Goal: Information Seeking & Learning: Check status

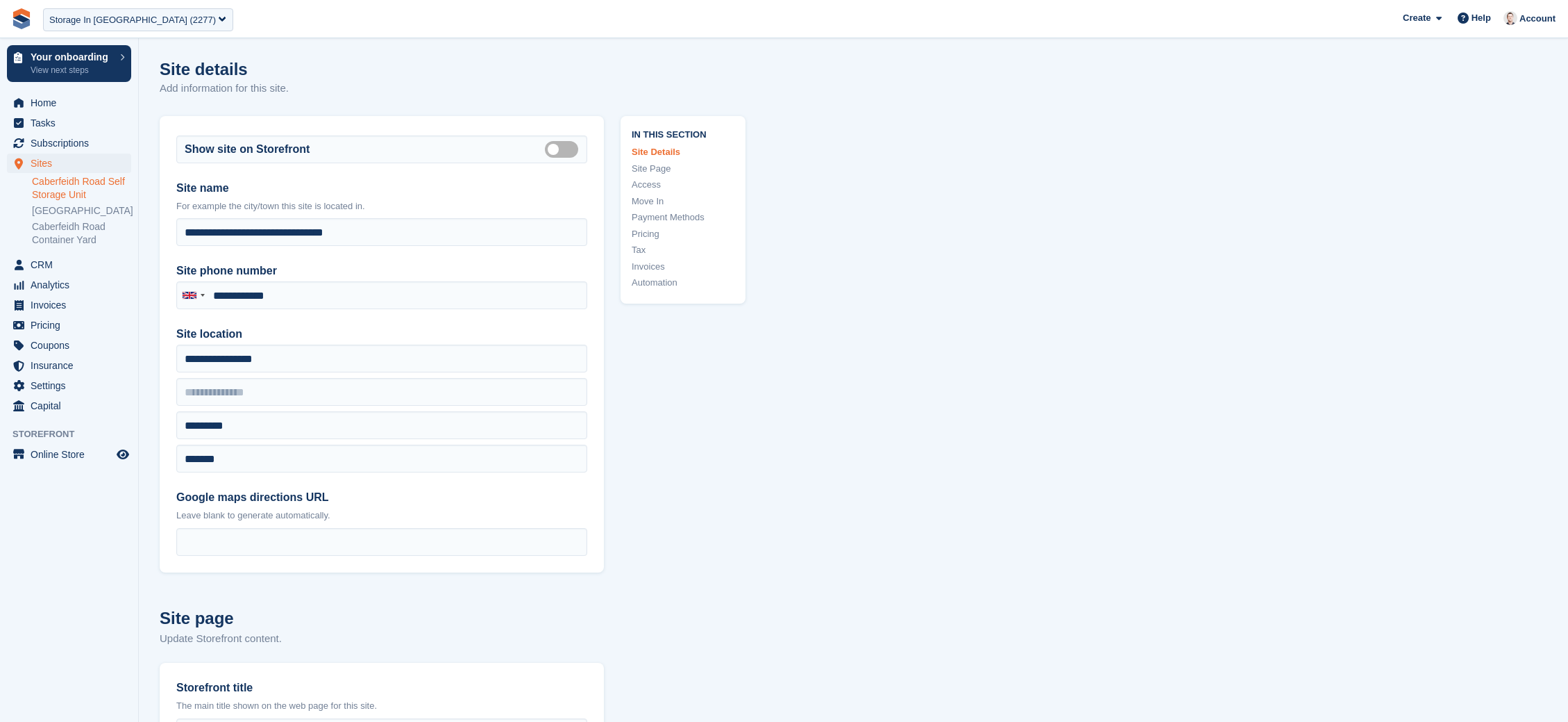
click at [19, 24] on img at bounding box center [21, 18] width 21 height 21
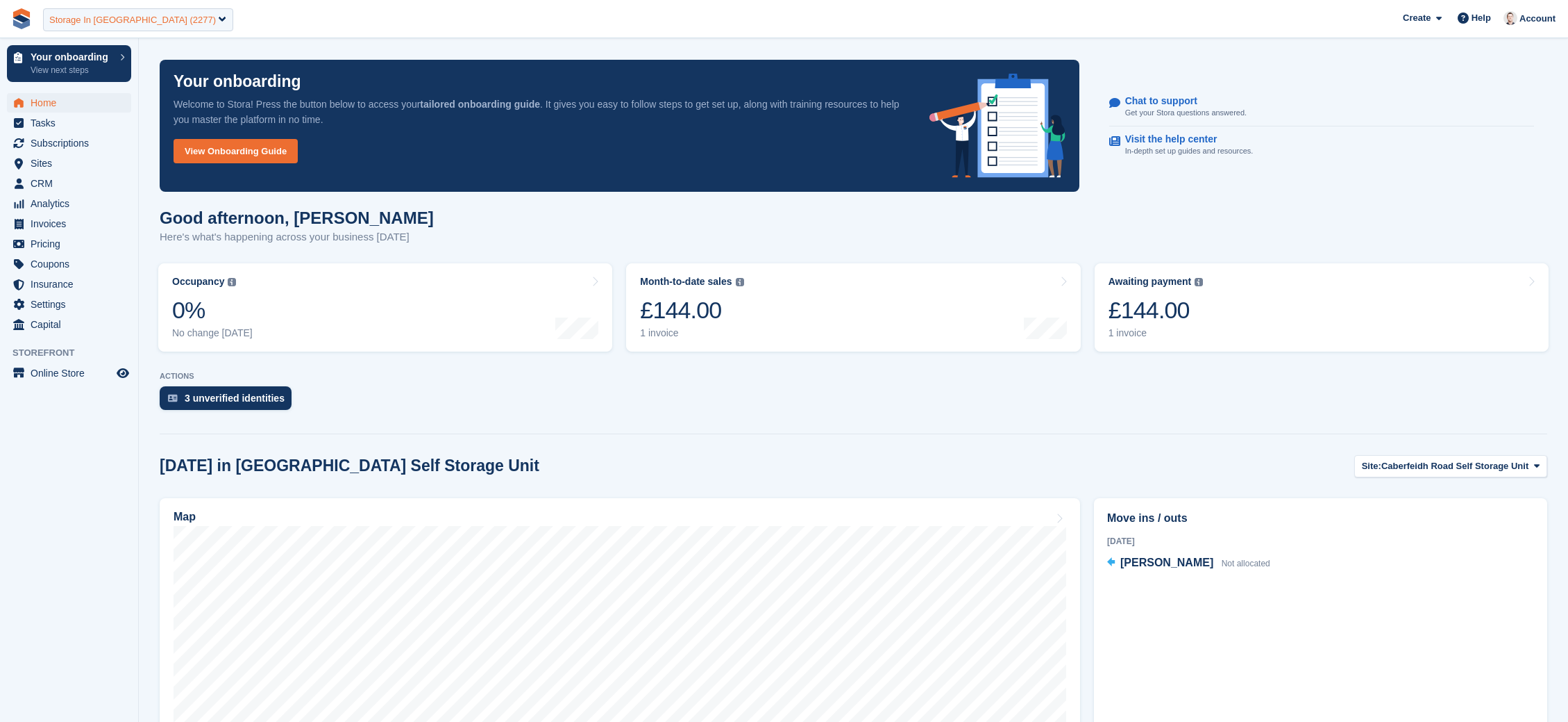
click at [106, 22] on div "Storage In [GEOGRAPHIC_DATA] (2277)" at bounding box center [133, 21] width 167 height 14
type input "*****"
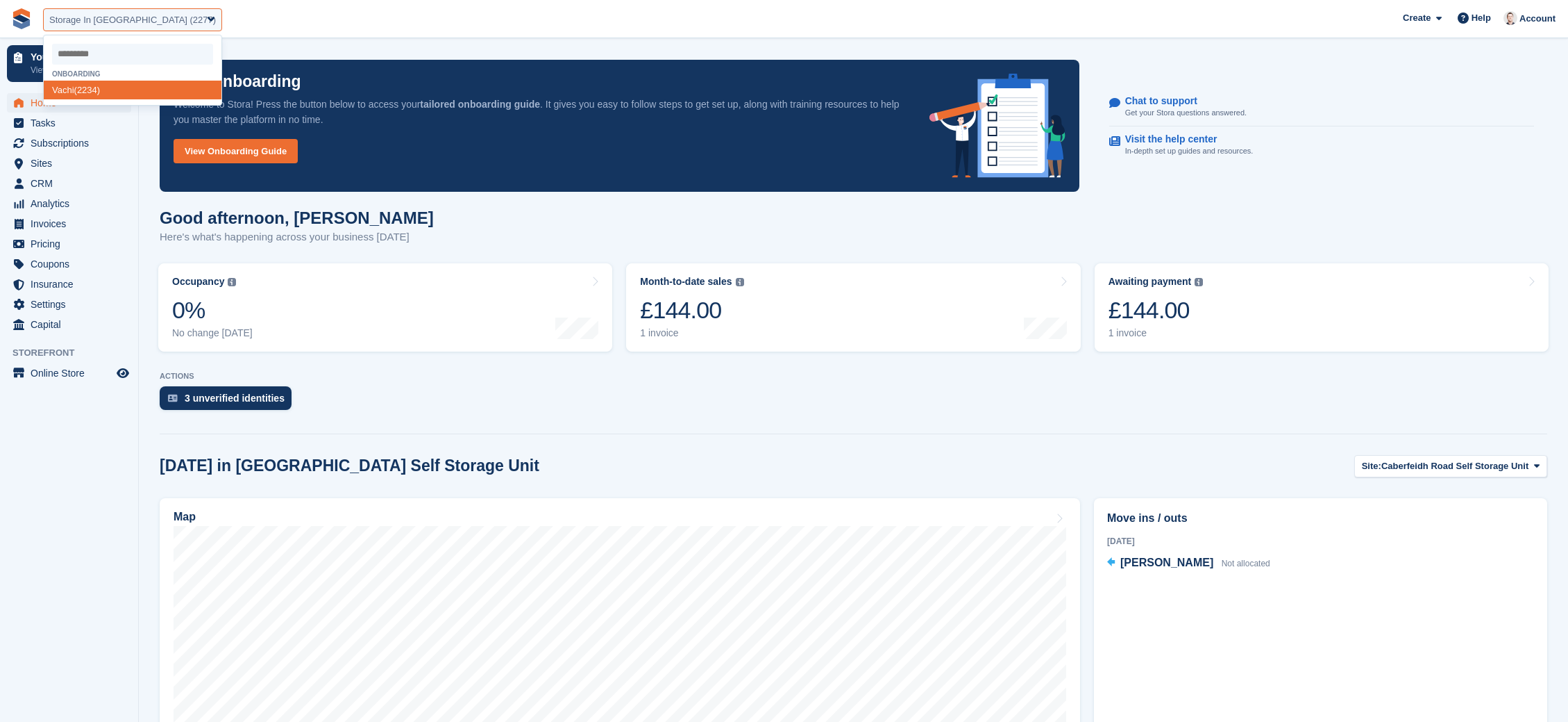
select select "****"
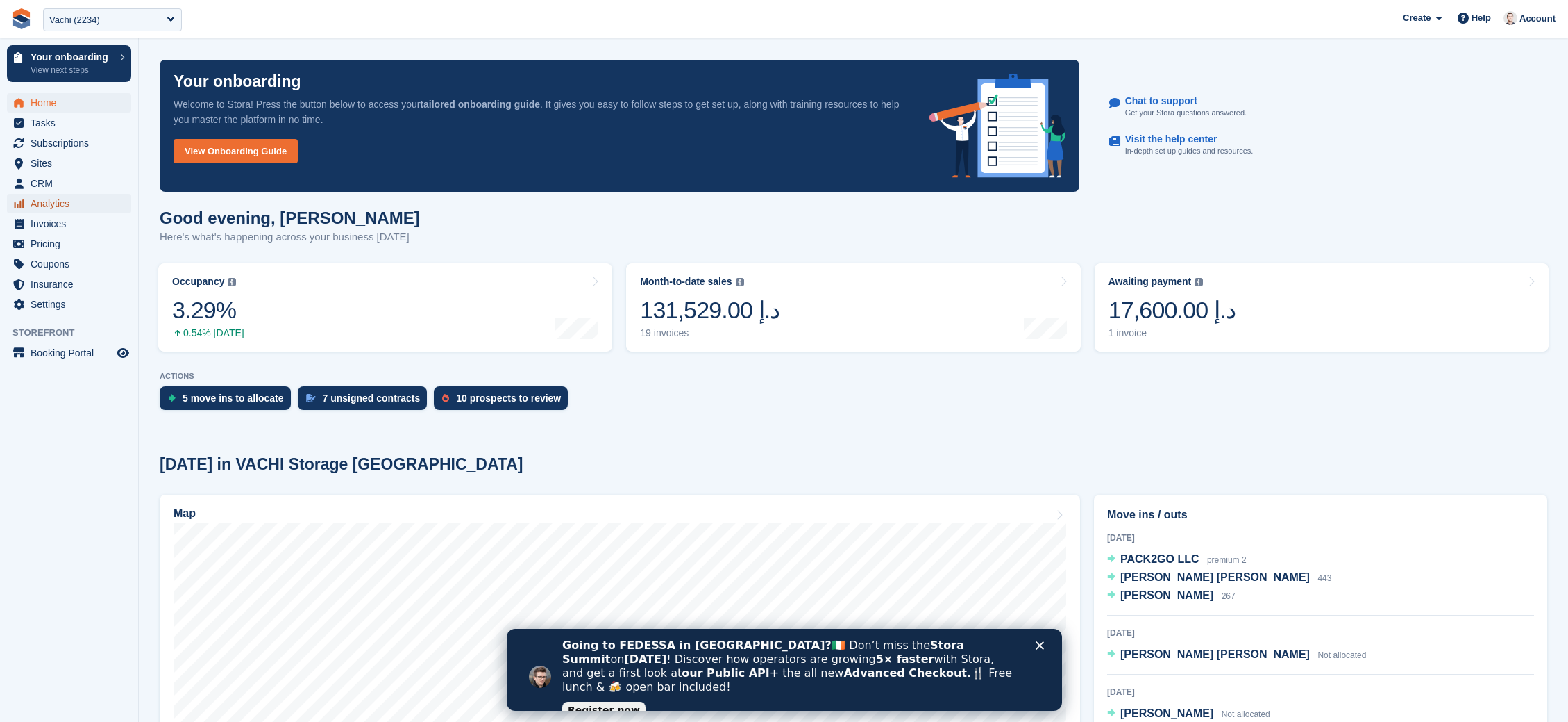
click at [47, 205] on span "Analytics" at bounding box center [72, 203] width 83 height 20
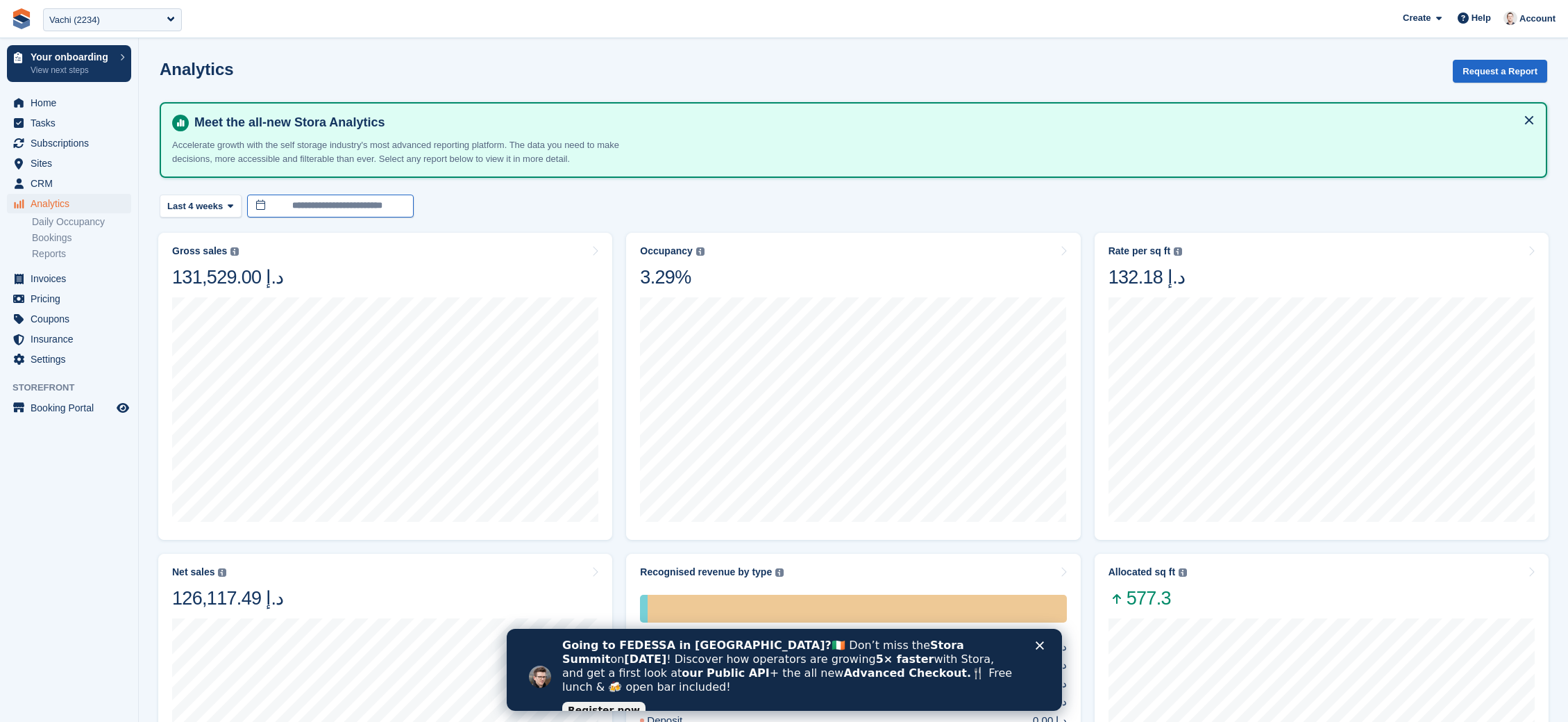
click at [304, 200] on input "**********" at bounding box center [330, 206] width 167 height 23
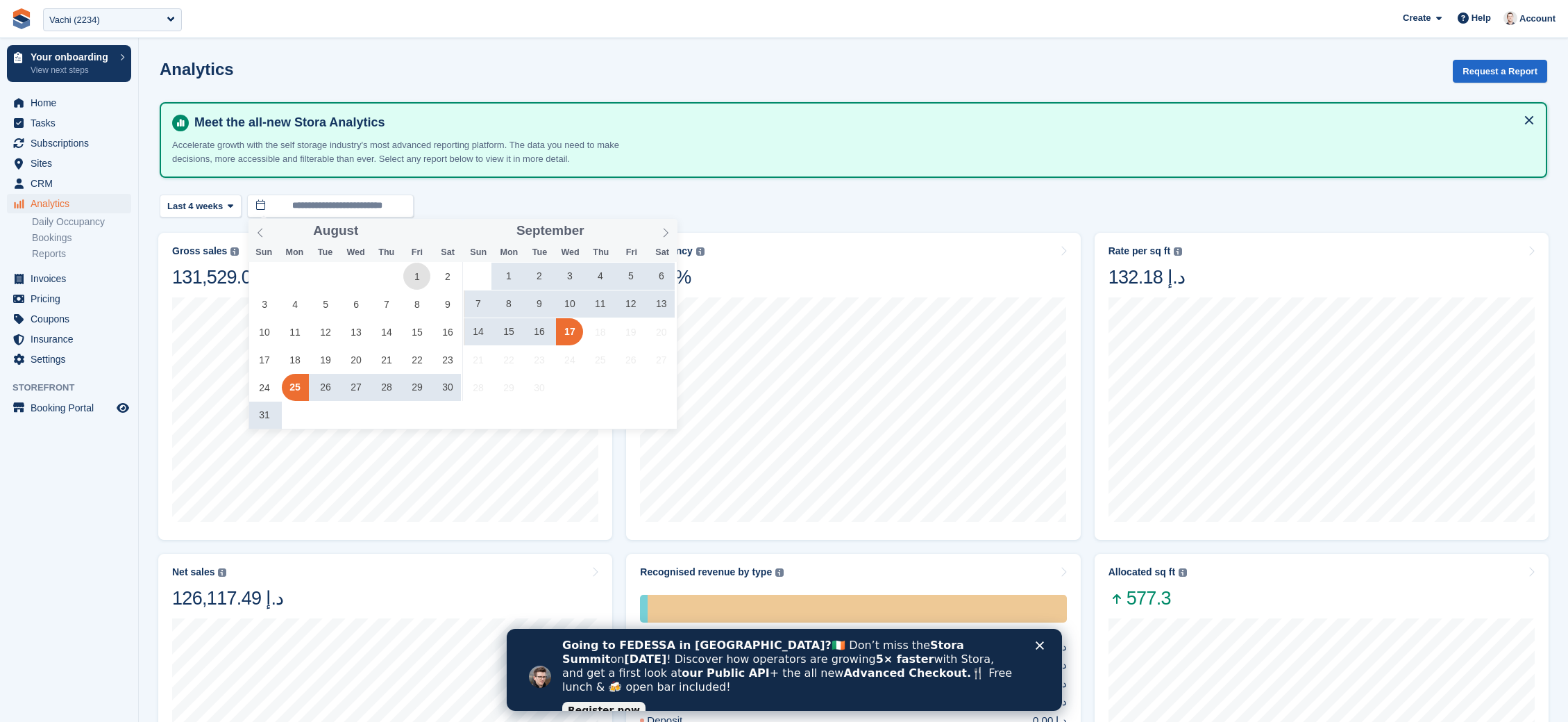
click at [413, 279] on span "1" at bounding box center [416, 276] width 27 height 27
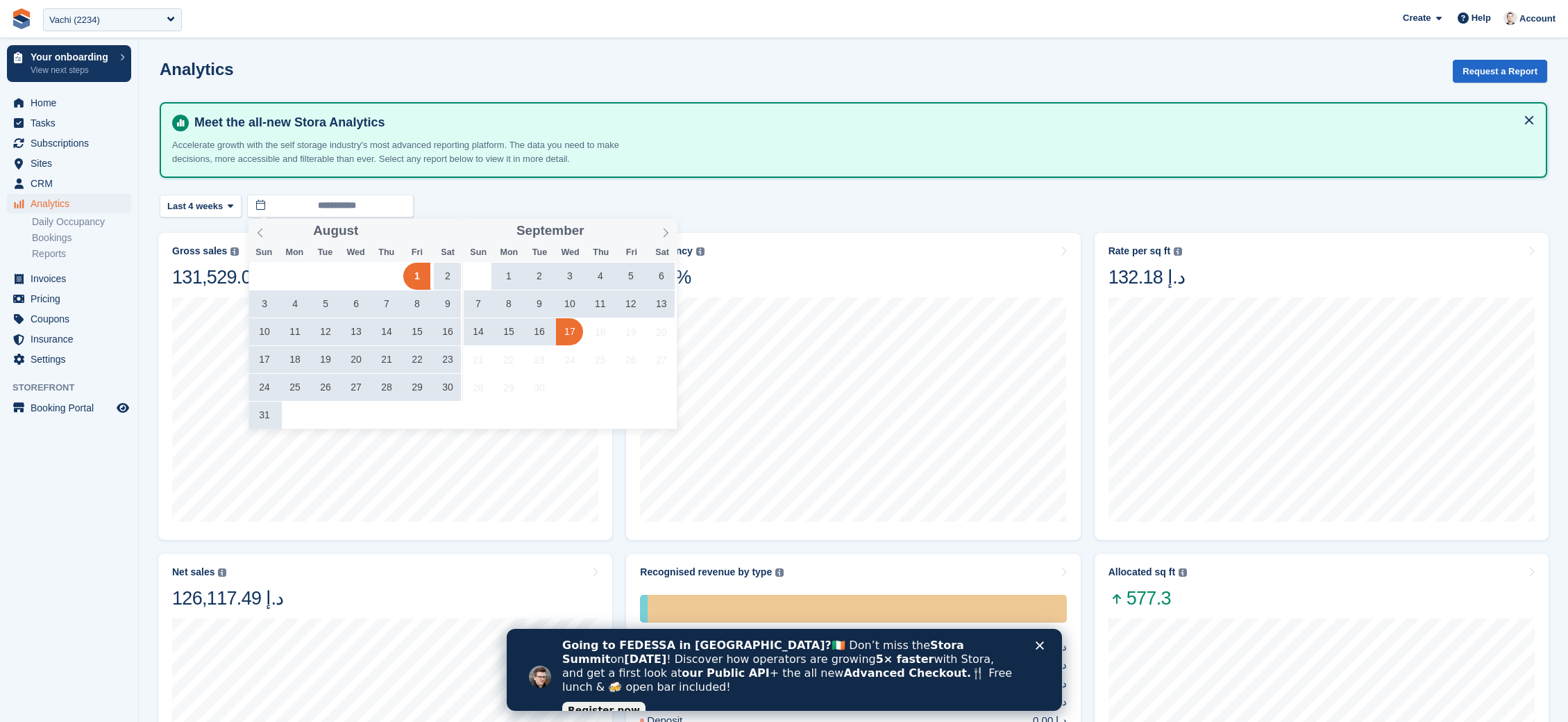
click at [567, 335] on span "17" at bounding box center [570, 331] width 27 height 27
type input "**********"
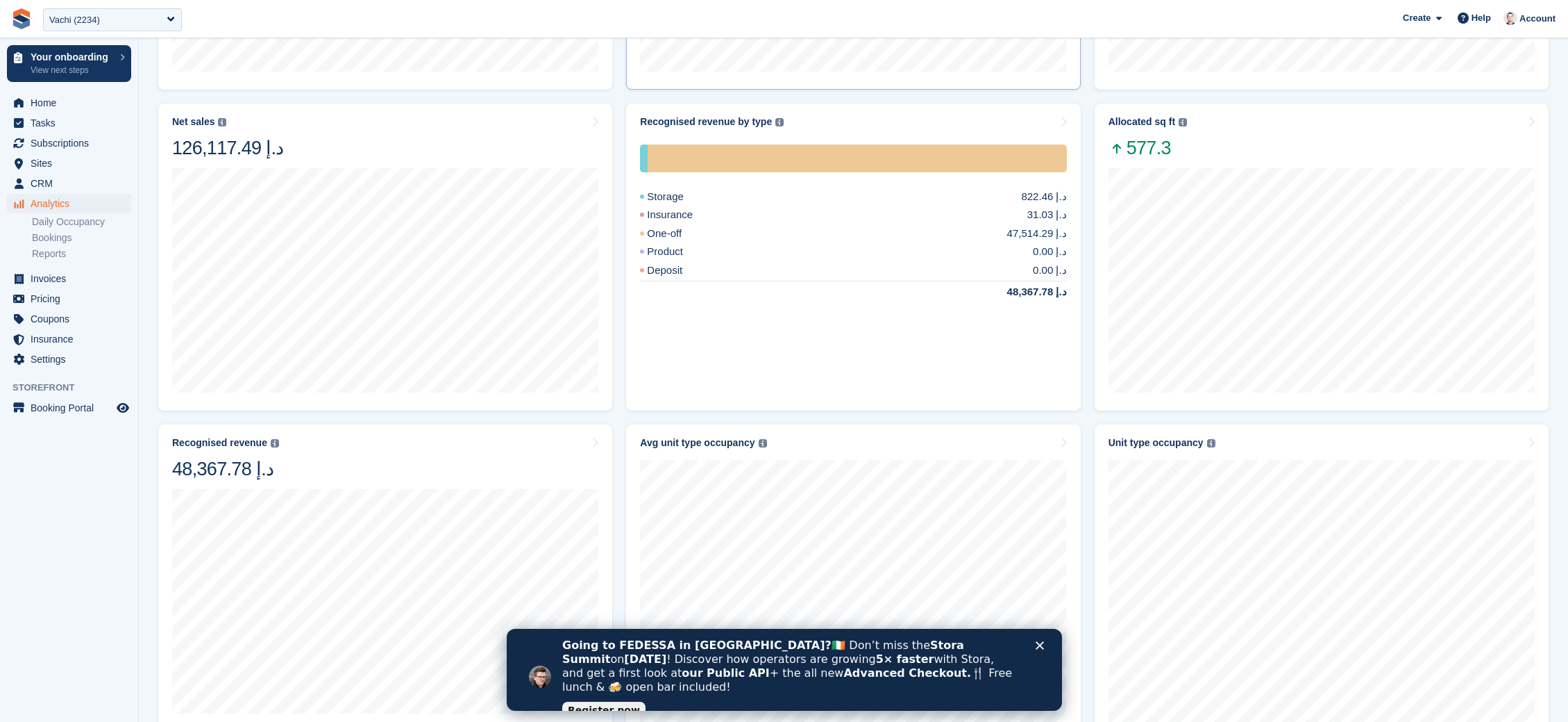
scroll to position [453, 0]
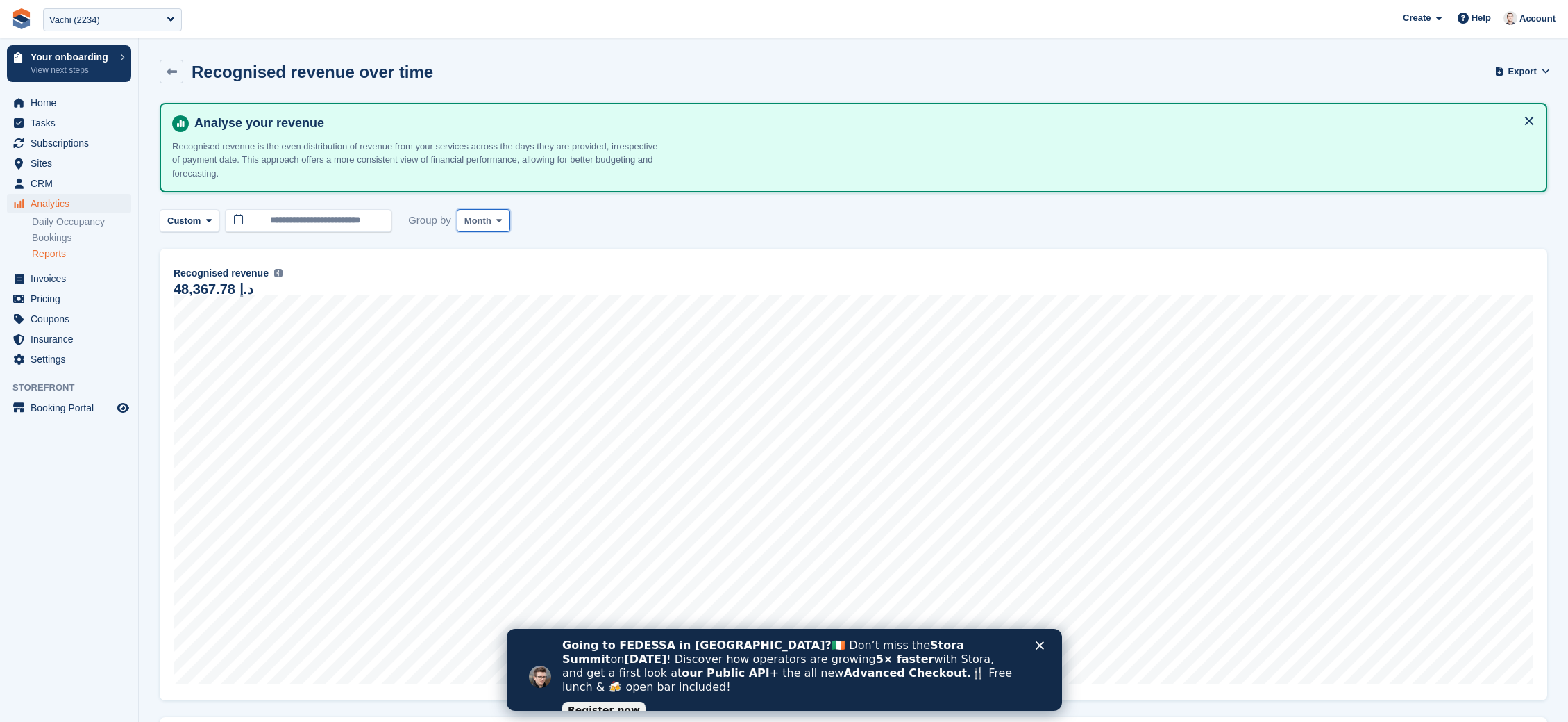
click at [481, 224] on span "Month" at bounding box center [478, 221] width 27 height 14
click at [494, 277] on link "Week" at bounding box center [523, 279] width 121 height 25
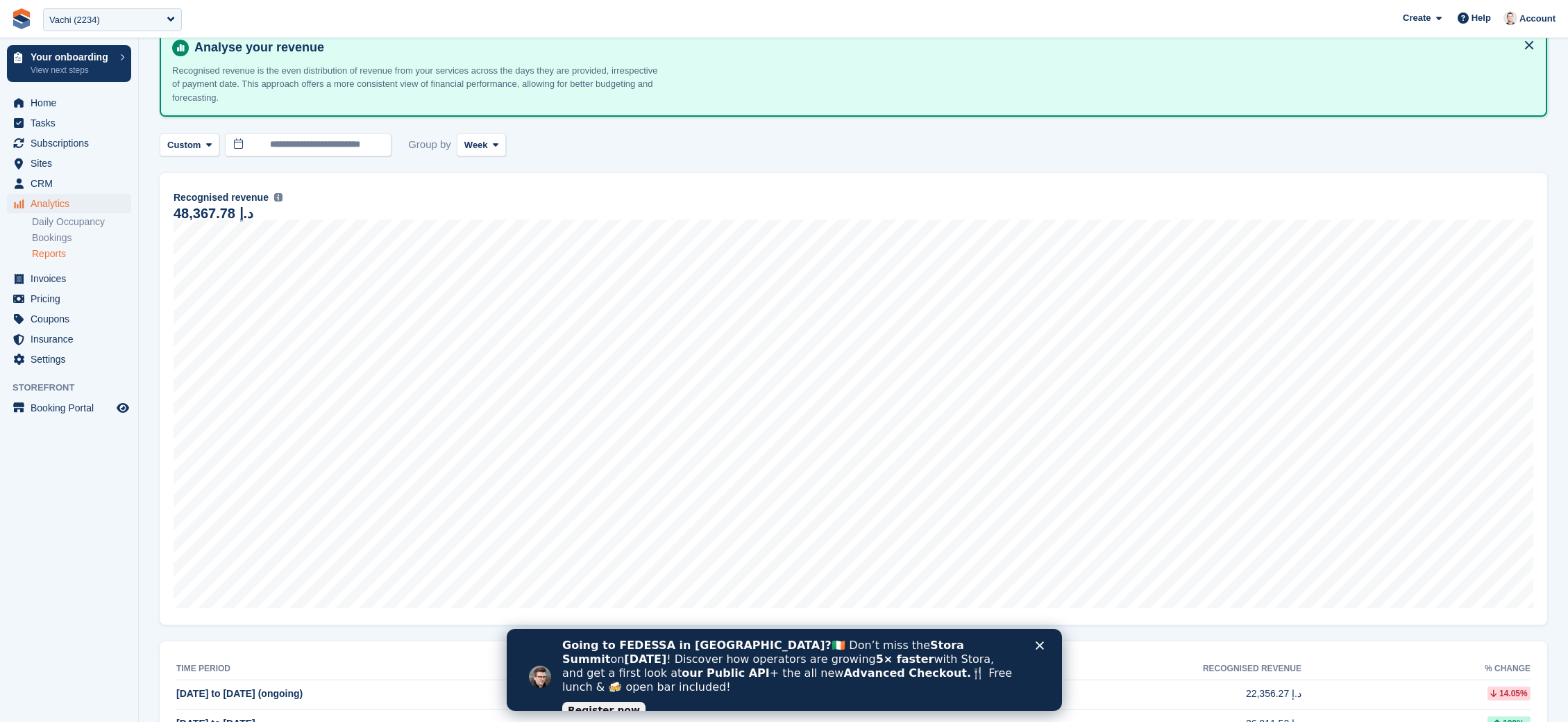
scroll to position [74, 0]
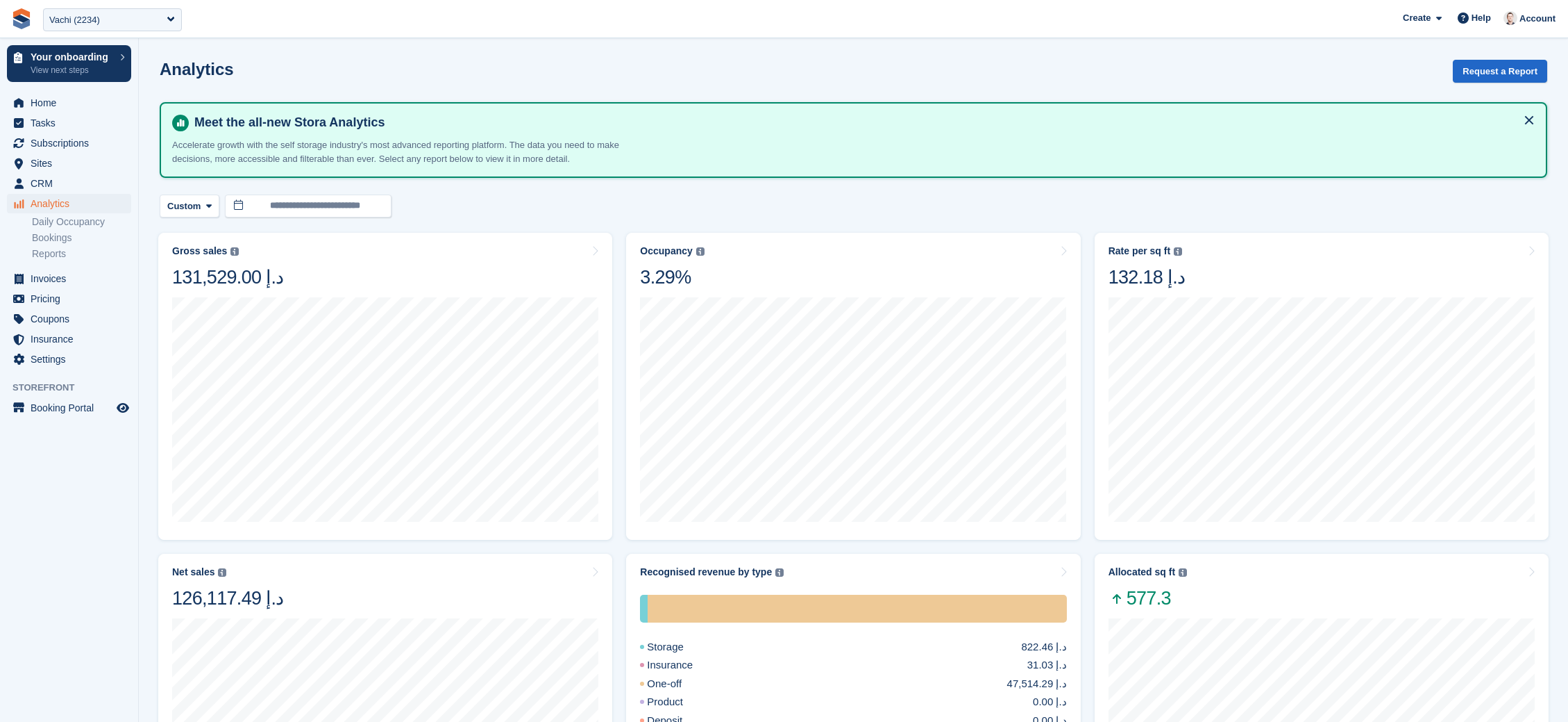
scroll to position [364, 0]
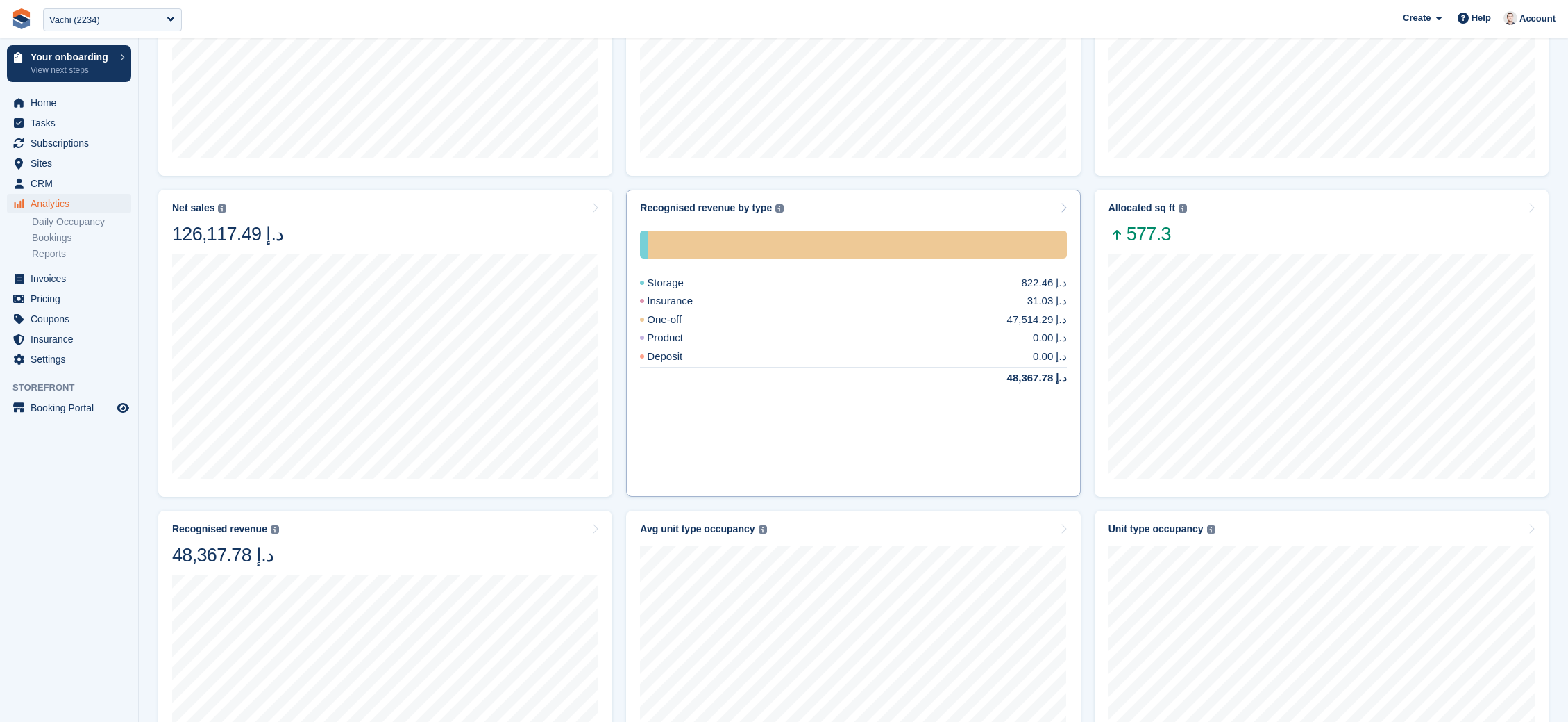
click at [898, 278] on div "Storage 822.46 د.إ" at bounding box center [853, 283] width 426 height 16
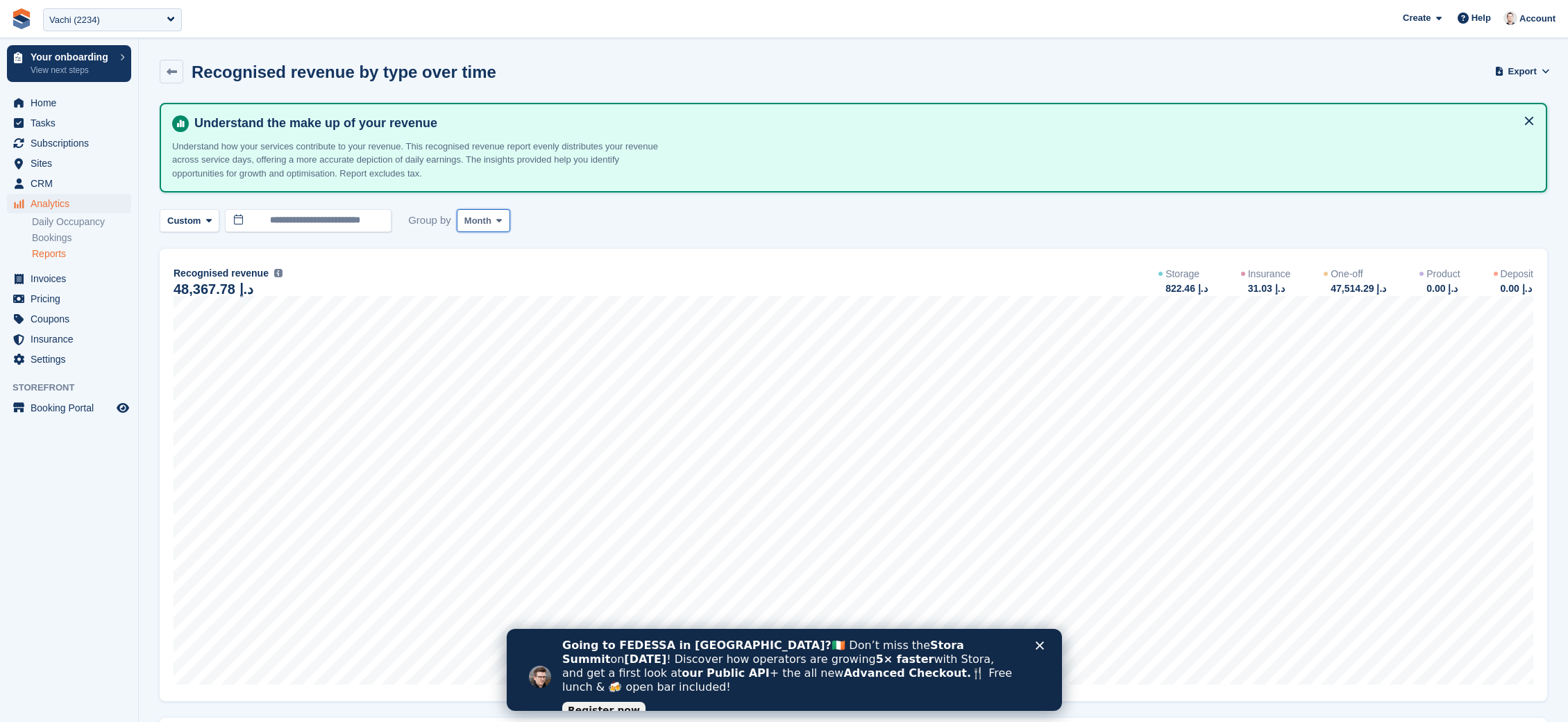
click at [497, 224] on span at bounding box center [499, 220] width 11 height 11
click at [498, 279] on link "Week" at bounding box center [523, 279] width 121 height 25
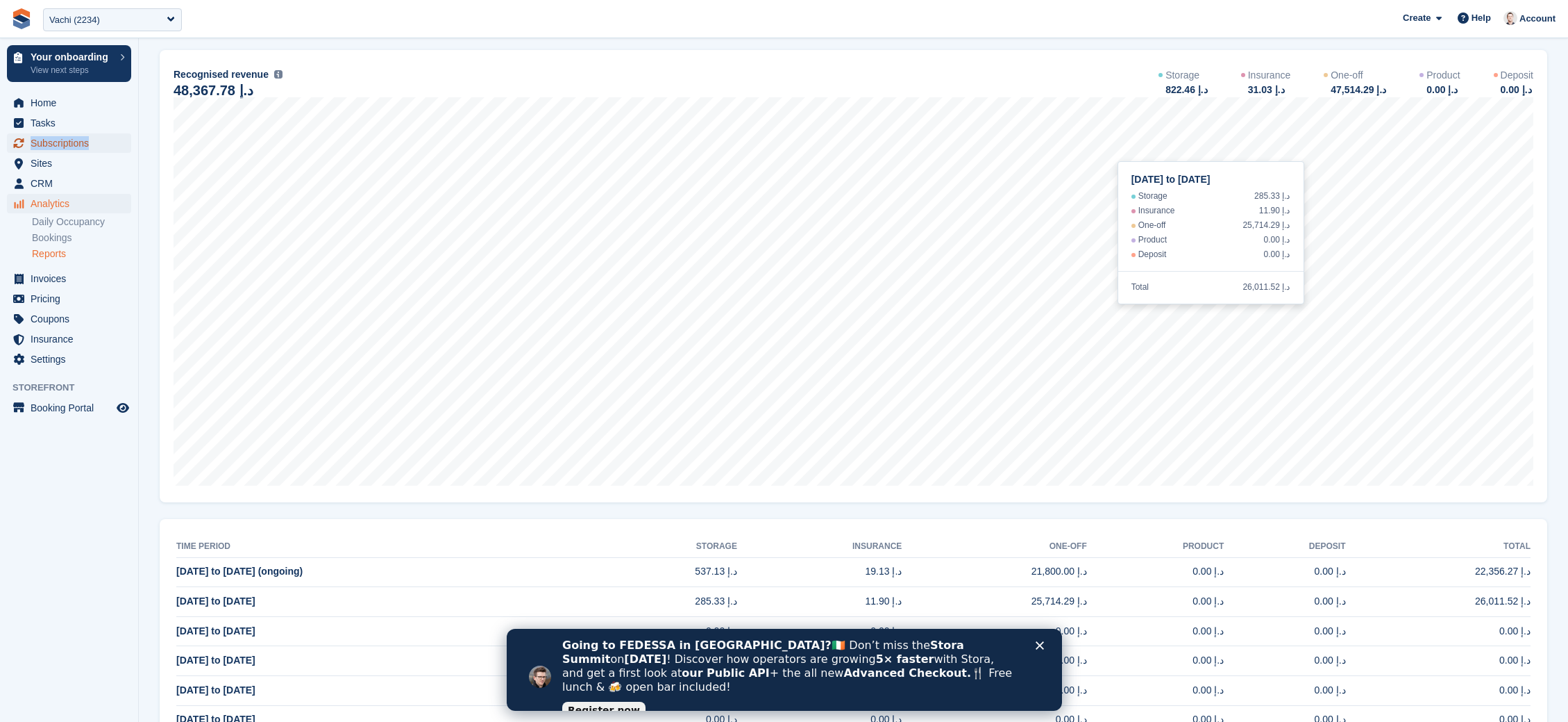
scroll to position [200, 0]
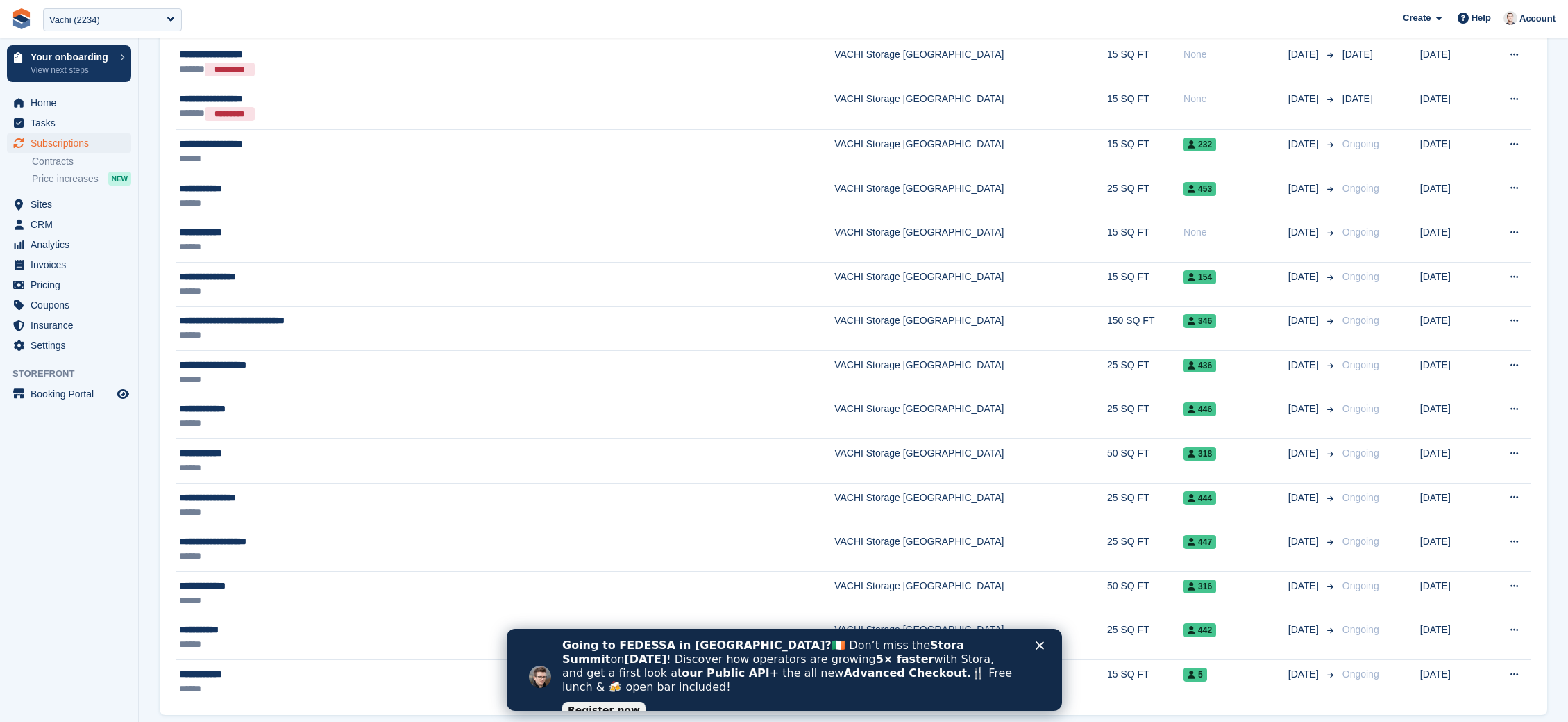
scroll to position [750, 0]
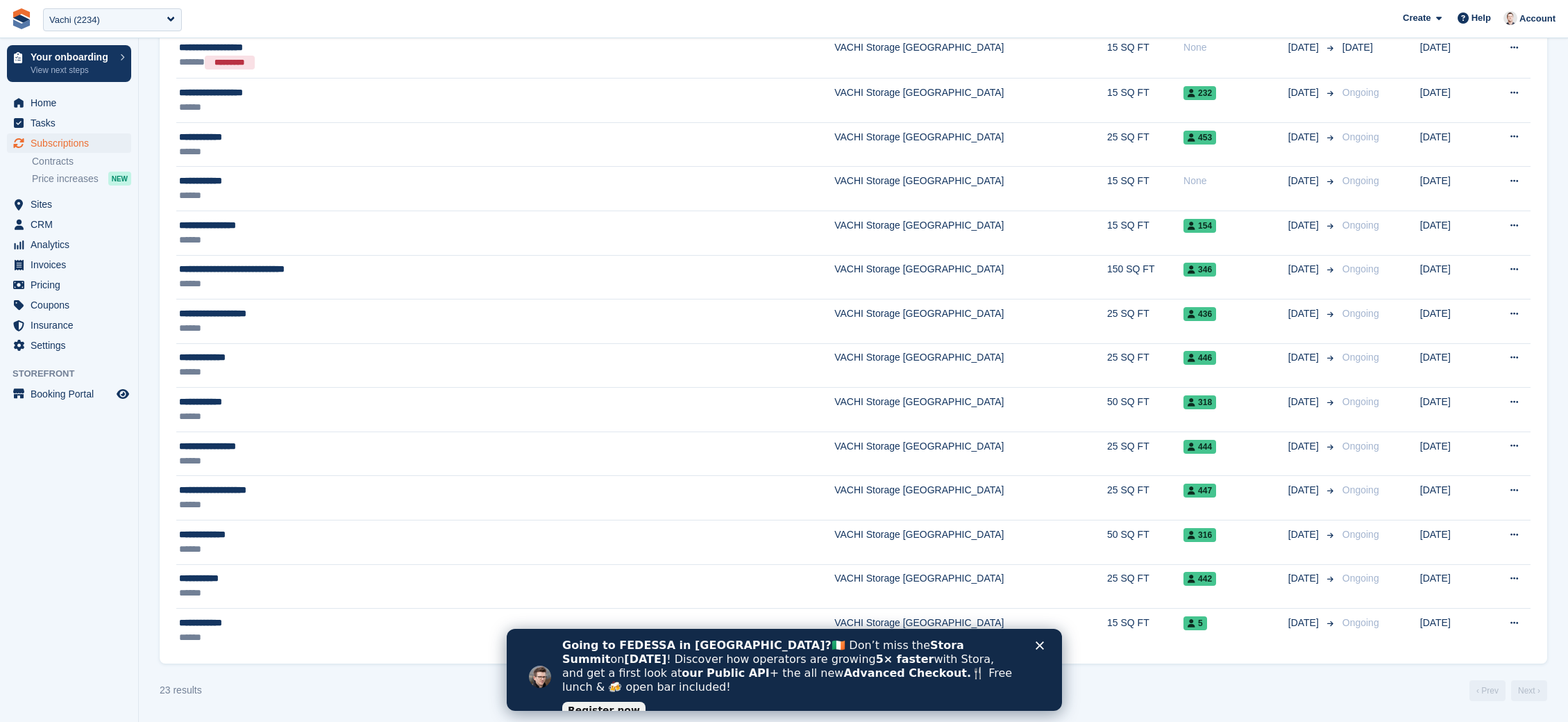
click at [1039, 645] on polygon "Close" at bounding box center [1039, 645] width 8 height 8
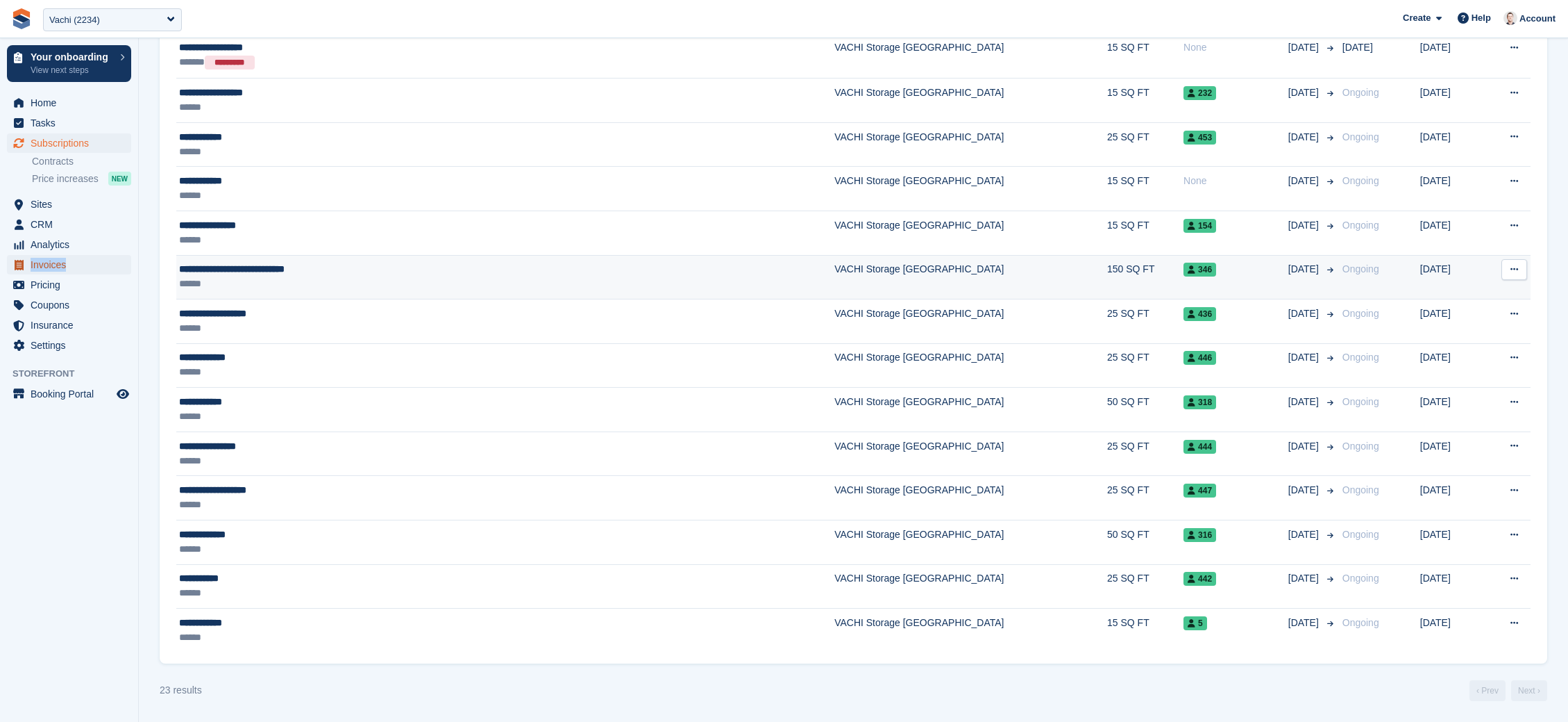
scroll to position [0, 0]
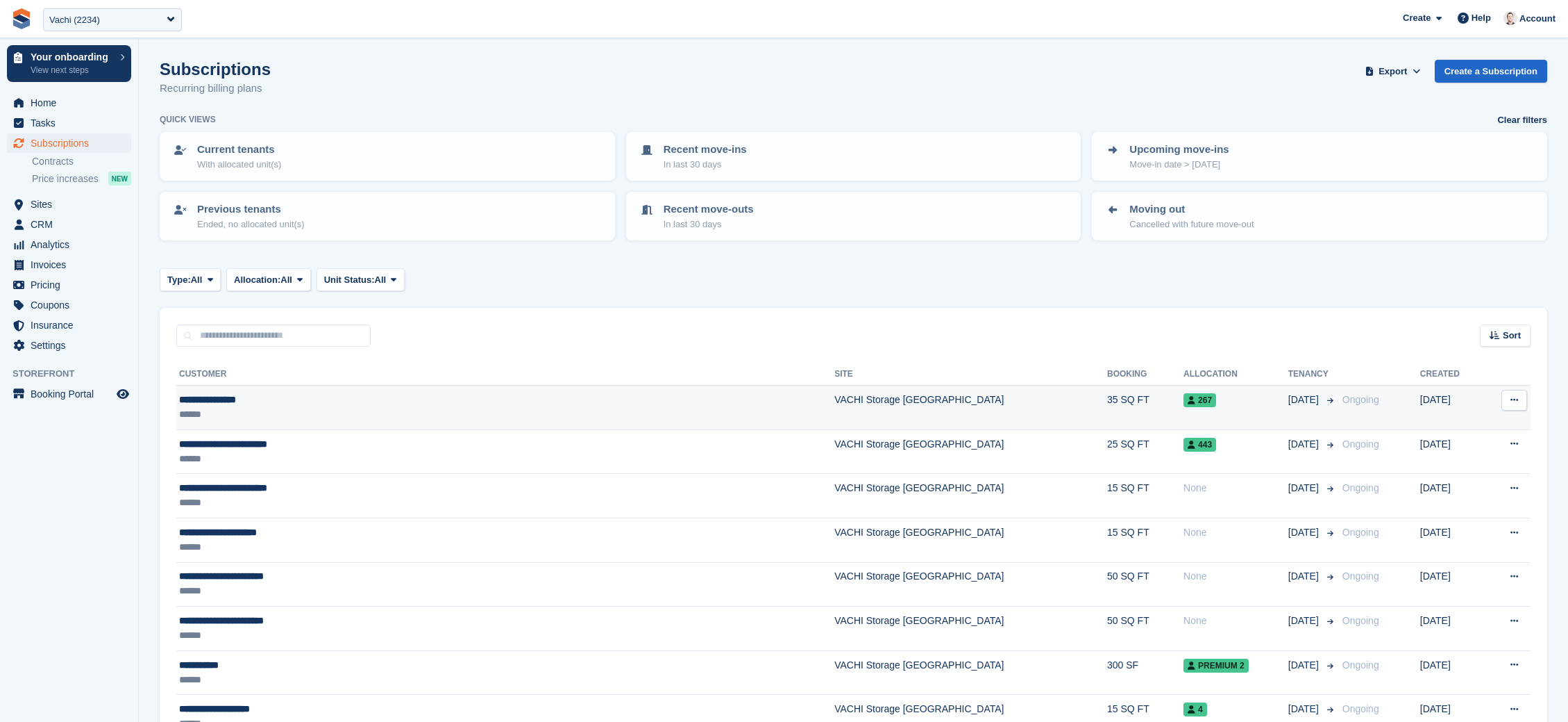
click at [312, 407] on div "******" at bounding box center [382, 414] width 407 height 14
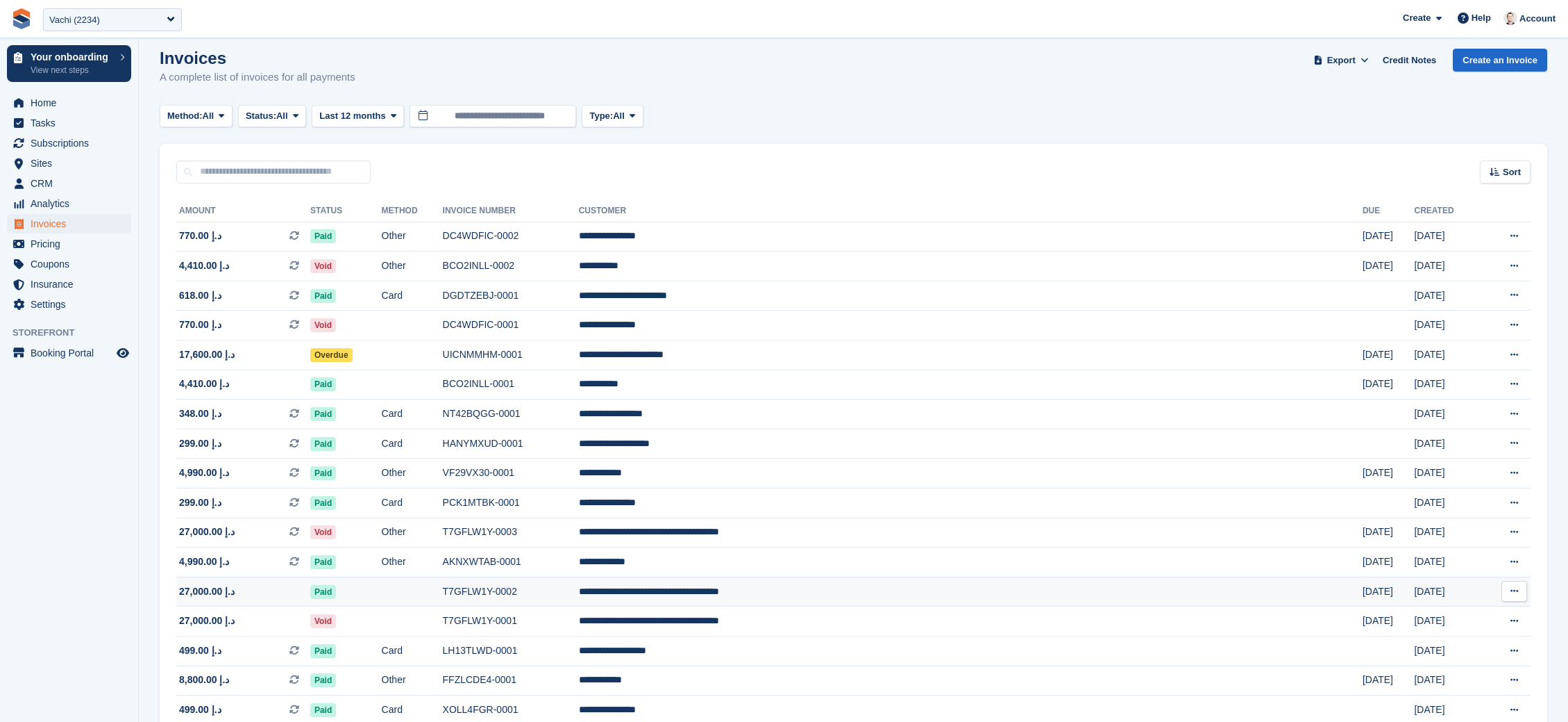
scroll to position [10, 0]
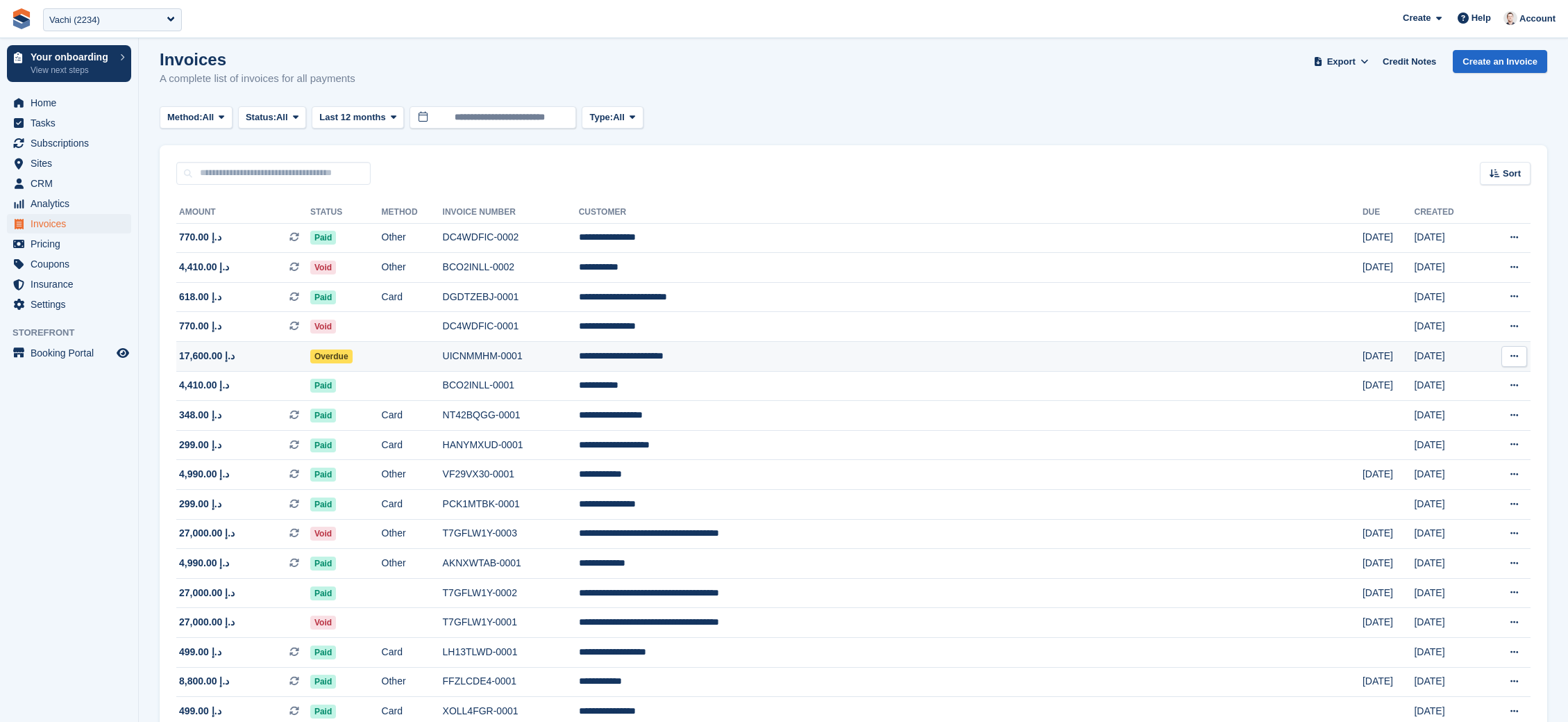
click at [311, 353] on span "17,600.00 د.إ" at bounding box center [244, 356] width 134 height 14
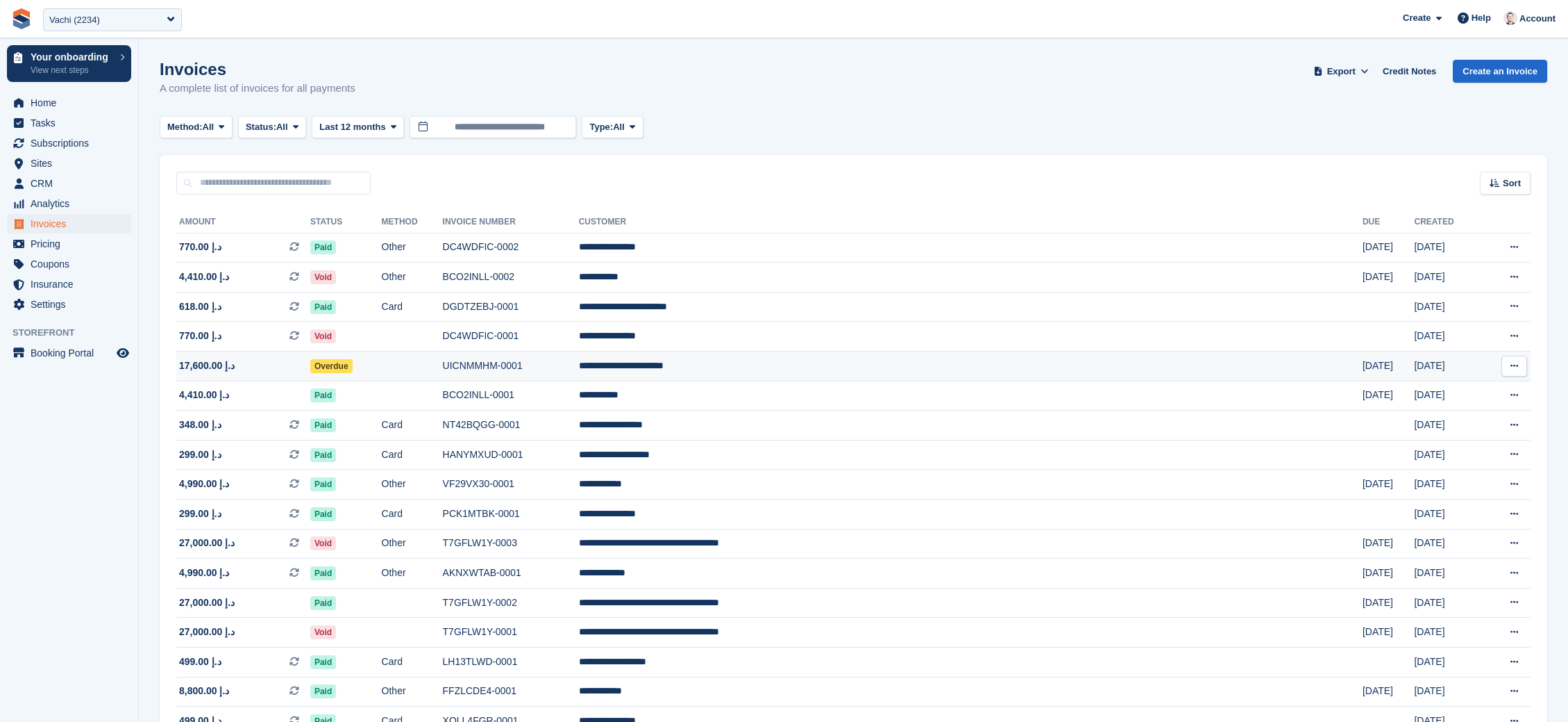
click at [311, 369] on span "17,600.00 د.إ" at bounding box center [244, 365] width 134 height 14
click at [305, 392] on span "4,410.00 د.إ" at bounding box center [244, 395] width 134 height 14
click at [311, 639] on span "27,000.00 د.إ" at bounding box center [244, 632] width 134 height 14
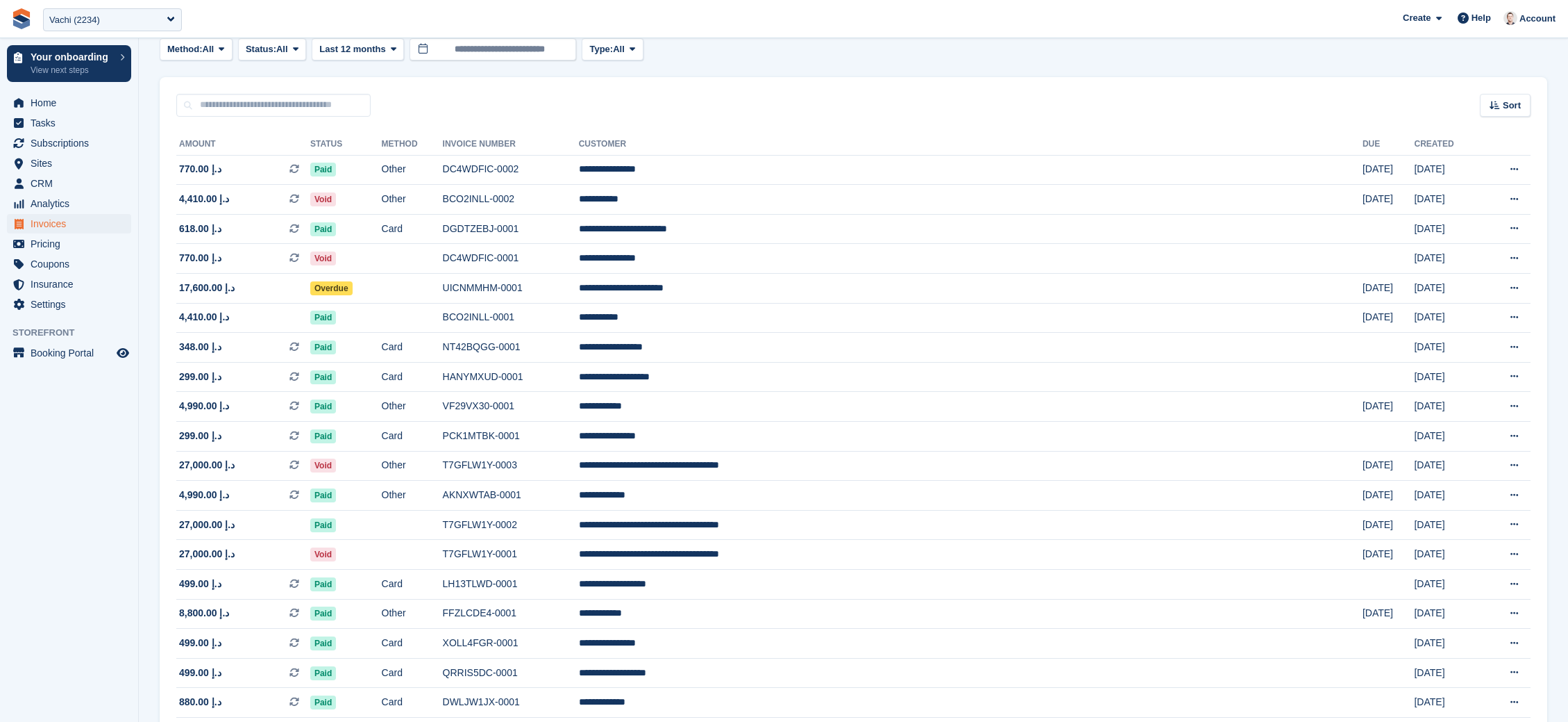
scroll to position [81, 0]
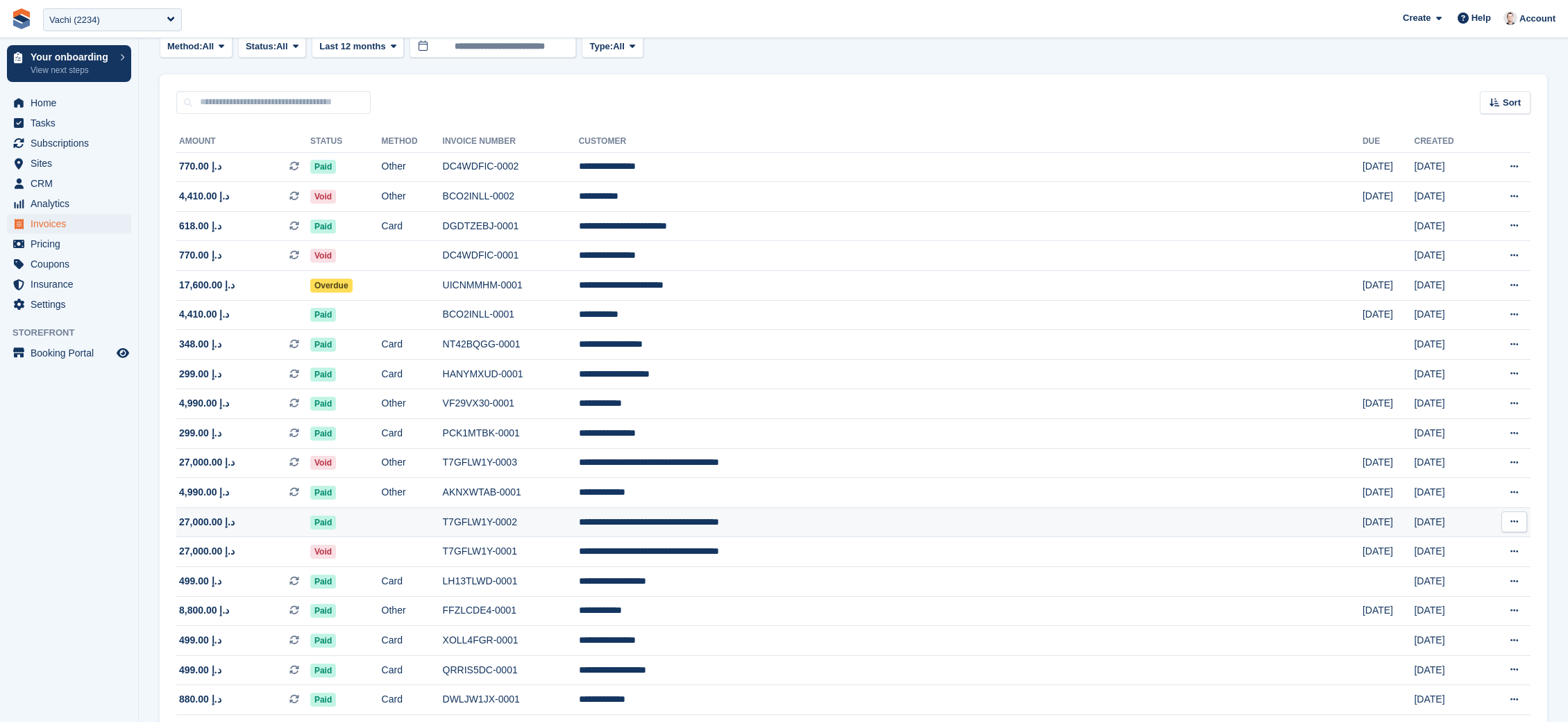
click at [274, 529] on span "27,000.00 د.إ" at bounding box center [244, 522] width 134 height 14
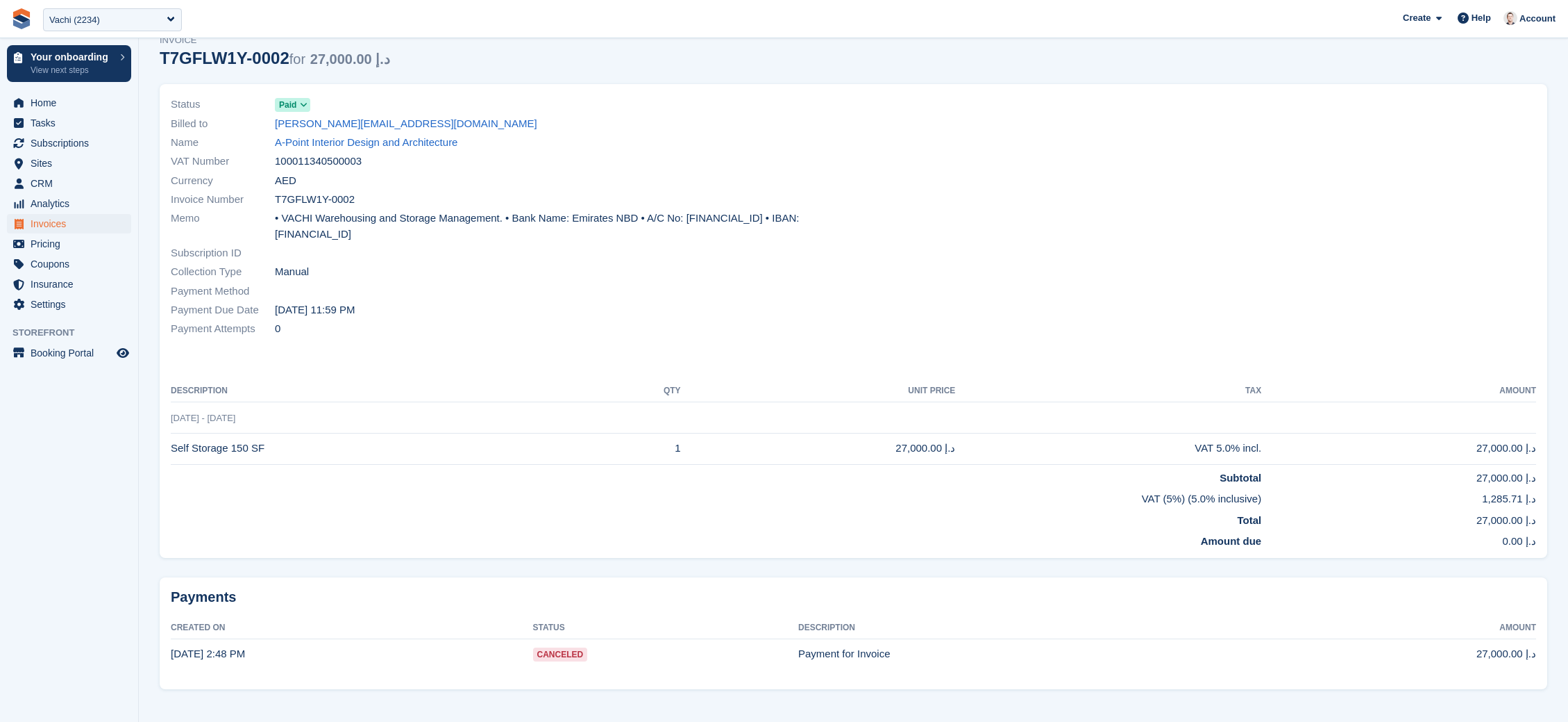
scroll to position [71, 0]
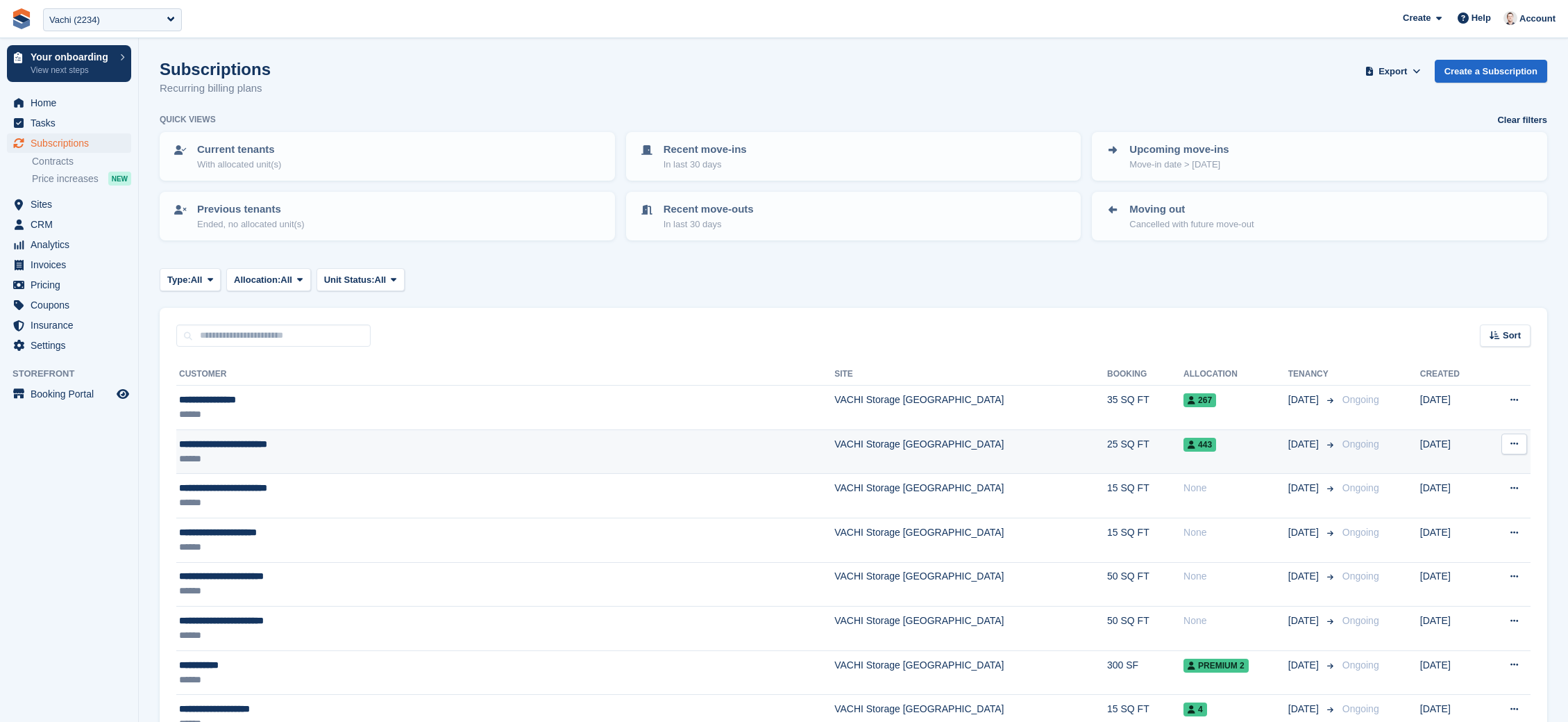
click at [289, 432] on td "**********" at bounding box center [505, 451] width 658 height 45
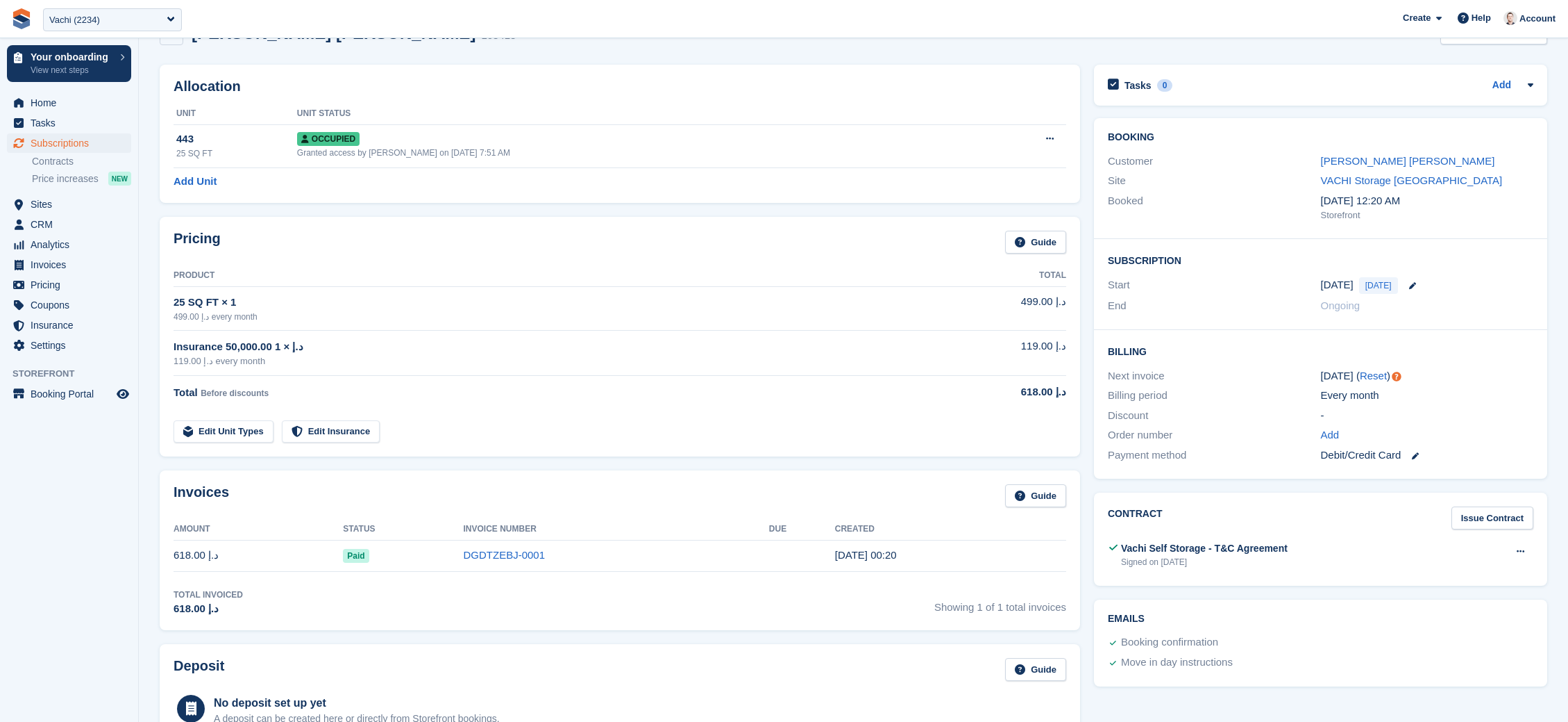
scroll to position [39, 0]
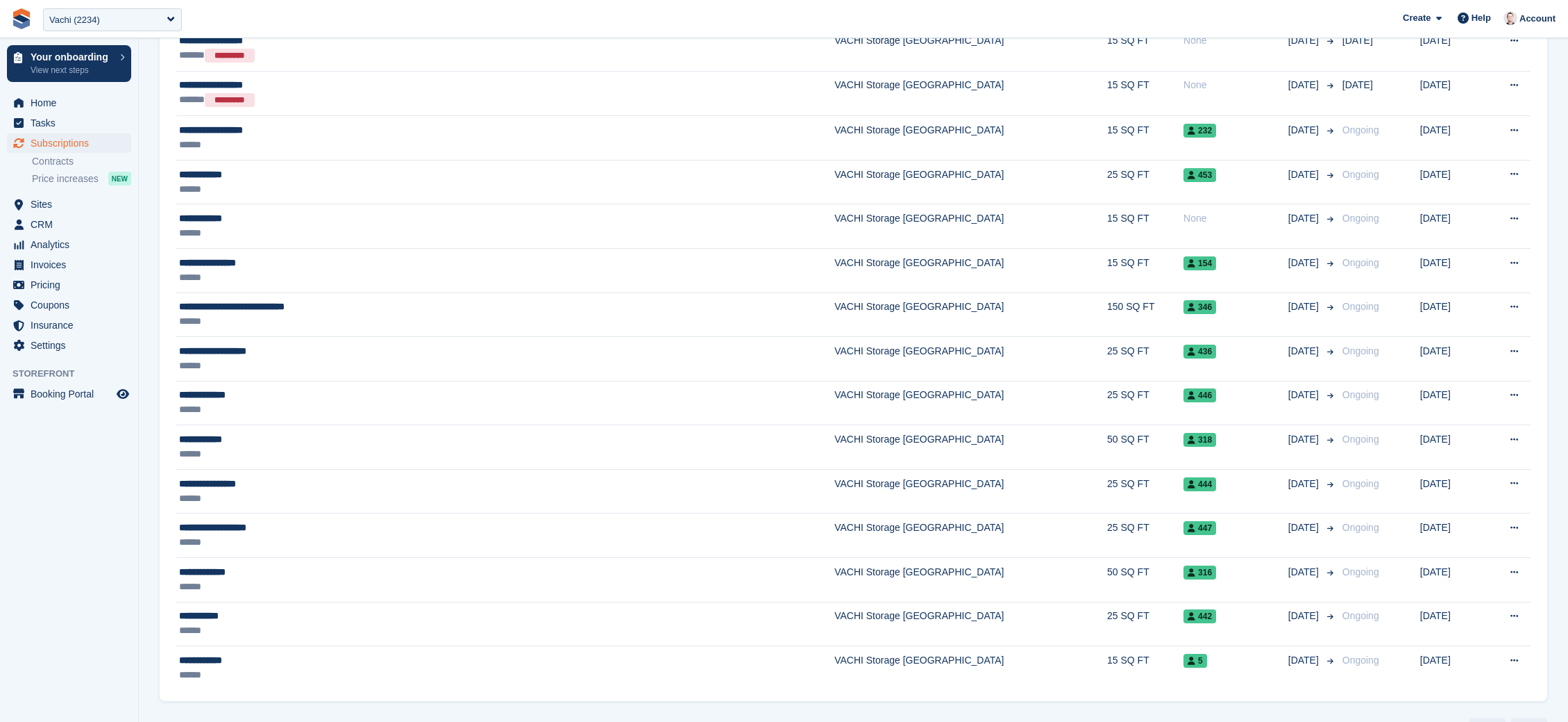
scroll to position [750, 0]
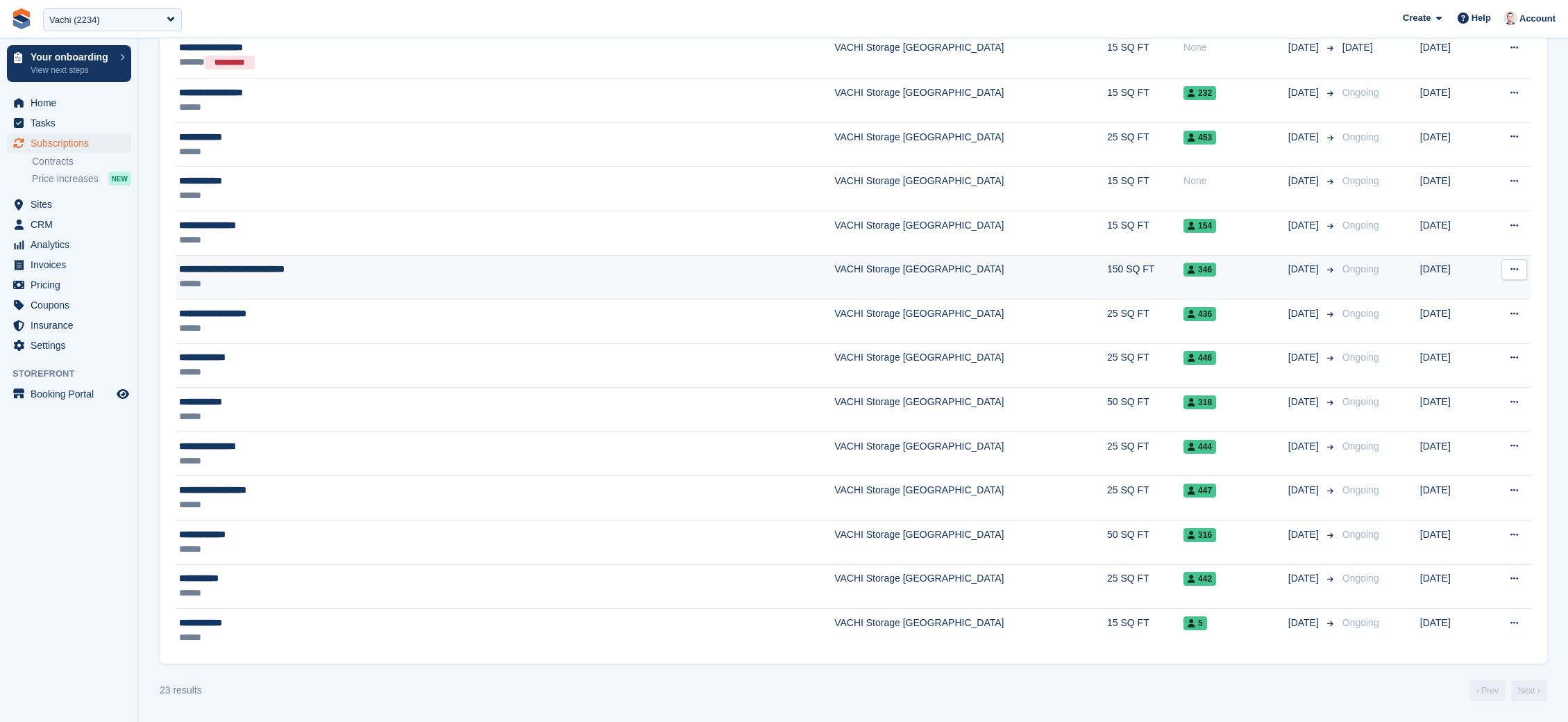
click at [1184, 272] on div "346" at bounding box center [1236, 269] width 105 height 14
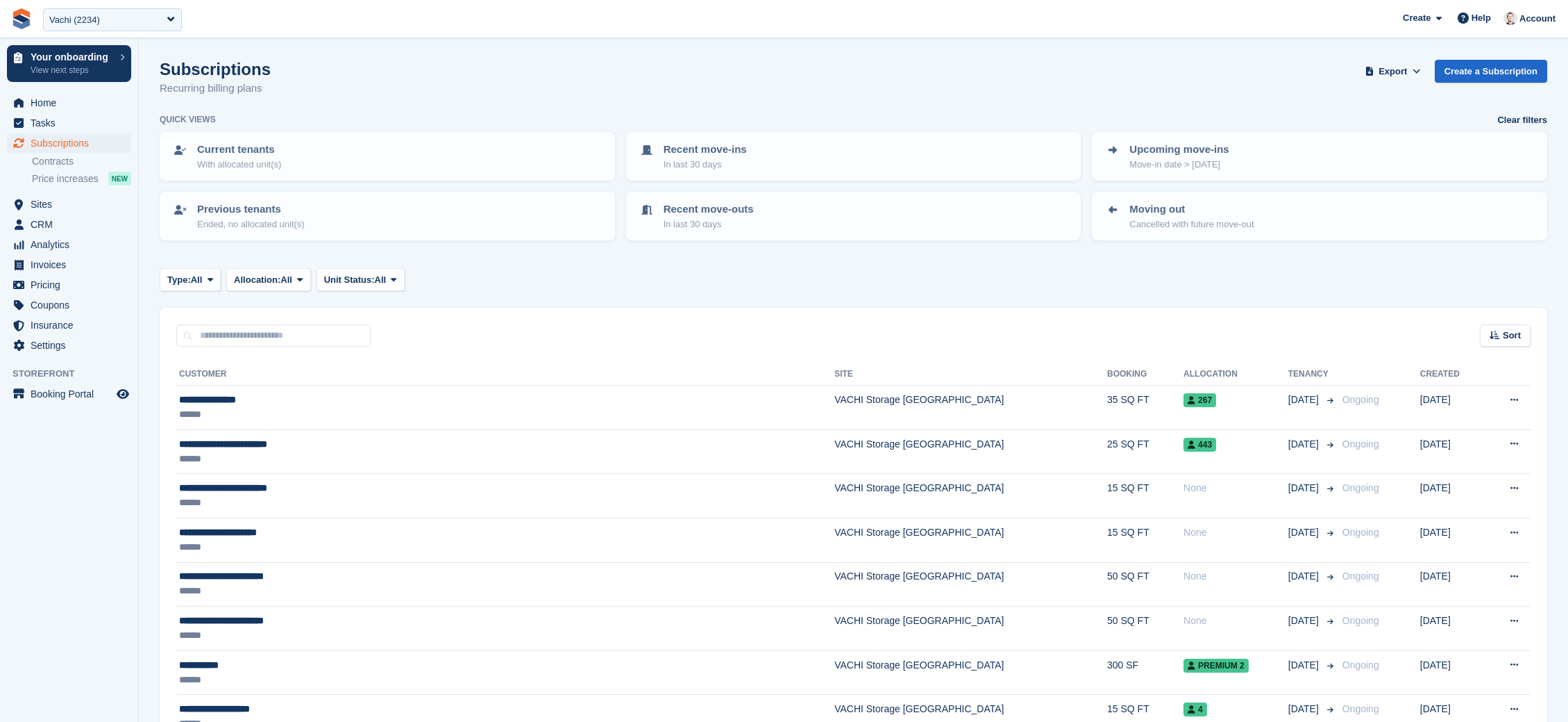
scroll to position [750, 0]
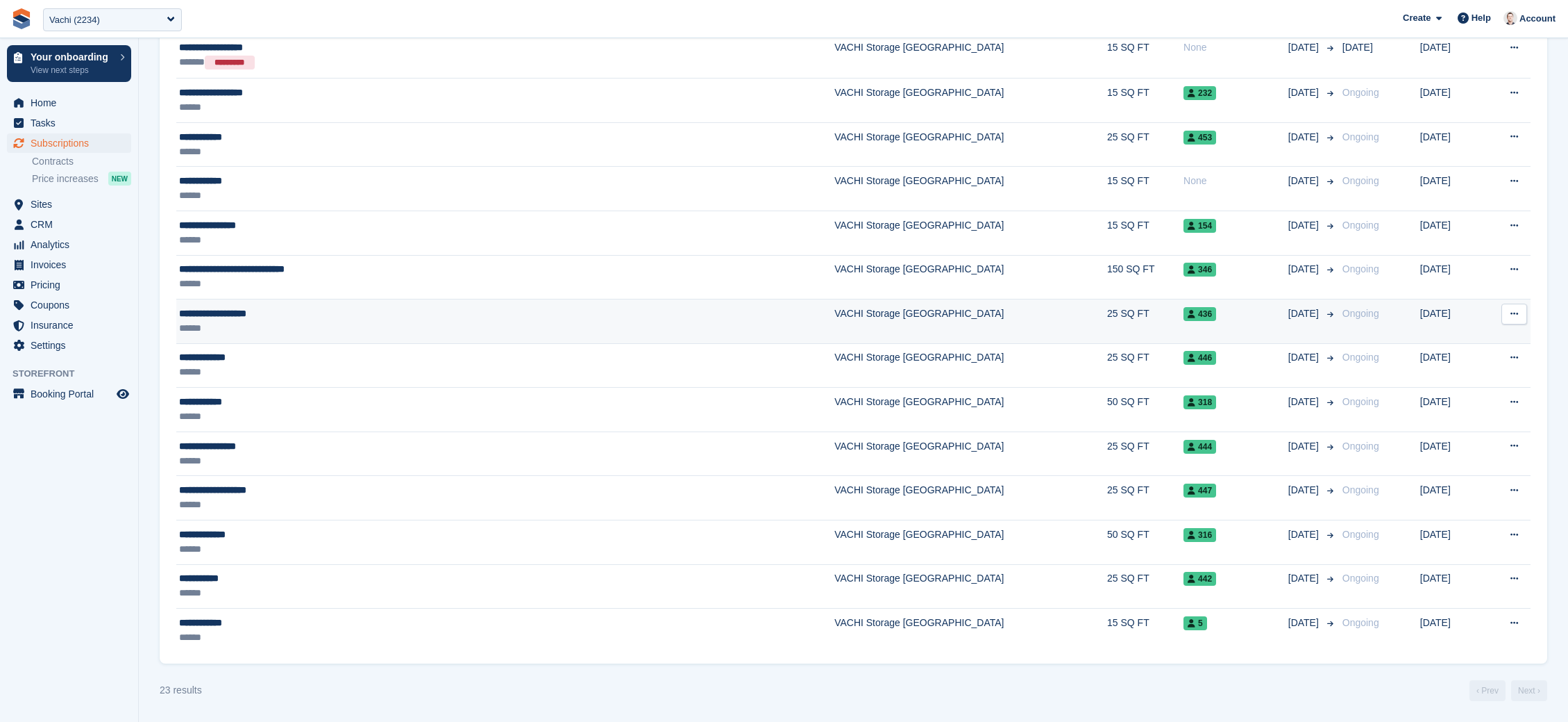
click at [1184, 322] on td "436" at bounding box center [1236, 322] width 105 height 45
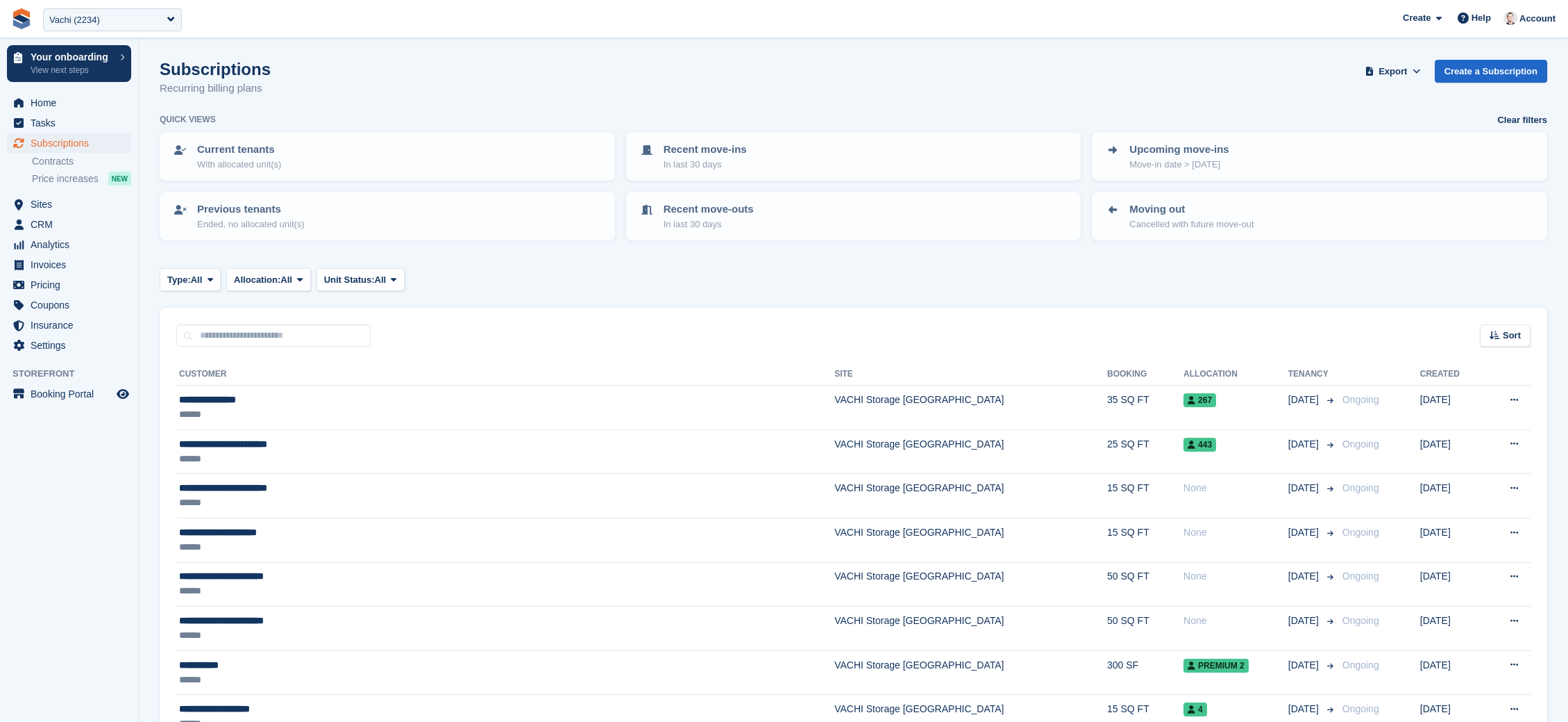
scroll to position [750, 0]
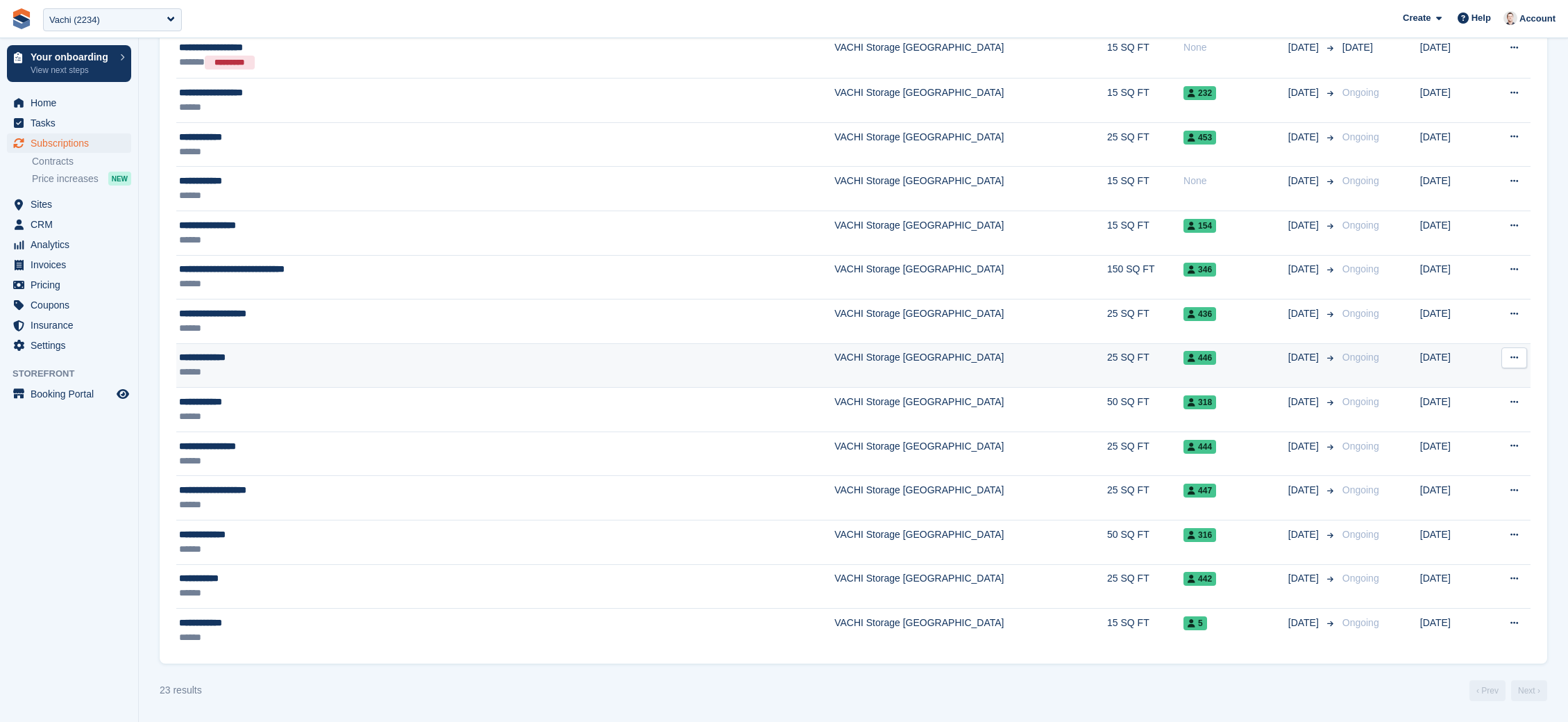
click at [1184, 363] on div "446" at bounding box center [1236, 357] width 105 height 14
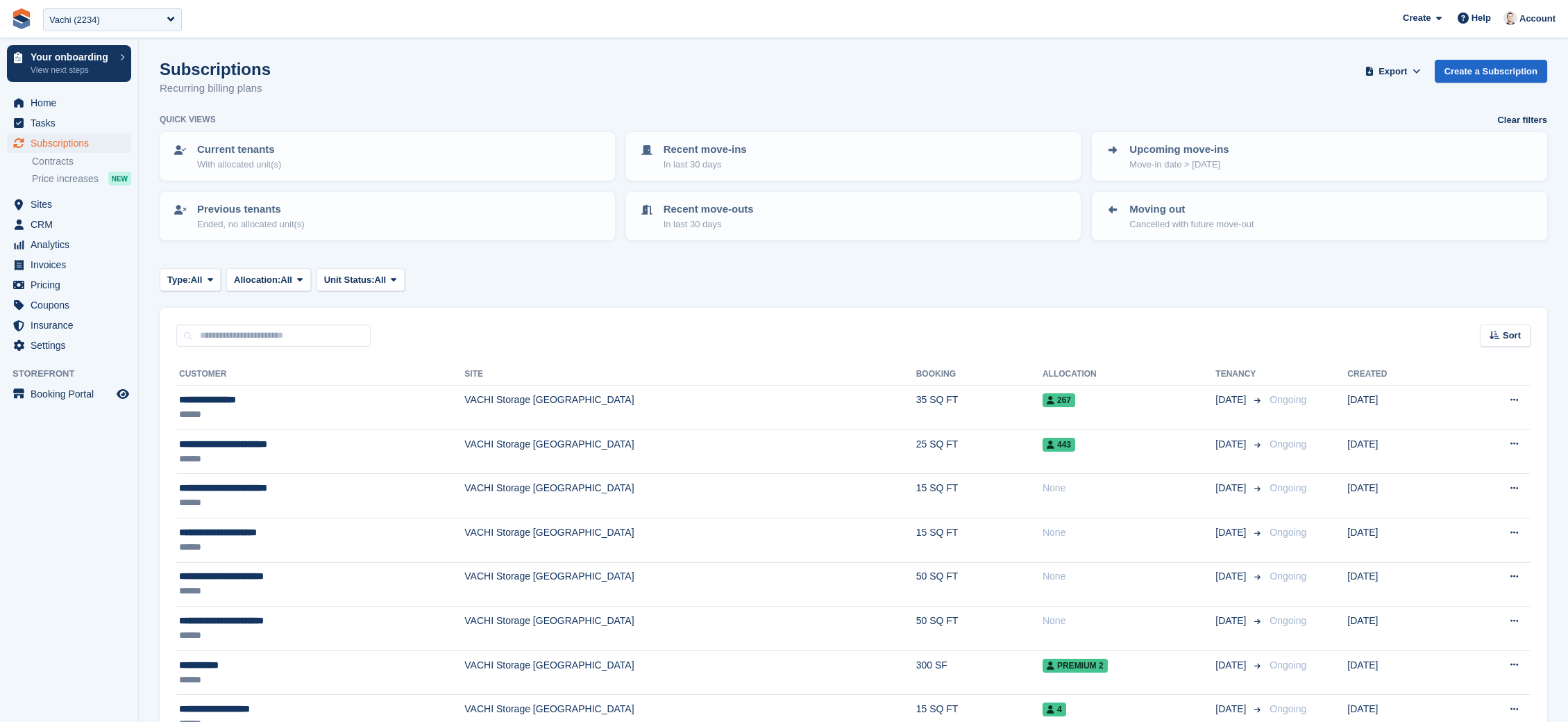
scroll to position [750, 0]
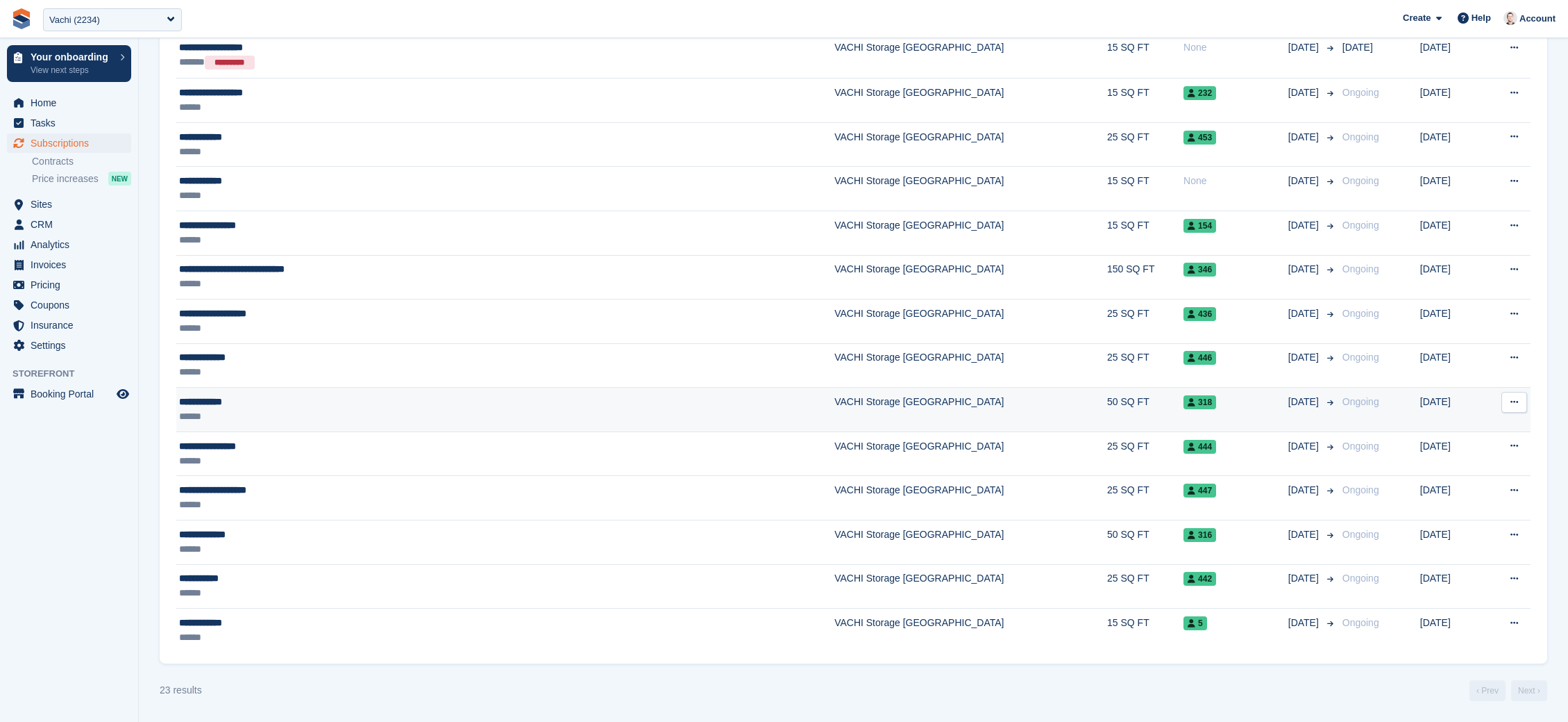
click at [1184, 407] on div "318" at bounding box center [1236, 401] width 105 height 14
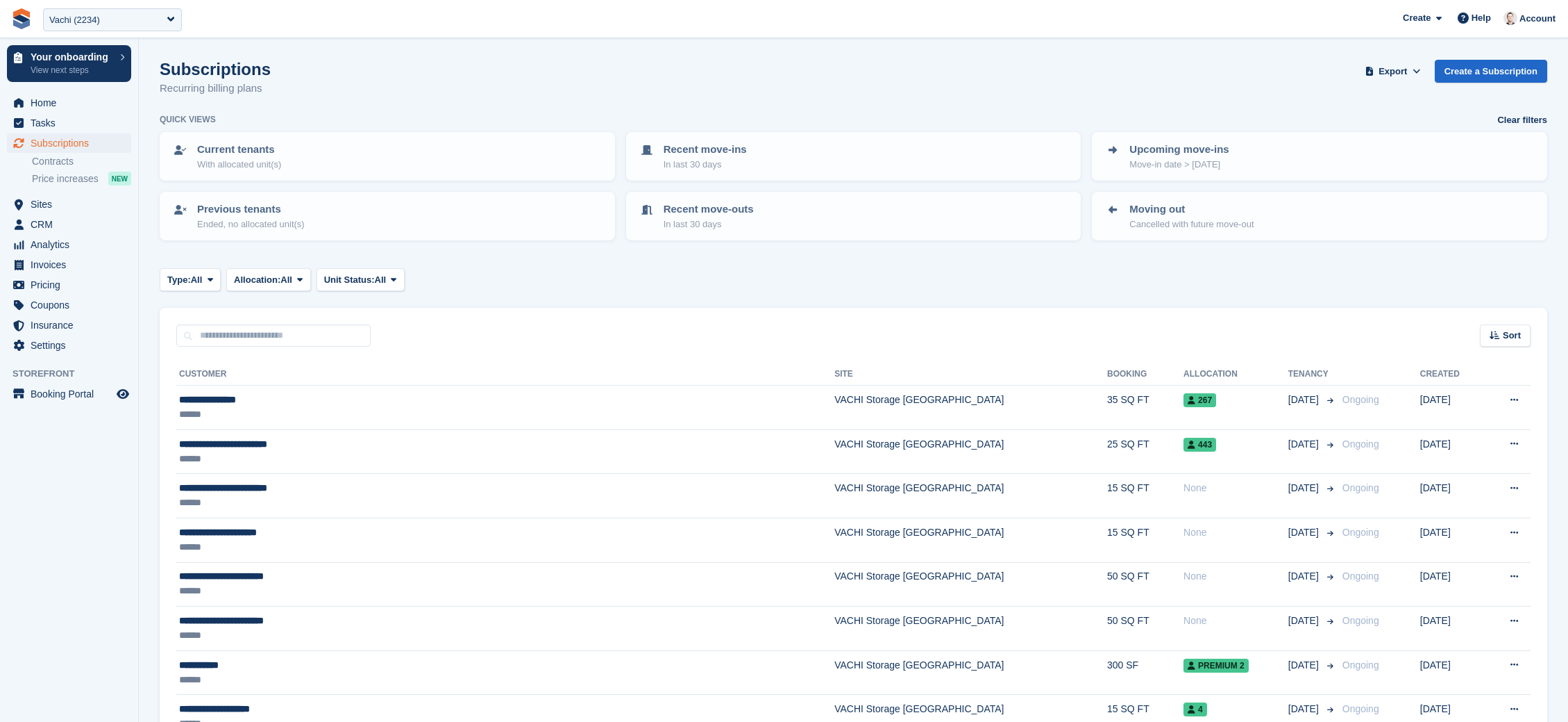
scroll to position [750, 0]
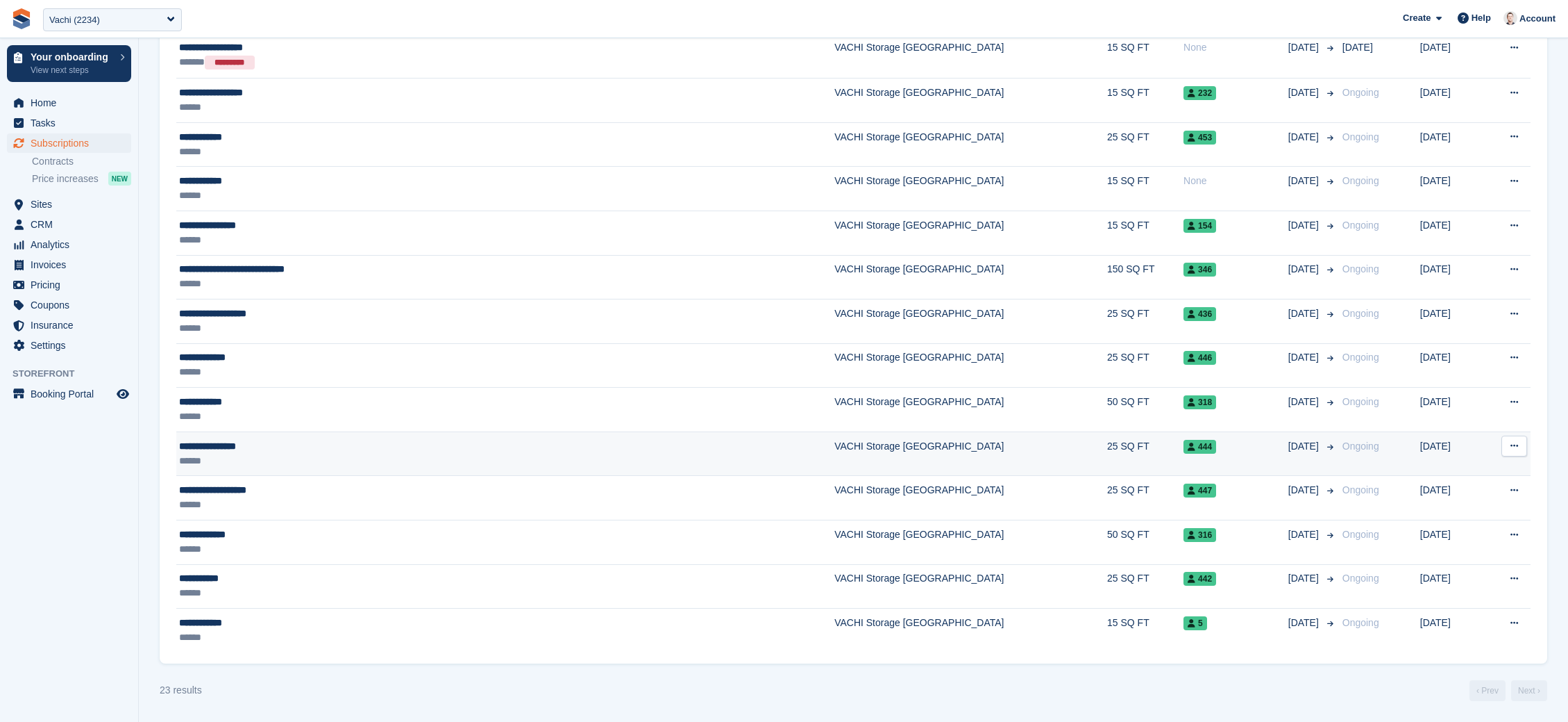
click at [1184, 460] on td "444" at bounding box center [1236, 453] width 105 height 45
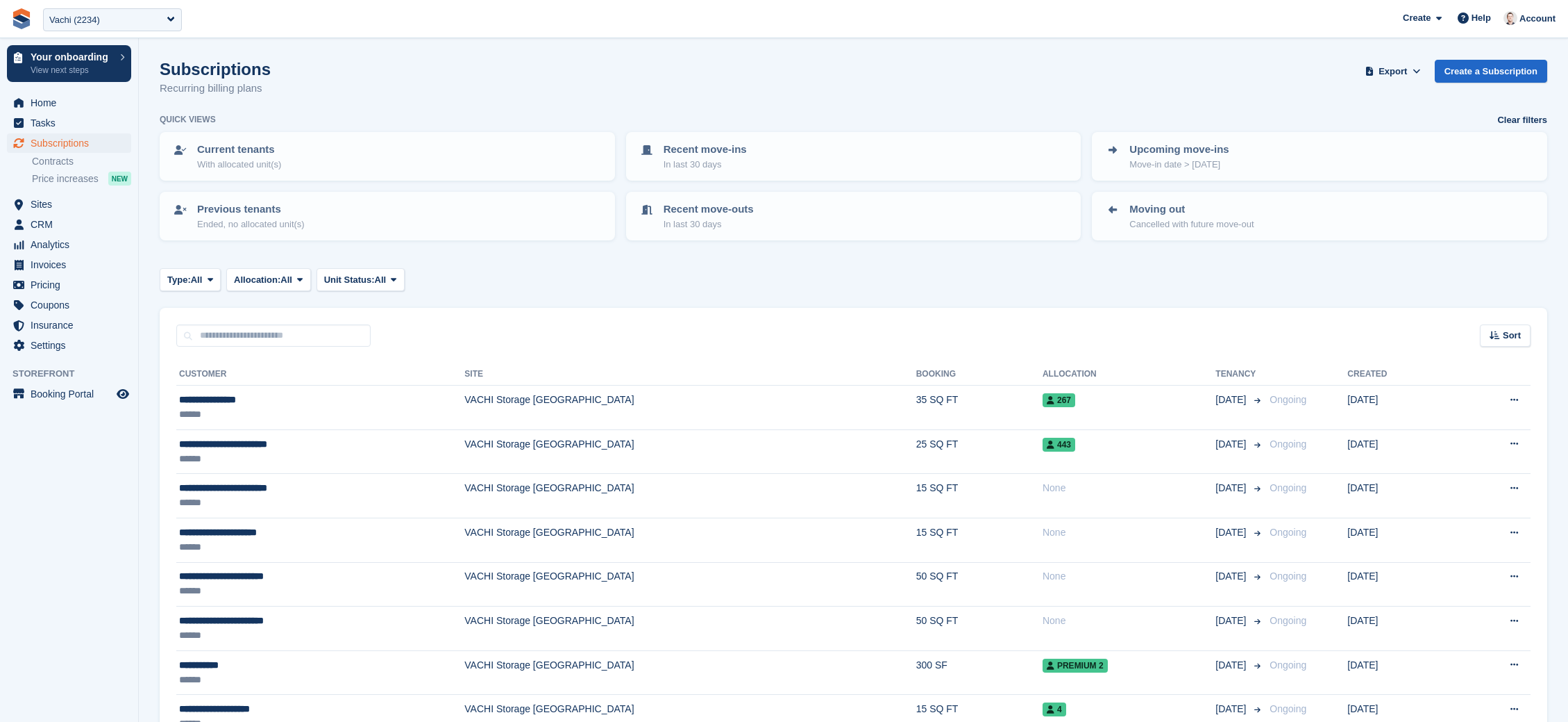
scroll to position [750, 0]
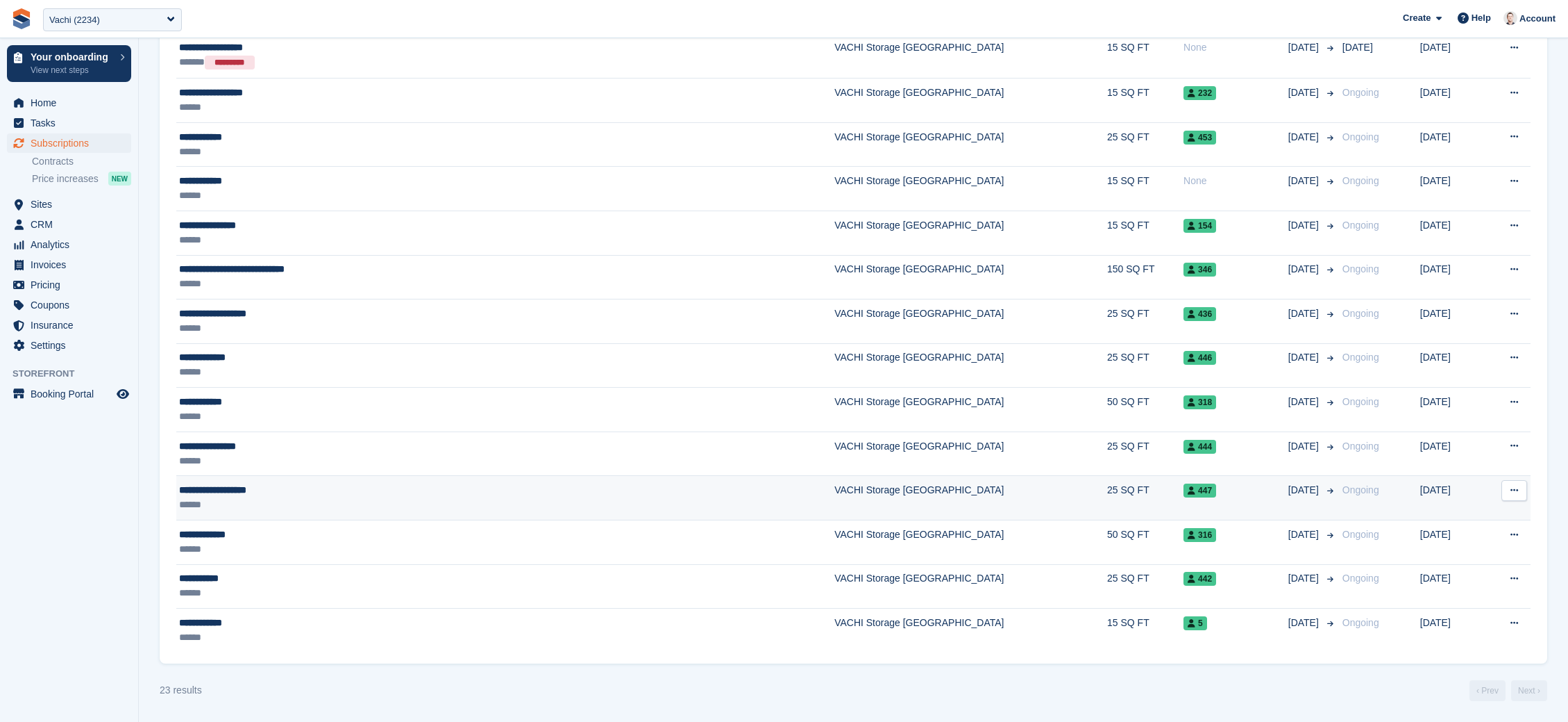
click at [1184, 496] on div "447" at bounding box center [1236, 490] width 105 height 14
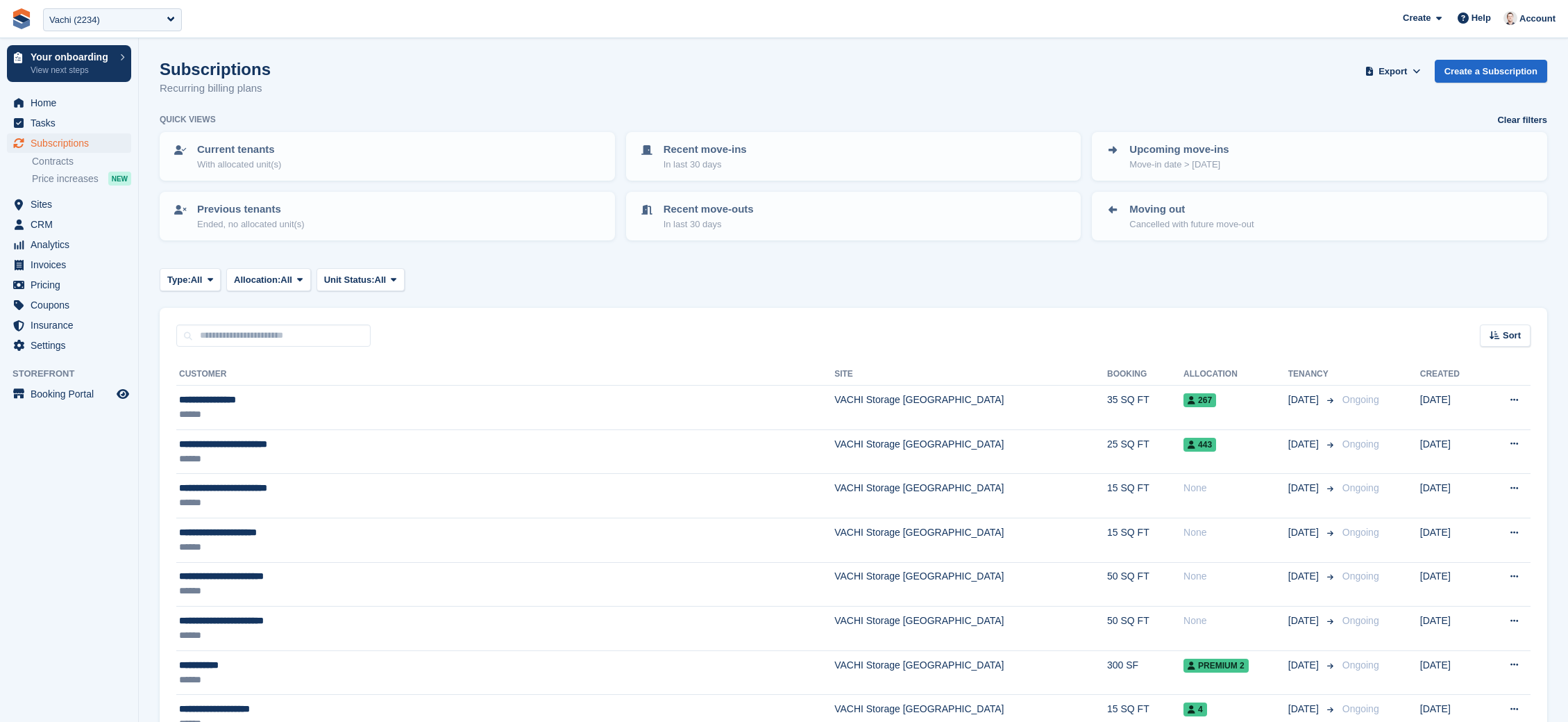
scroll to position [750, 0]
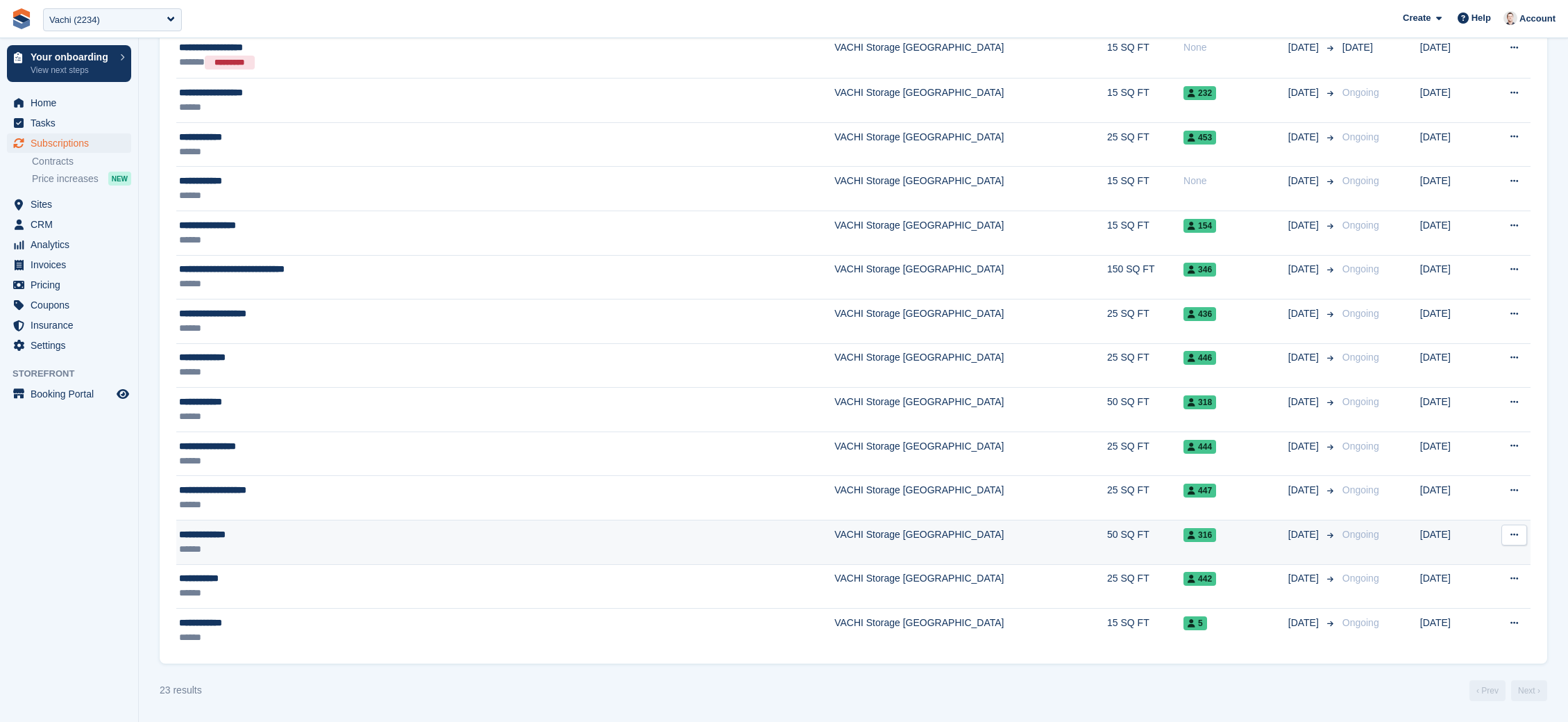
click at [1184, 536] on div "316" at bounding box center [1236, 534] width 105 height 14
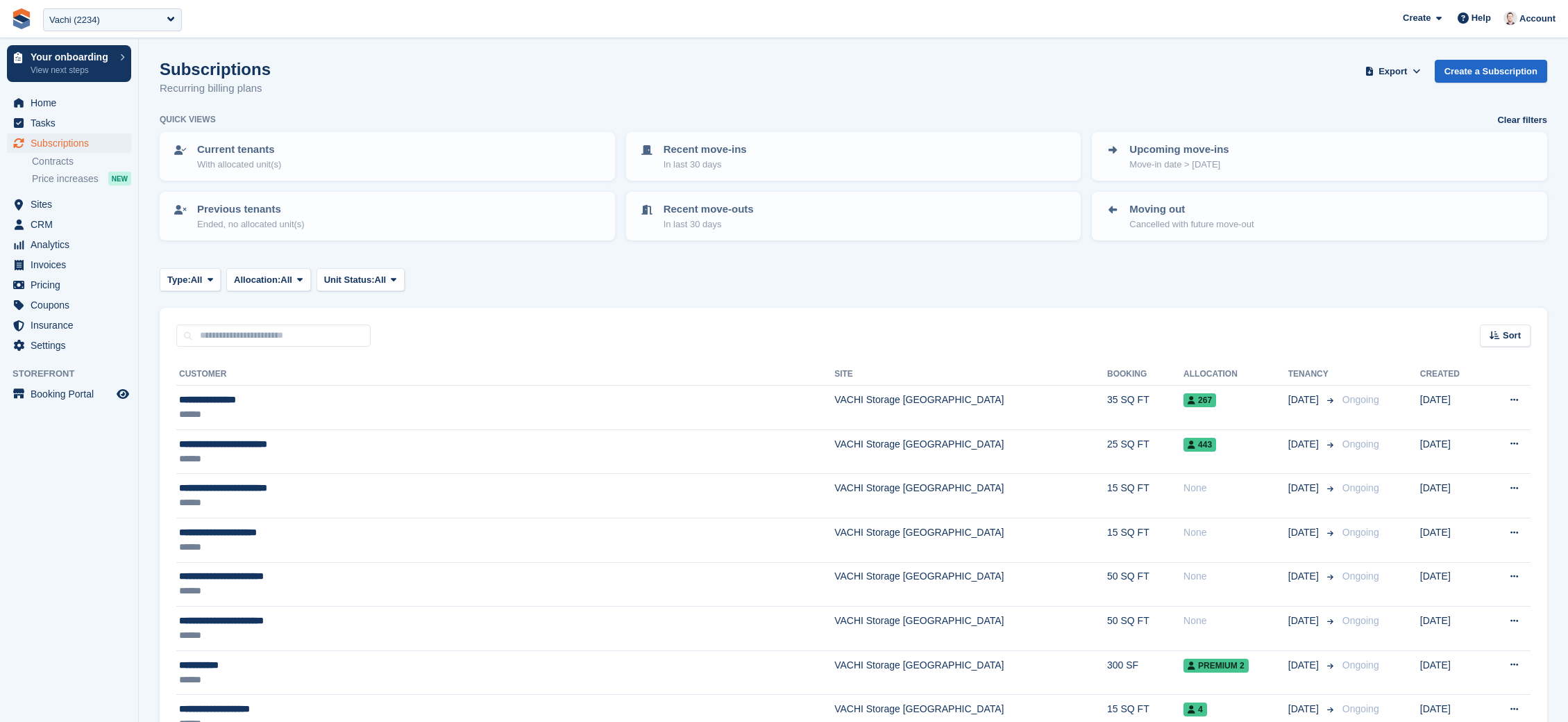
scroll to position [750, 0]
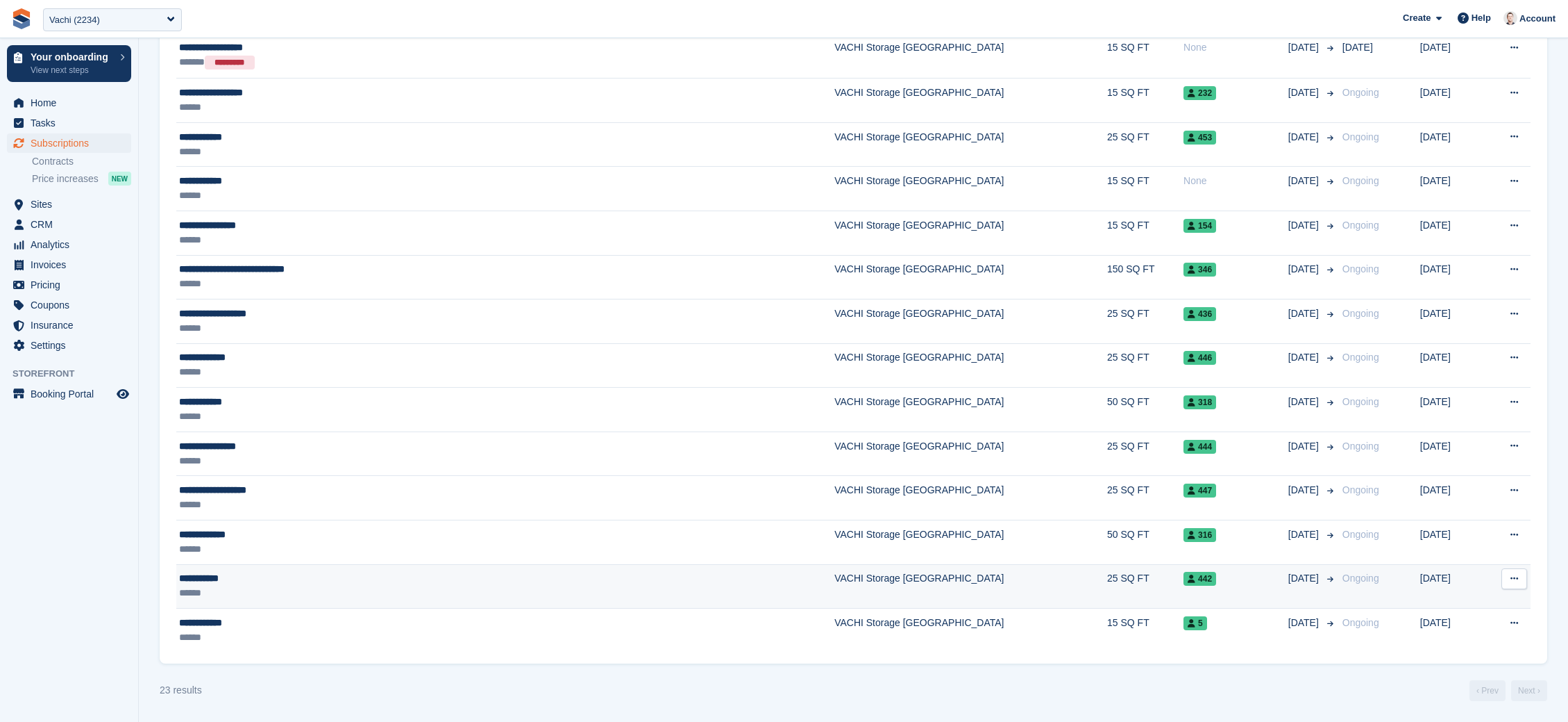
click at [1184, 585] on div "442" at bounding box center [1236, 578] width 105 height 14
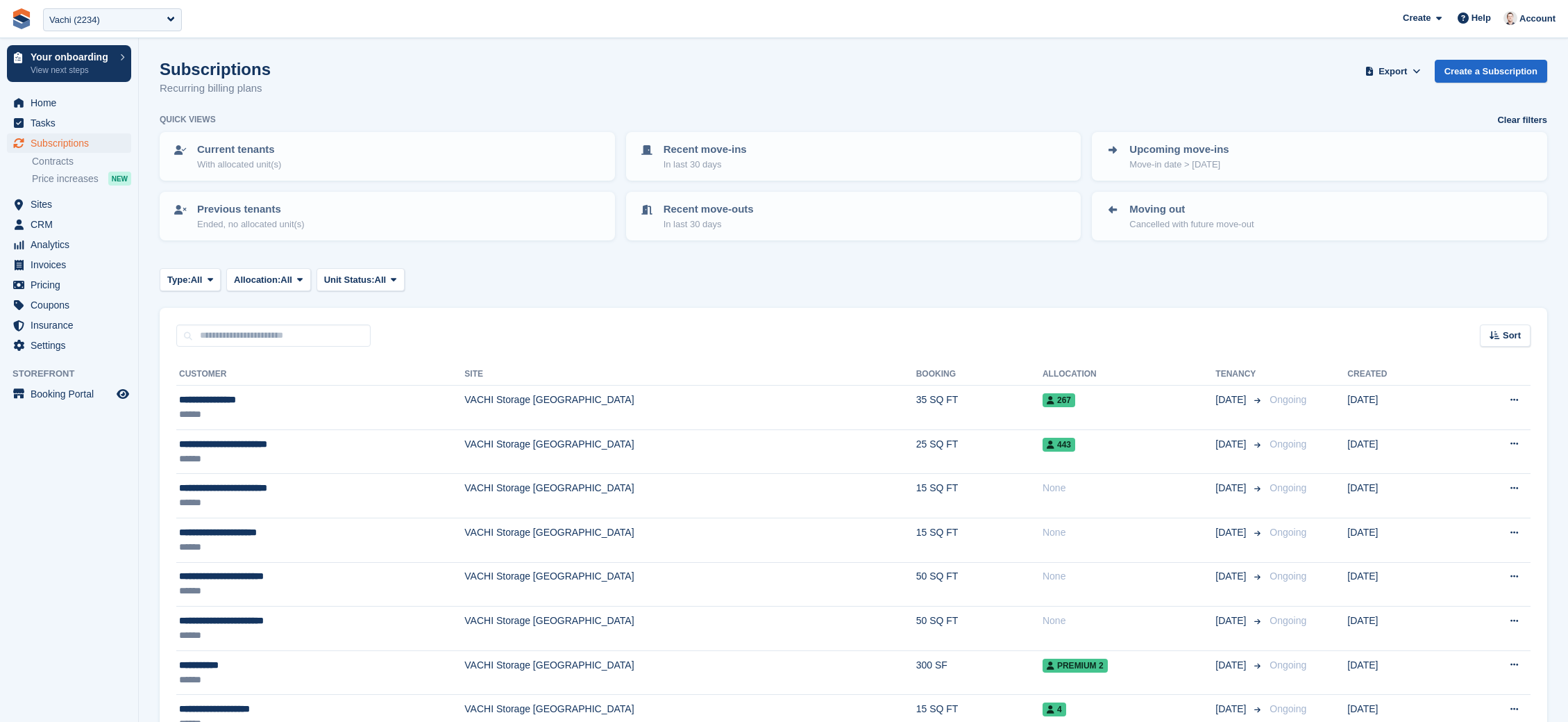
scroll to position [750, 0]
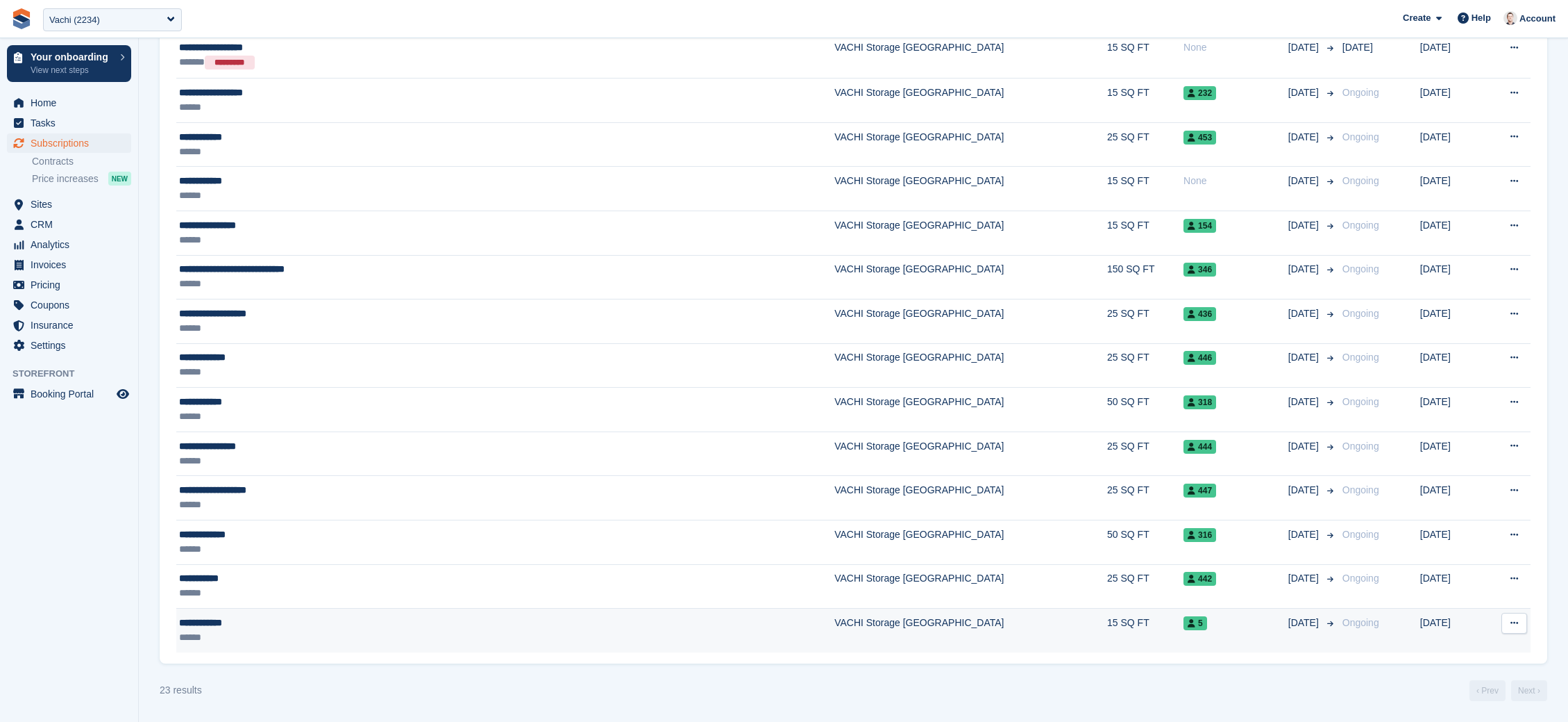
click at [1184, 620] on div "5" at bounding box center [1236, 623] width 105 height 14
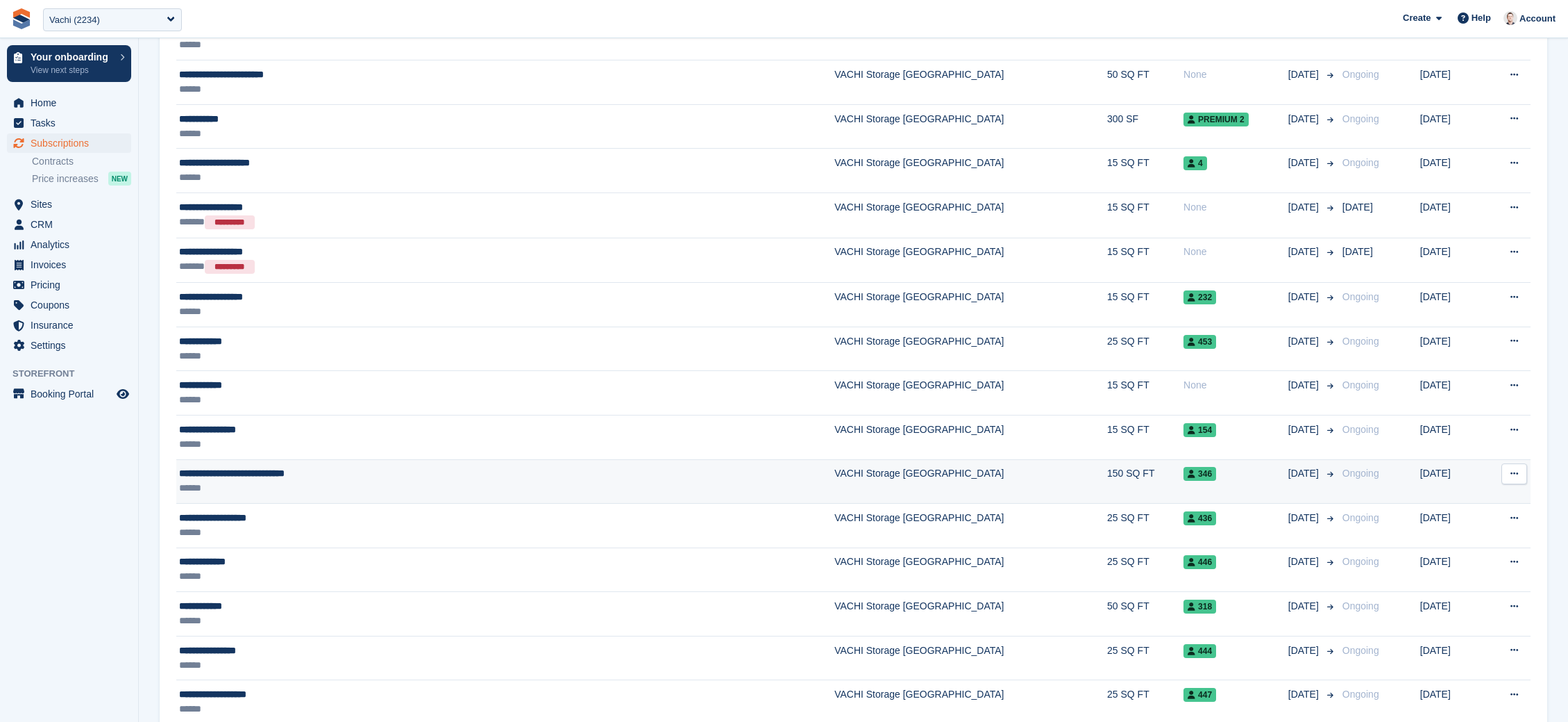
scroll to position [750, 0]
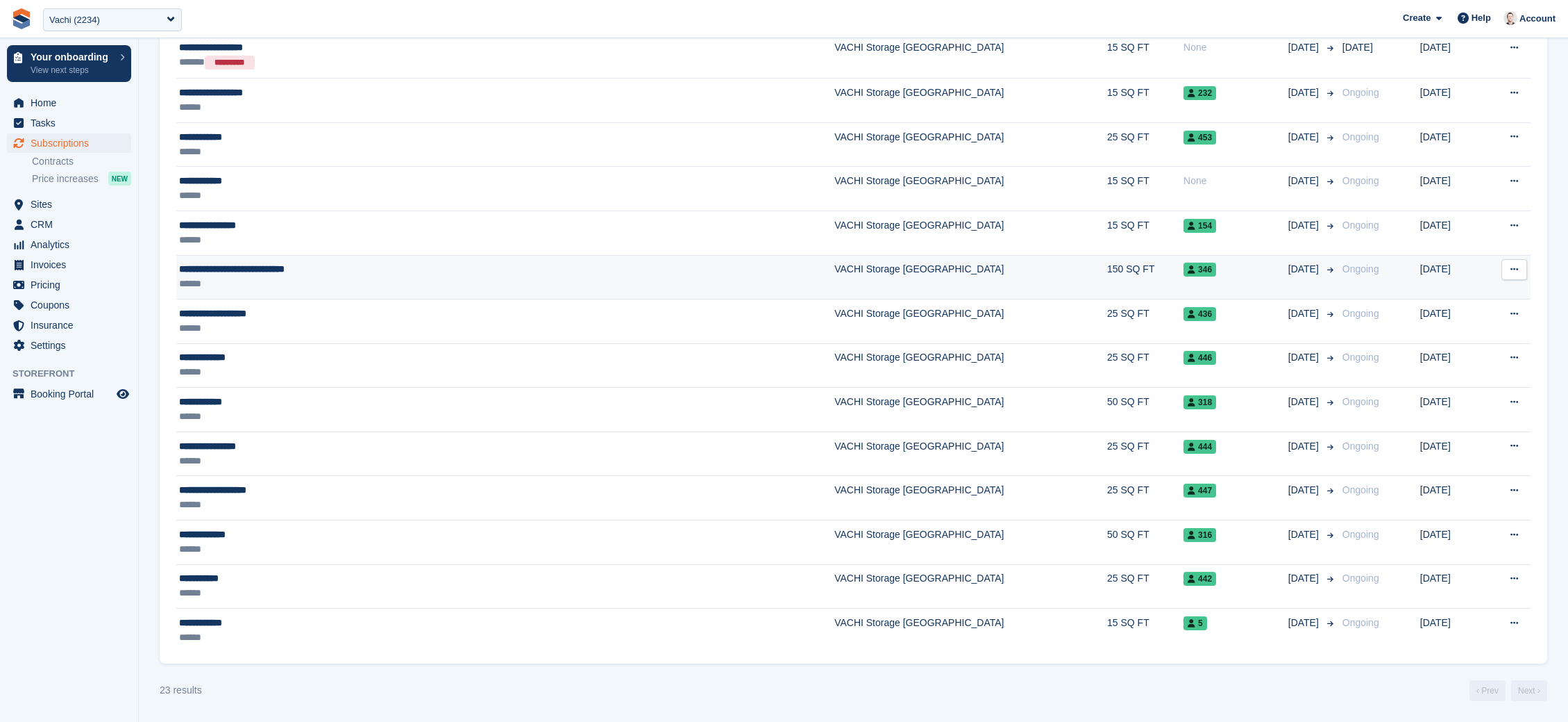
click at [1184, 274] on div "346" at bounding box center [1236, 269] width 105 height 14
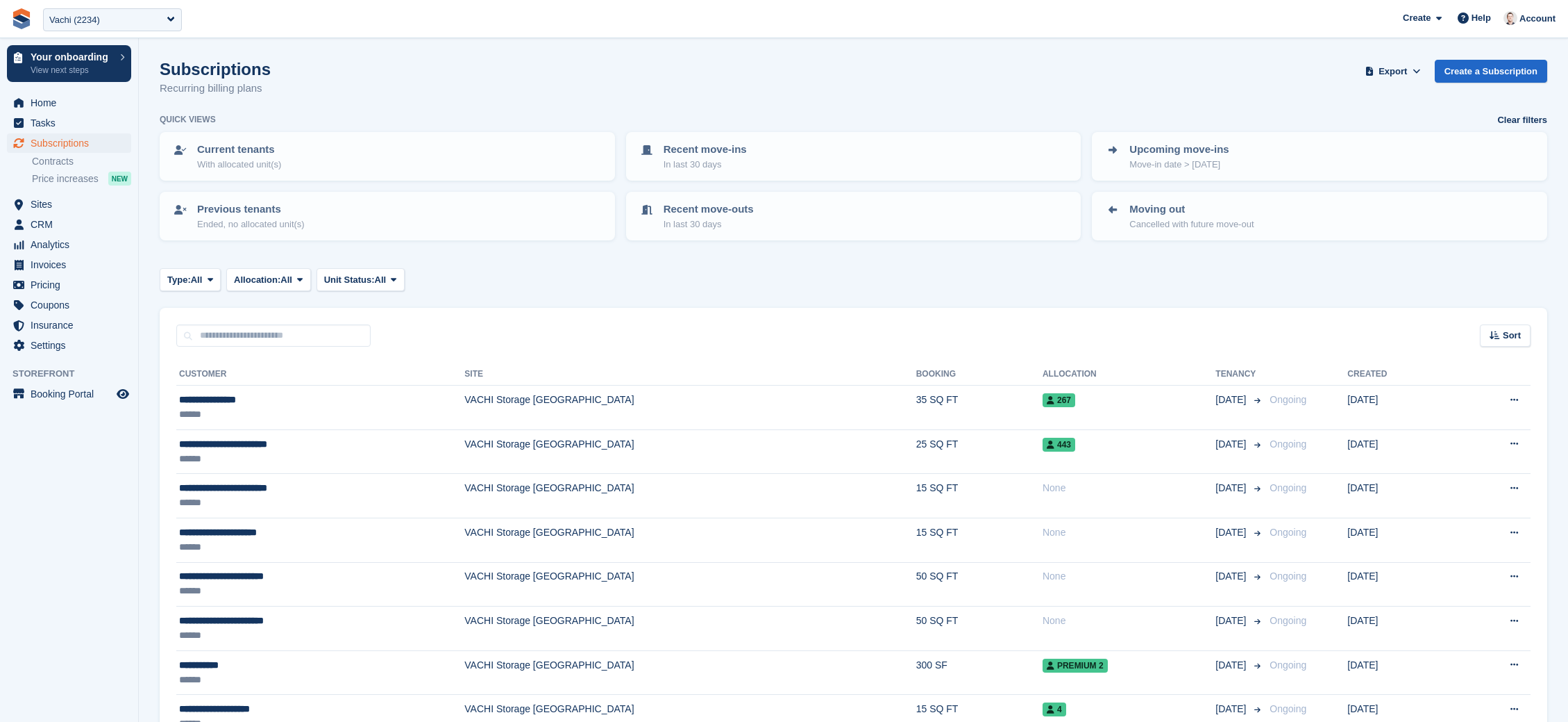
scroll to position [750, 0]
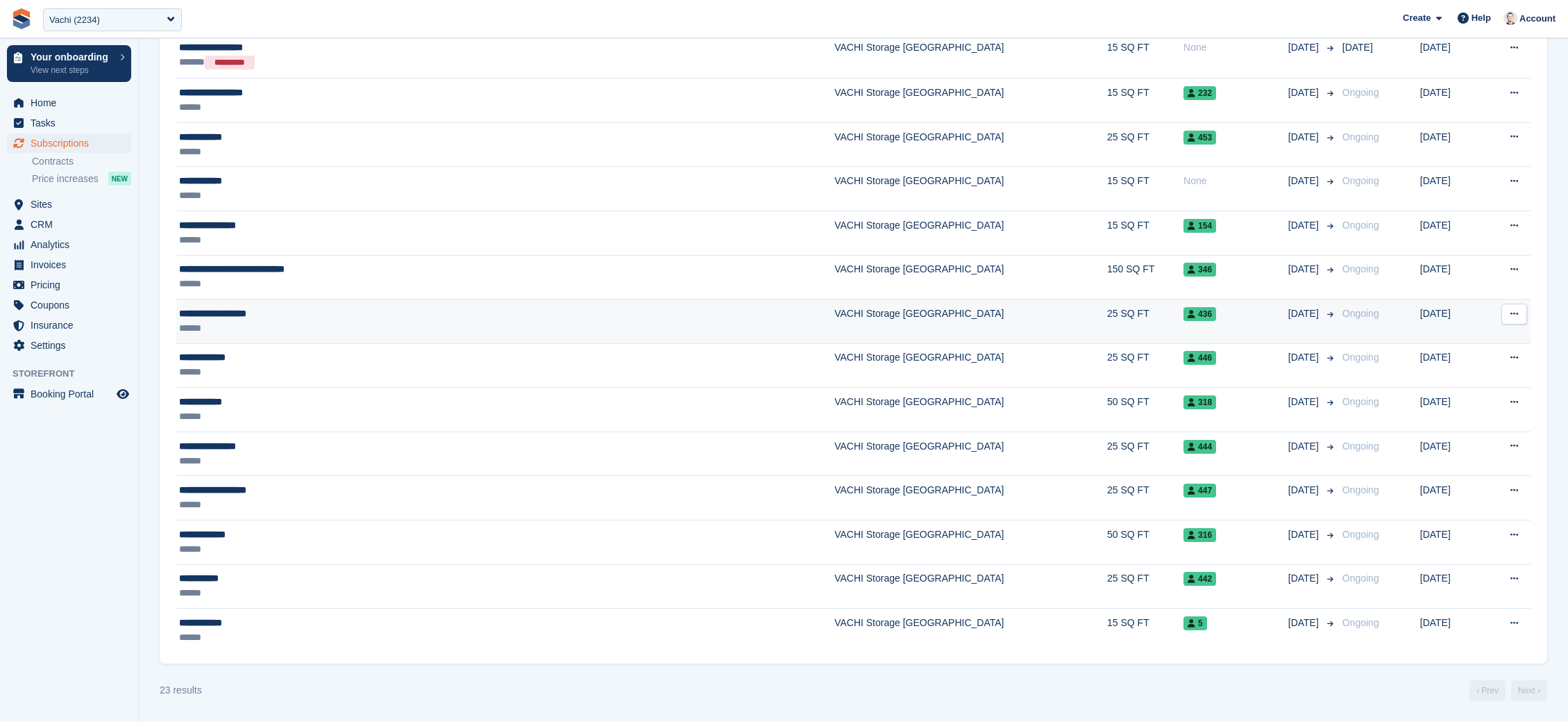
click at [1184, 313] on div "436" at bounding box center [1236, 314] width 105 height 14
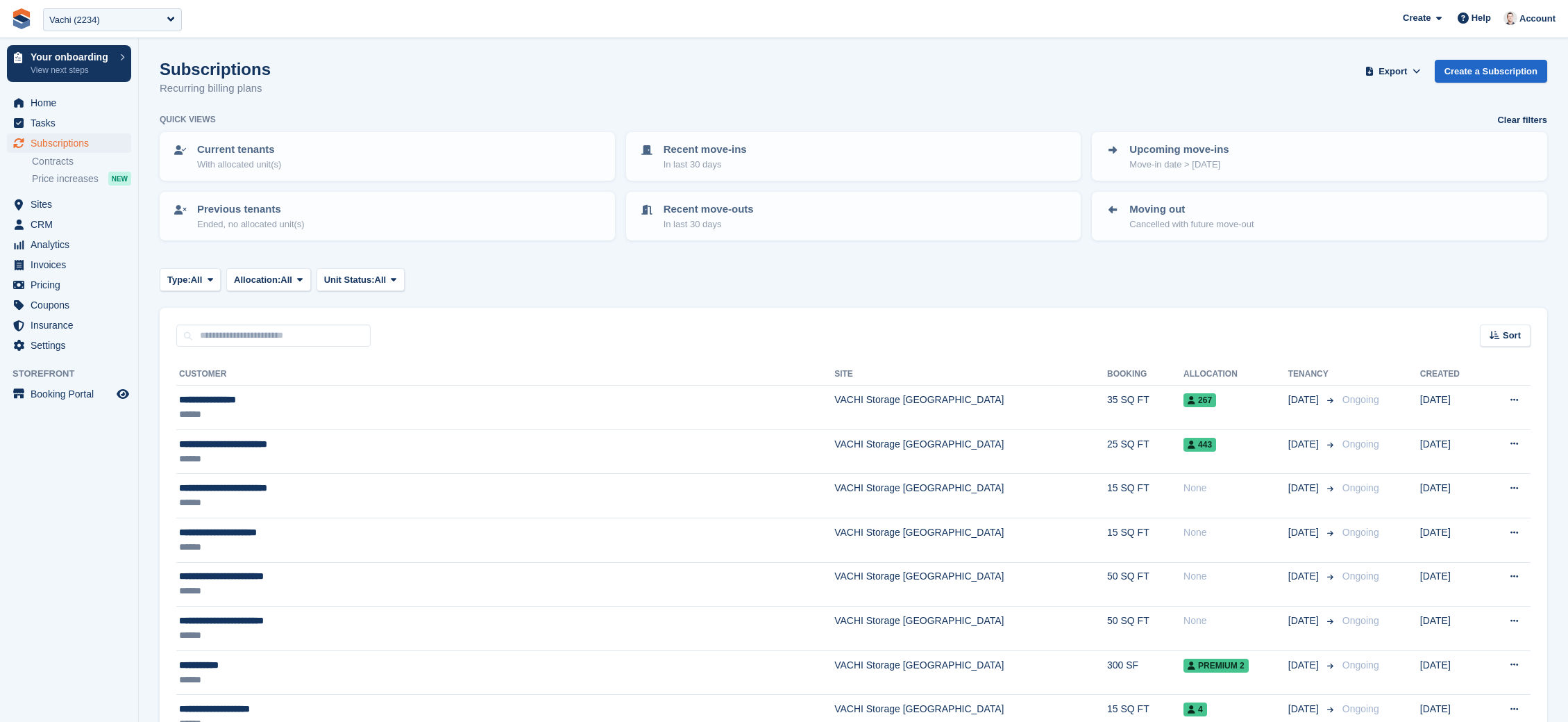
scroll to position [750, 0]
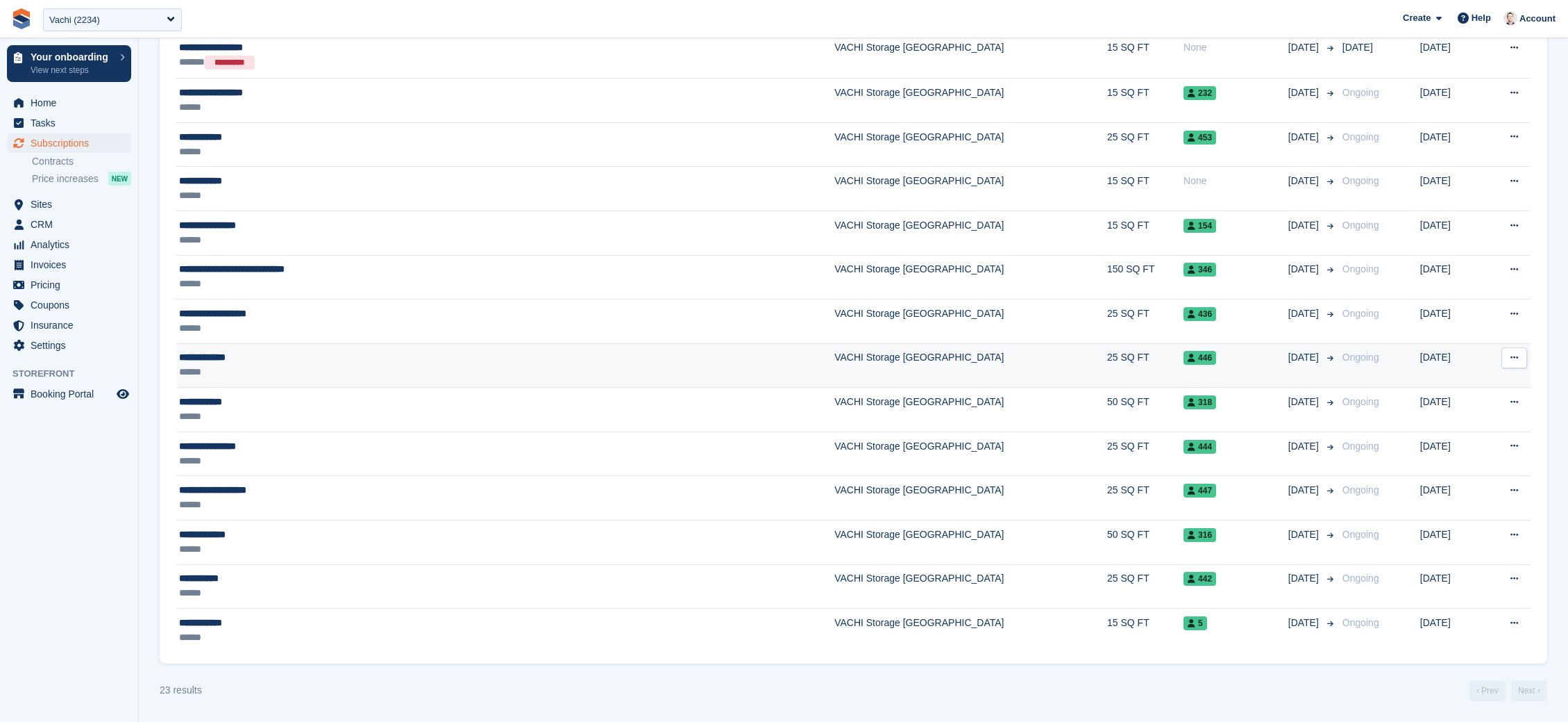
click at [1184, 357] on div "446" at bounding box center [1236, 357] width 105 height 14
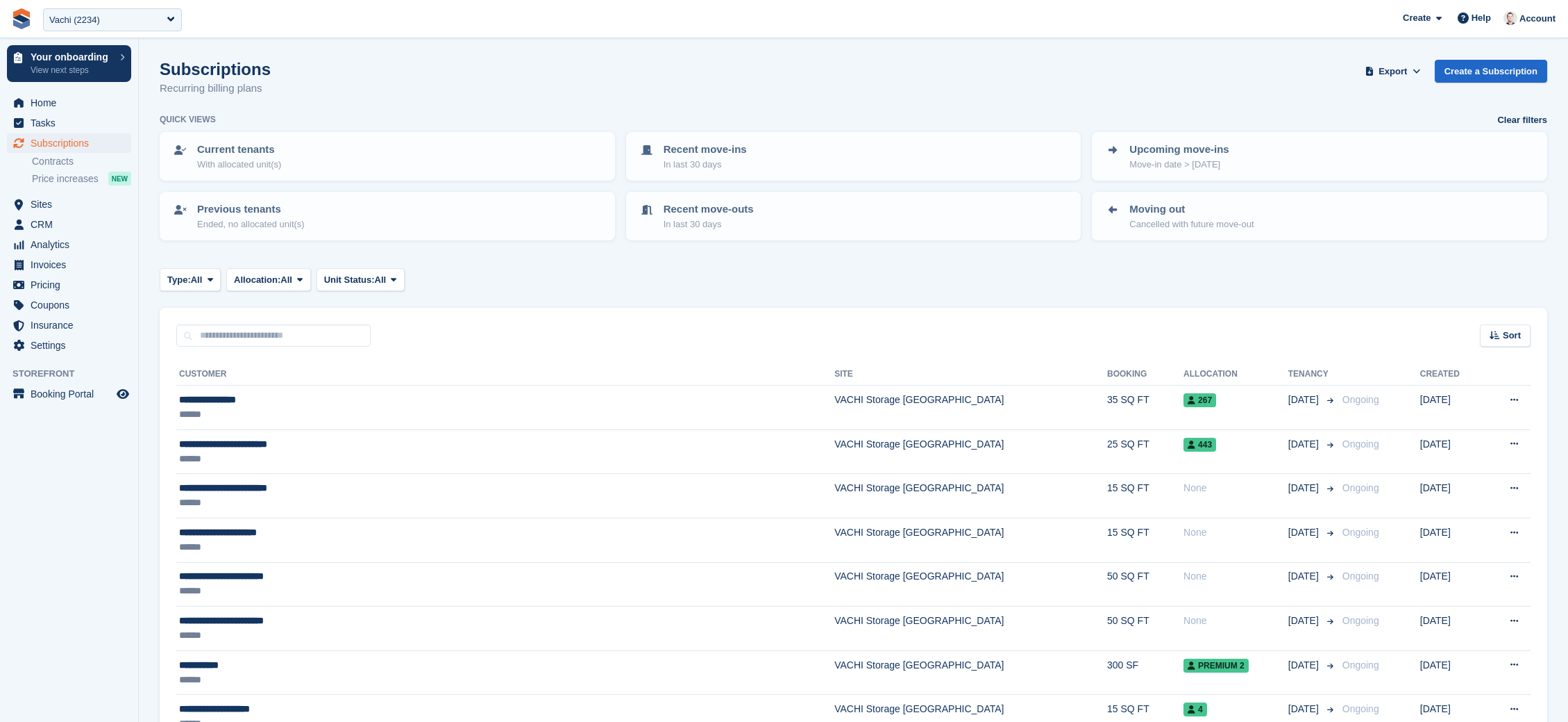
scroll to position [750, 0]
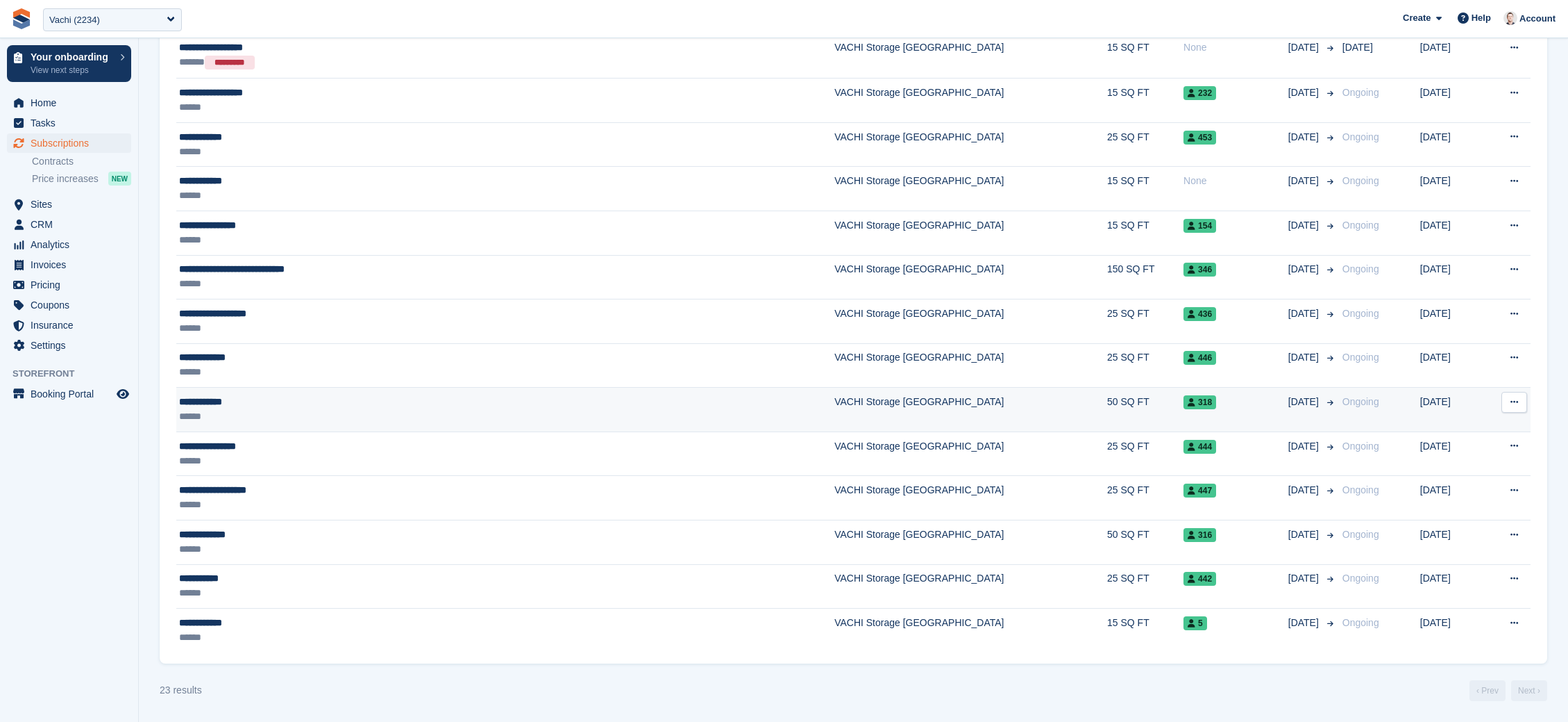
click at [1184, 401] on div "318" at bounding box center [1236, 401] width 105 height 14
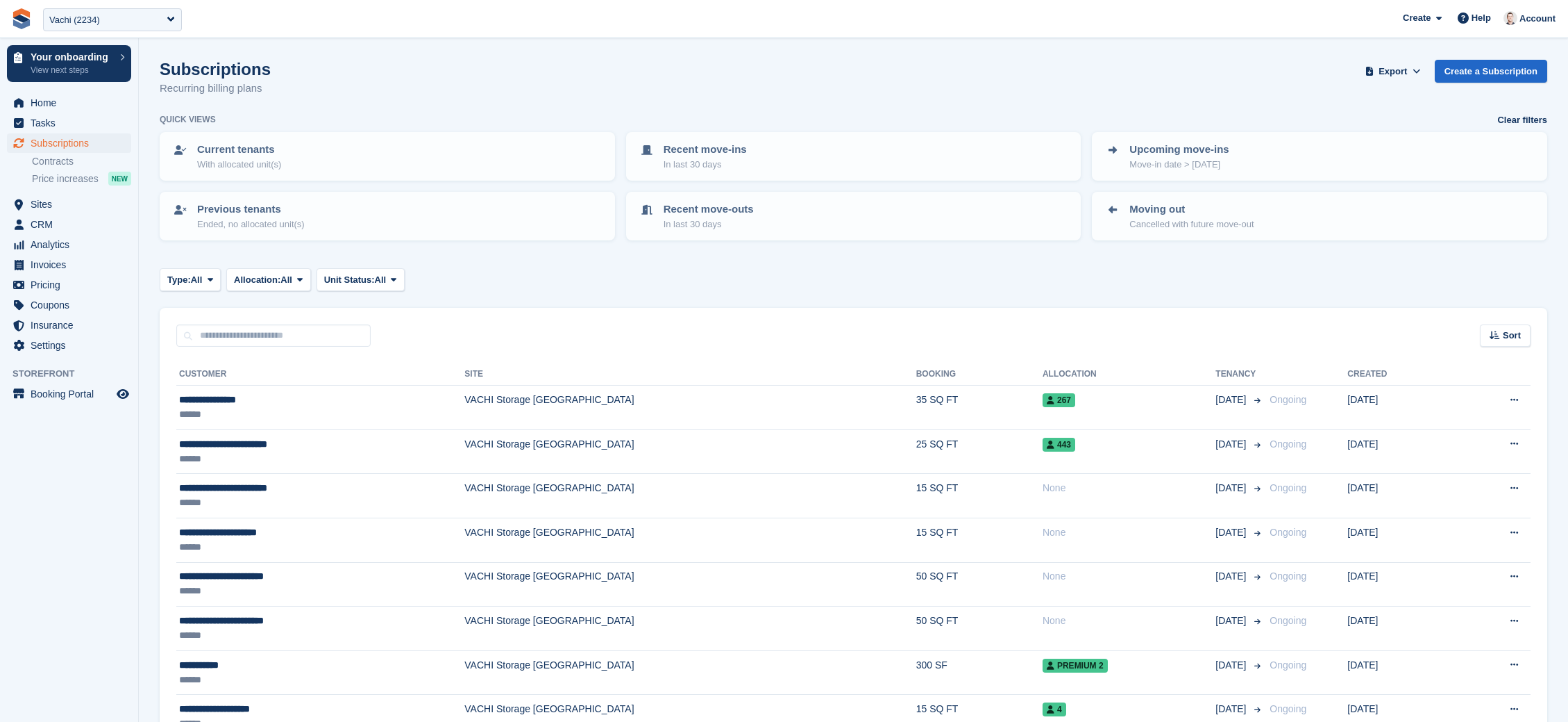
scroll to position [750, 0]
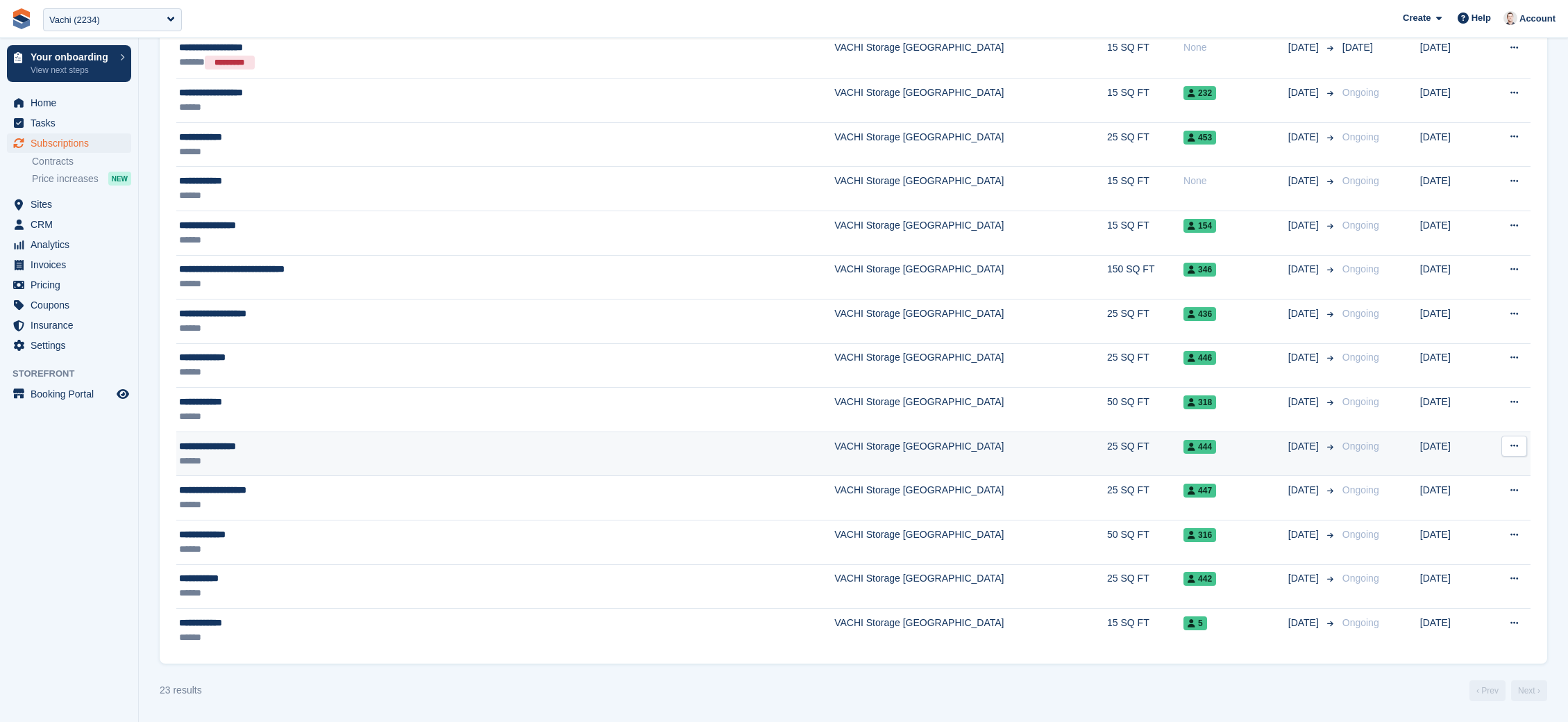
click at [1184, 443] on div "444" at bounding box center [1236, 446] width 105 height 14
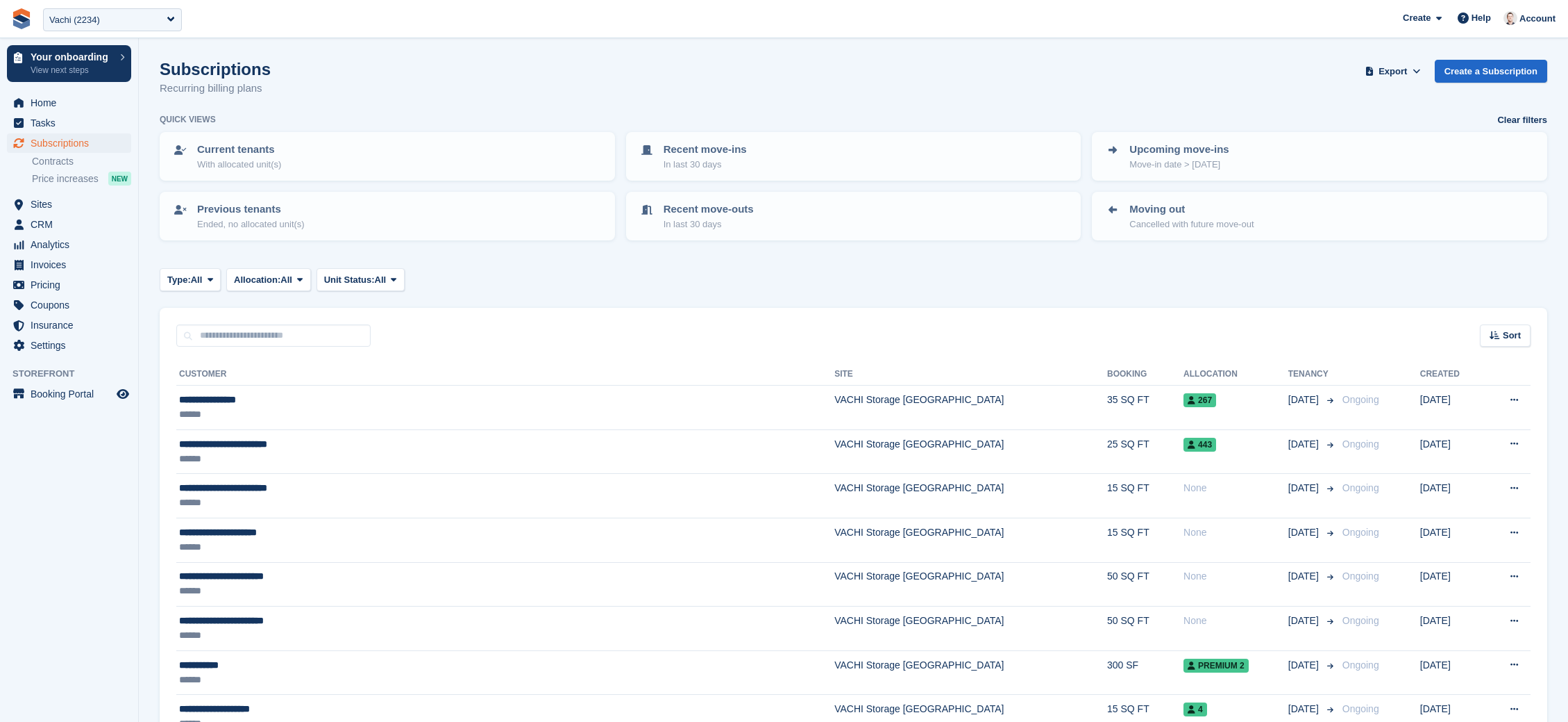
scroll to position [750, 0]
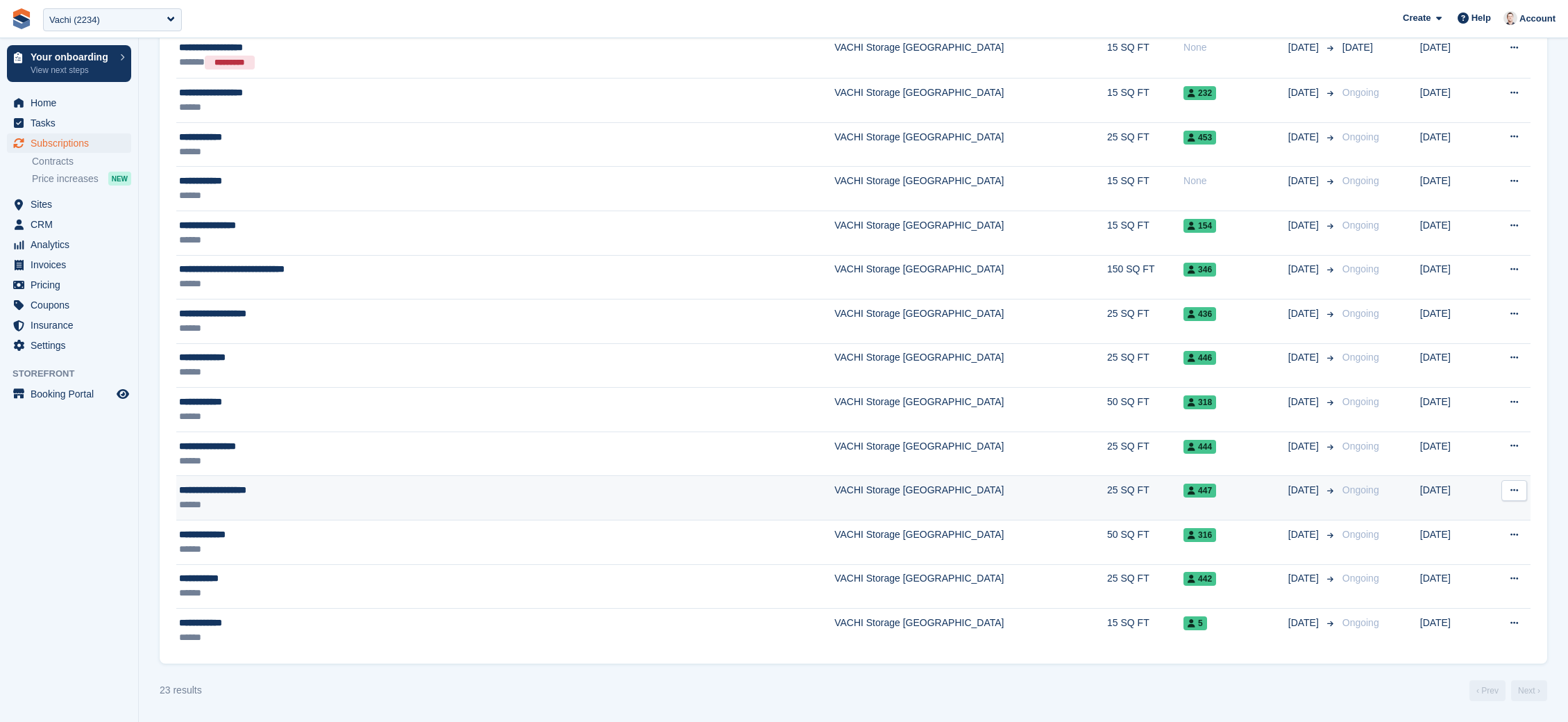
click at [1184, 493] on div "447" at bounding box center [1236, 490] width 105 height 14
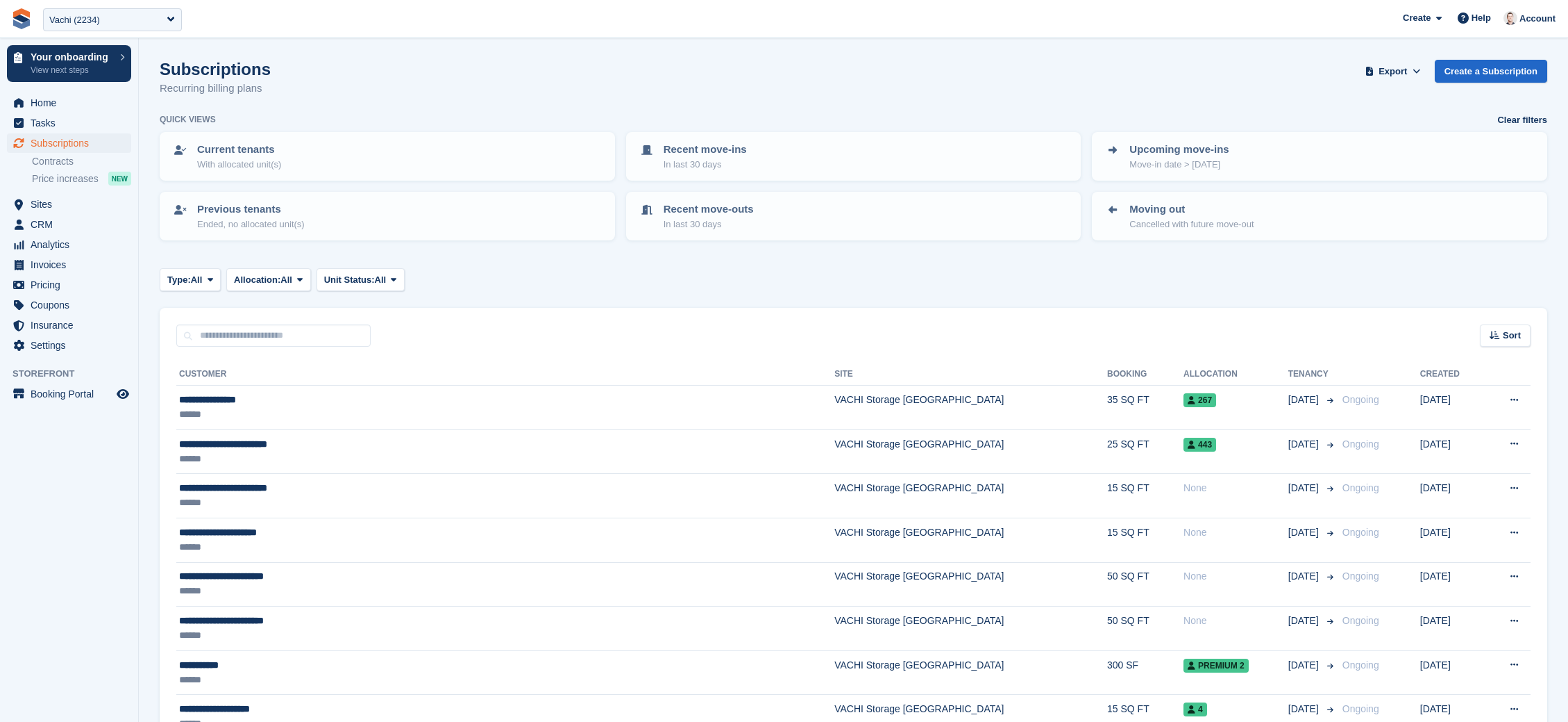
scroll to position [750, 0]
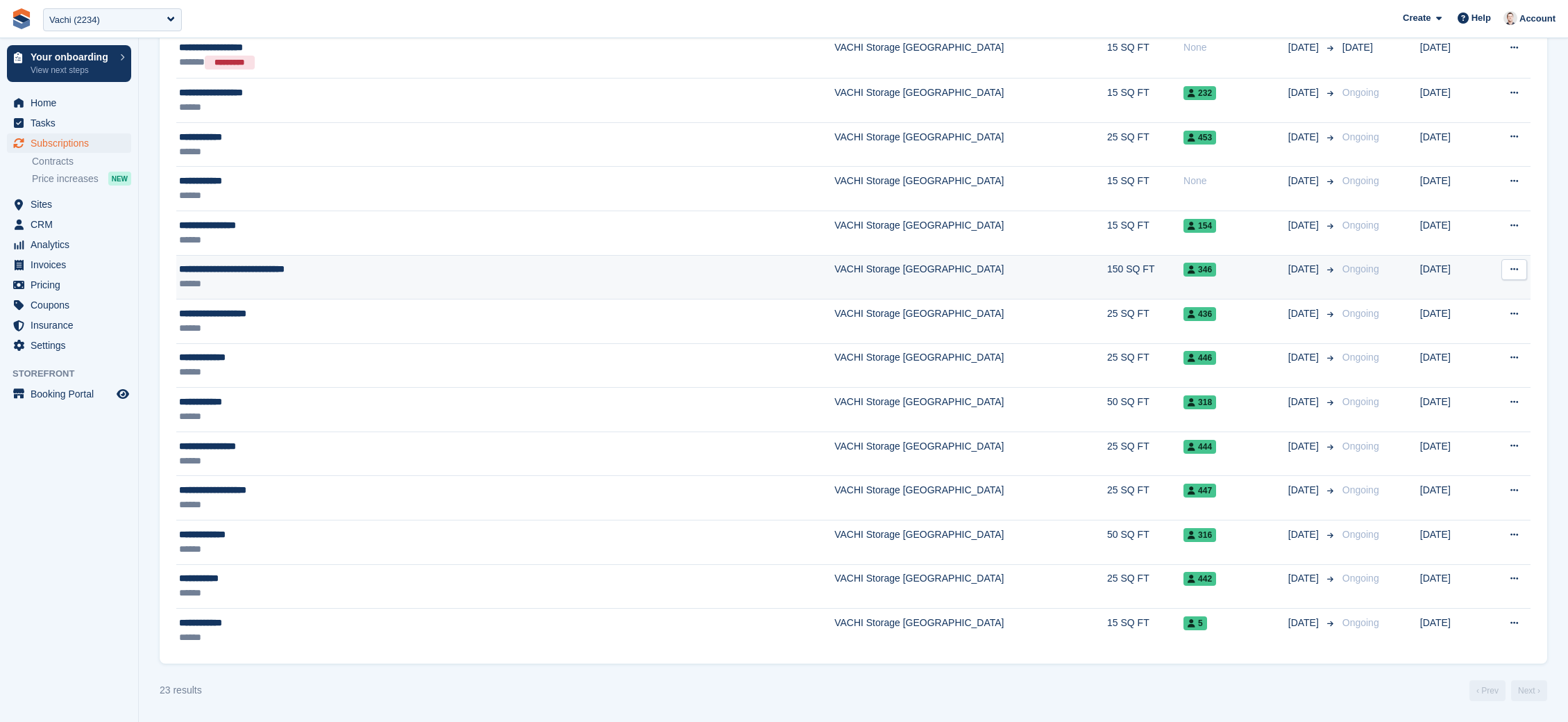
click at [1184, 279] on td "346" at bounding box center [1236, 278] width 105 height 45
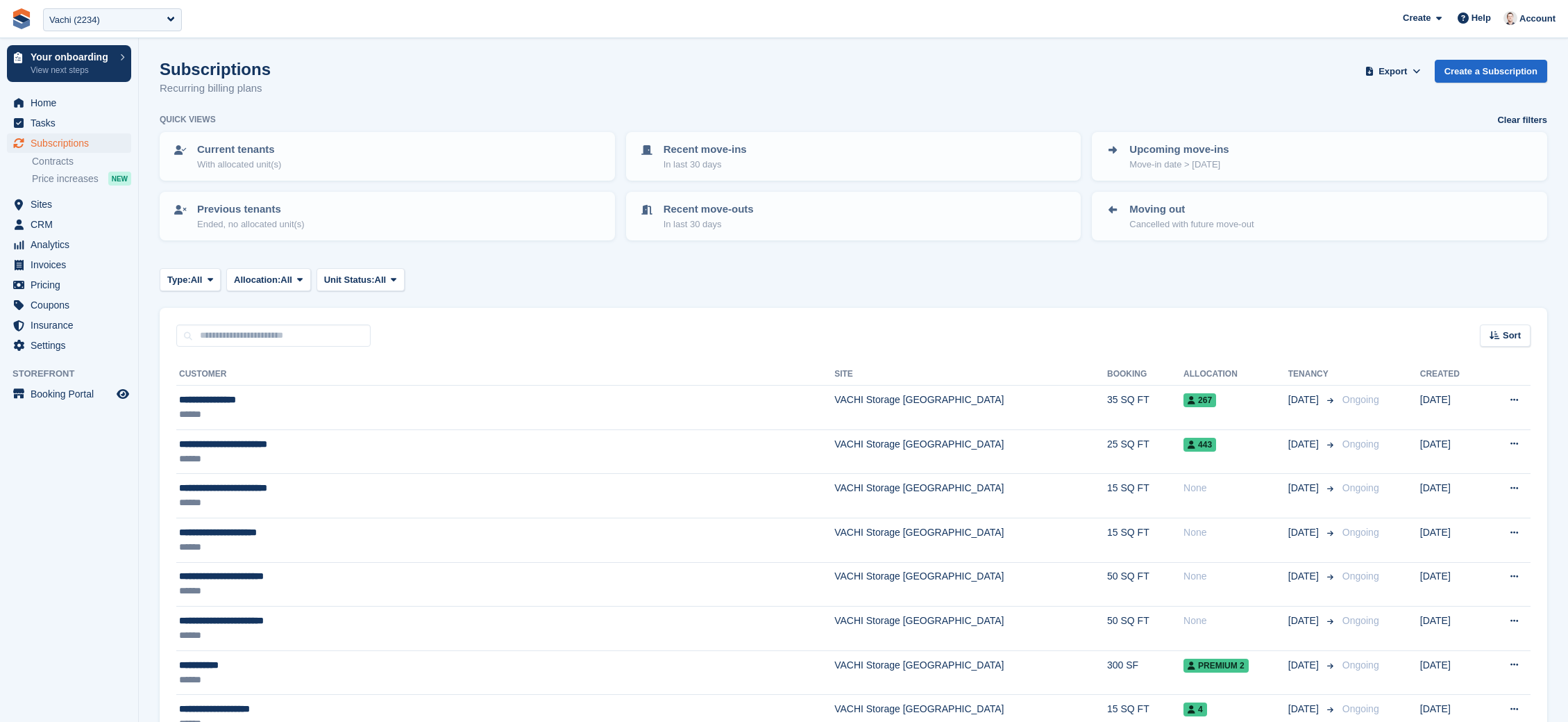
scroll to position [750, 0]
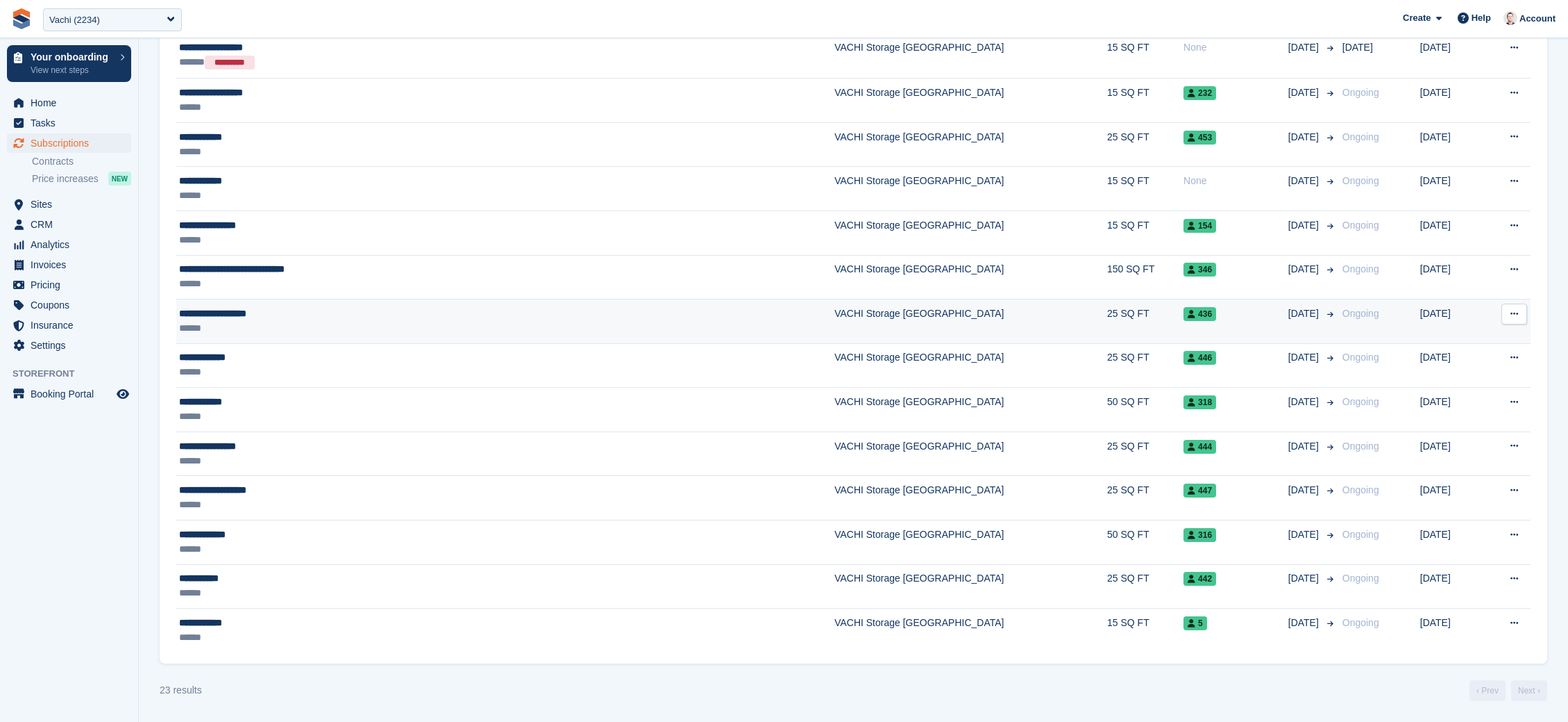
click at [1184, 334] on td "436" at bounding box center [1236, 322] width 105 height 45
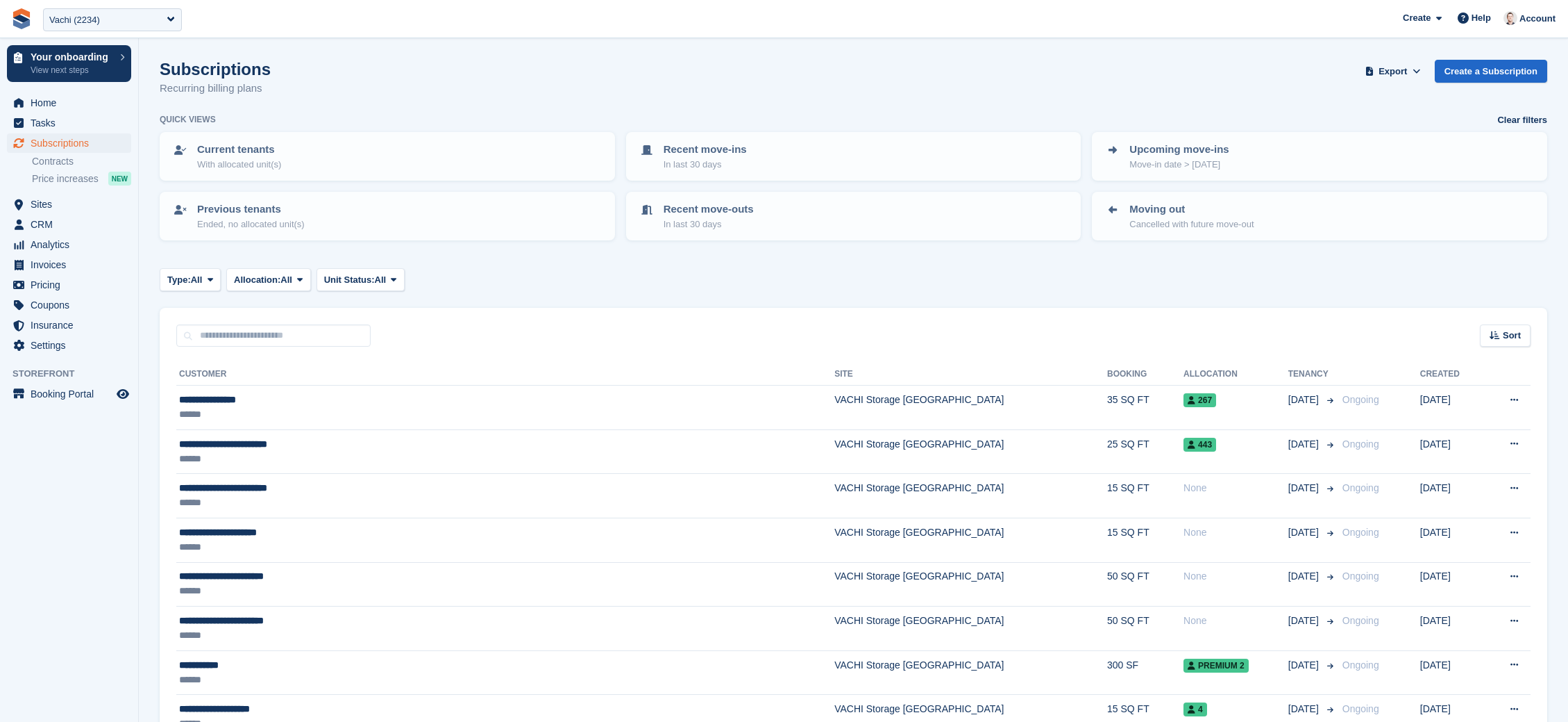
scroll to position [750, 0]
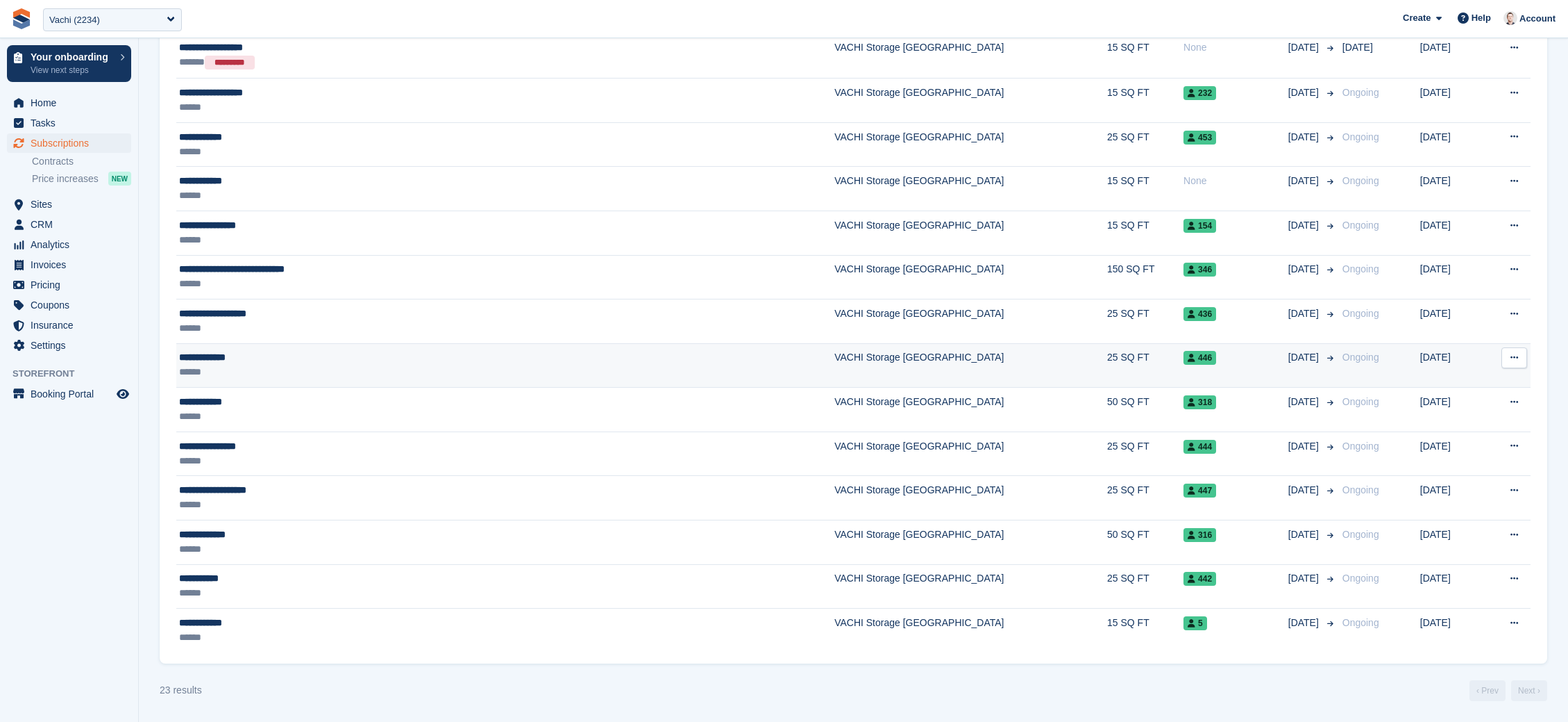
click at [1184, 360] on div "446" at bounding box center [1236, 357] width 105 height 14
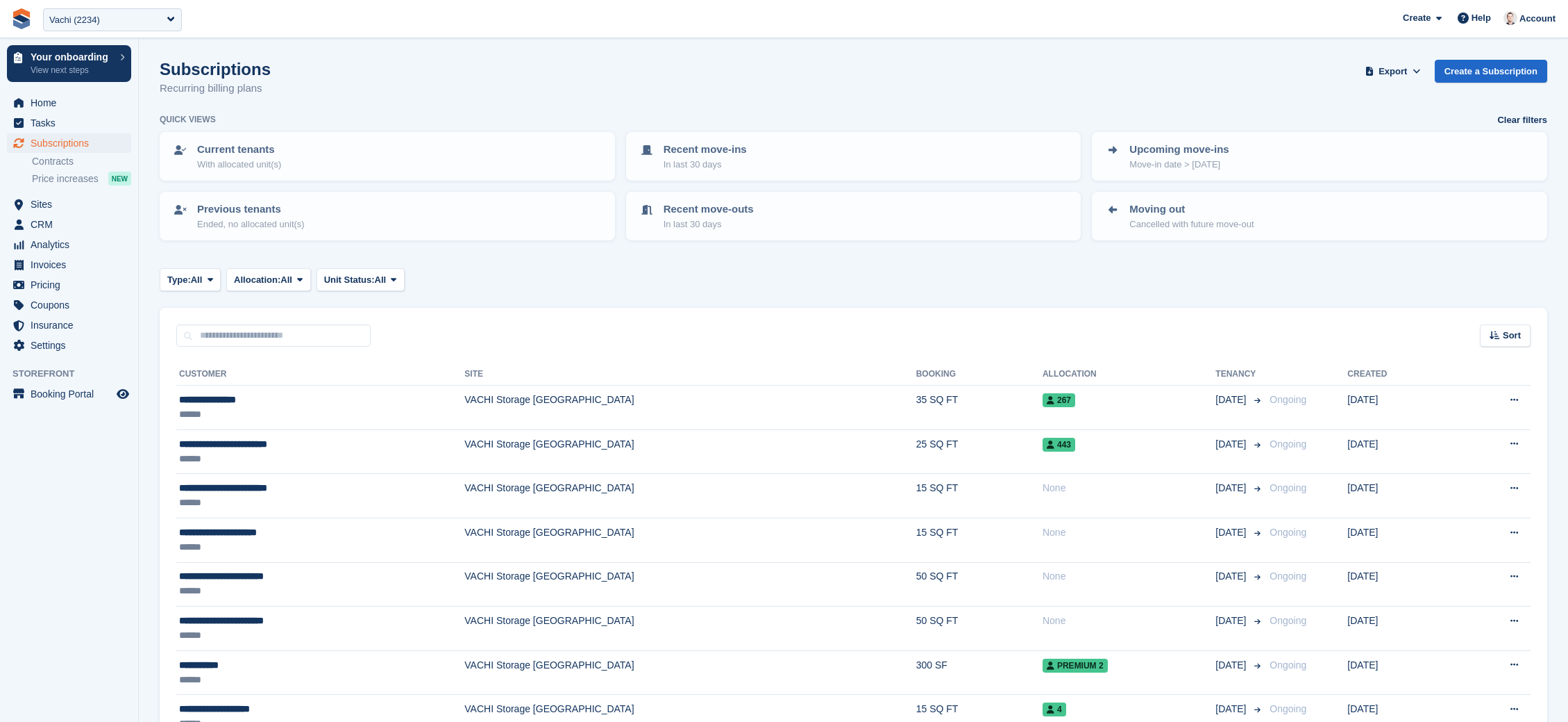
scroll to position [750, 0]
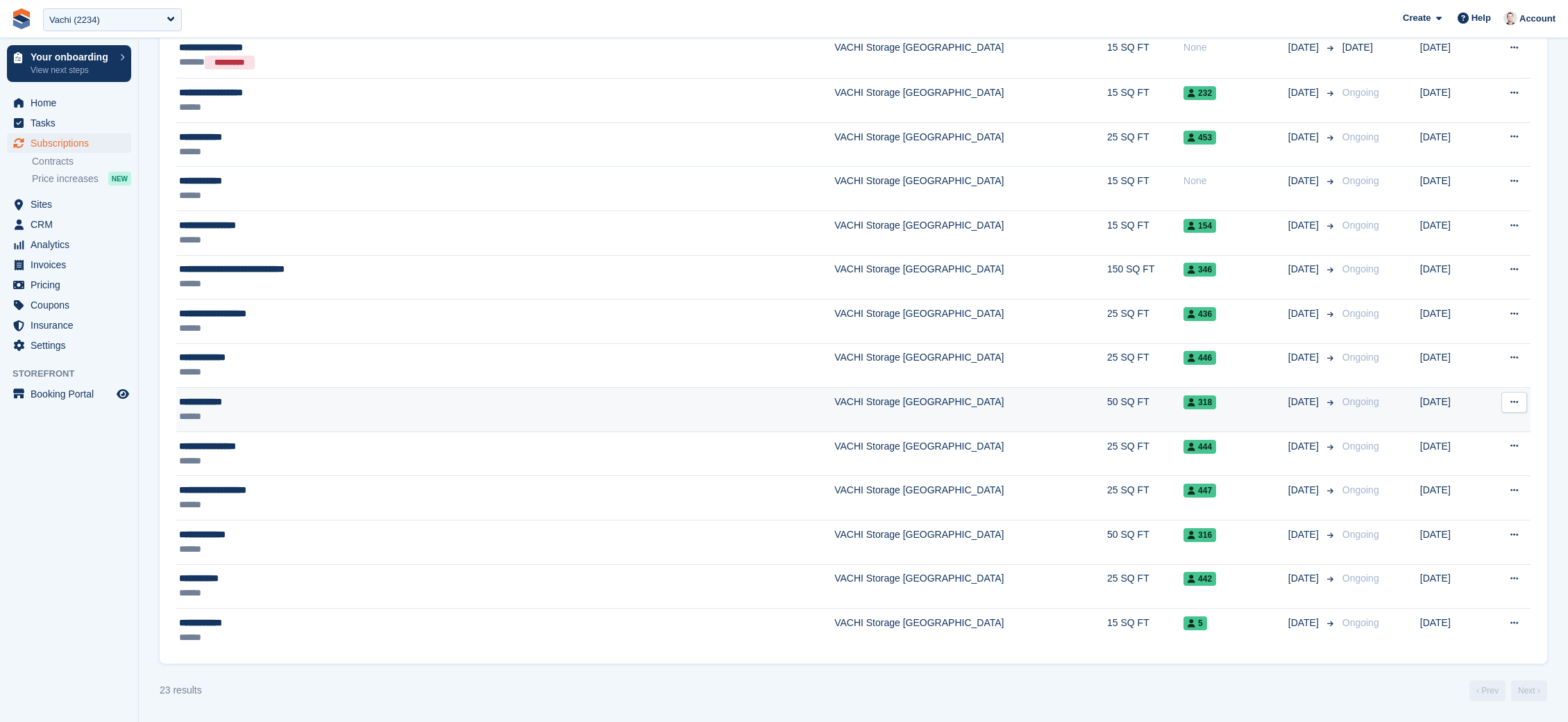
click at [1184, 407] on div "318" at bounding box center [1236, 401] width 105 height 14
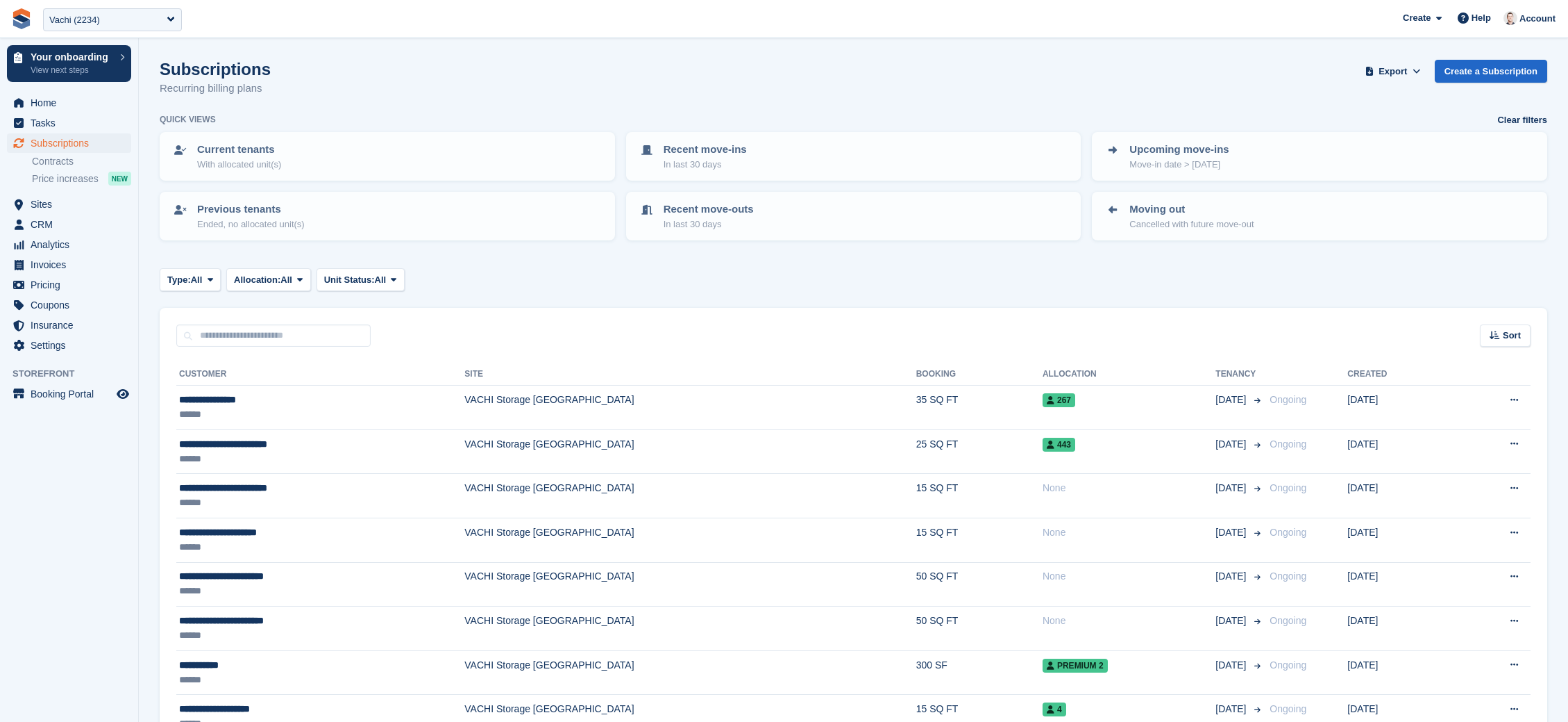
scroll to position [750, 0]
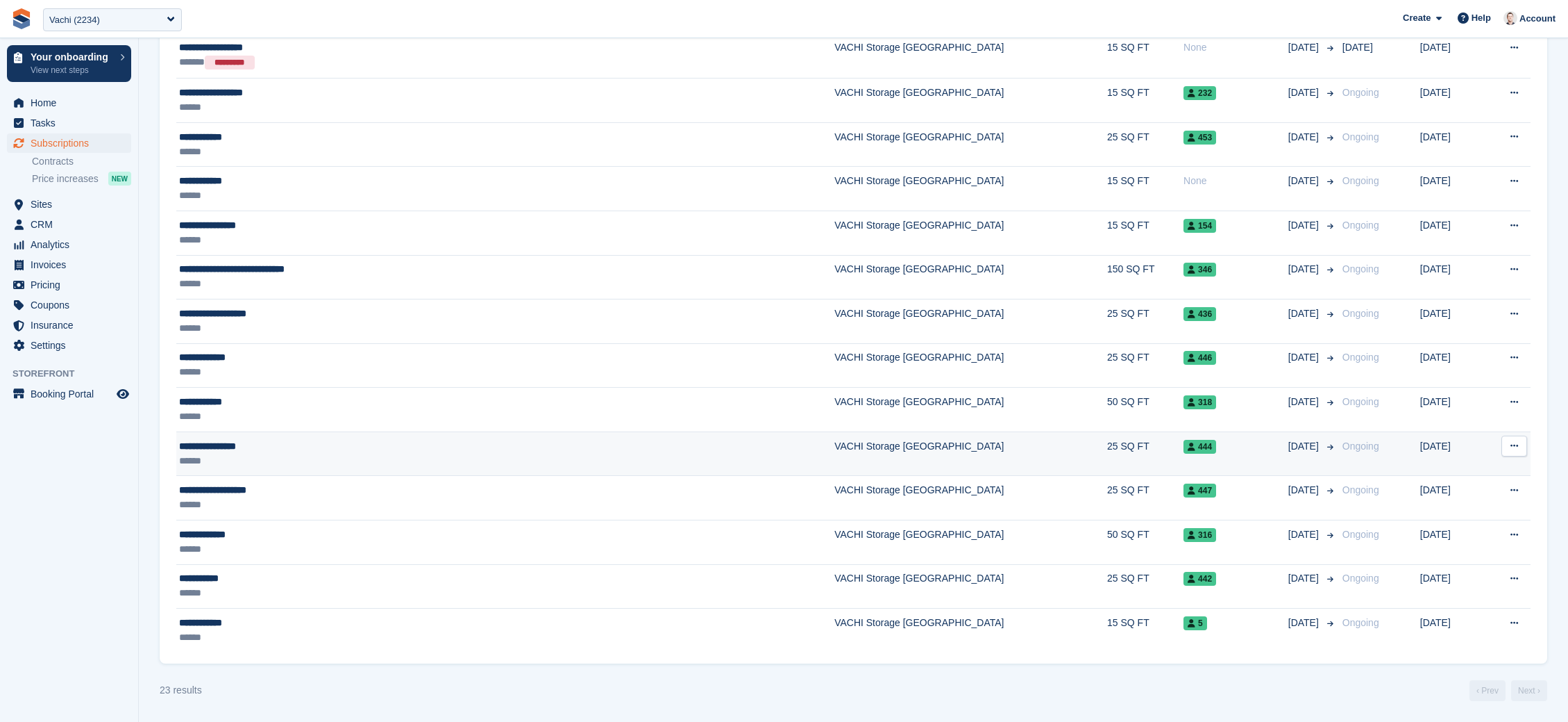
click at [1184, 450] on div "444" at bounding box center [1236, 446] width 105 height 14
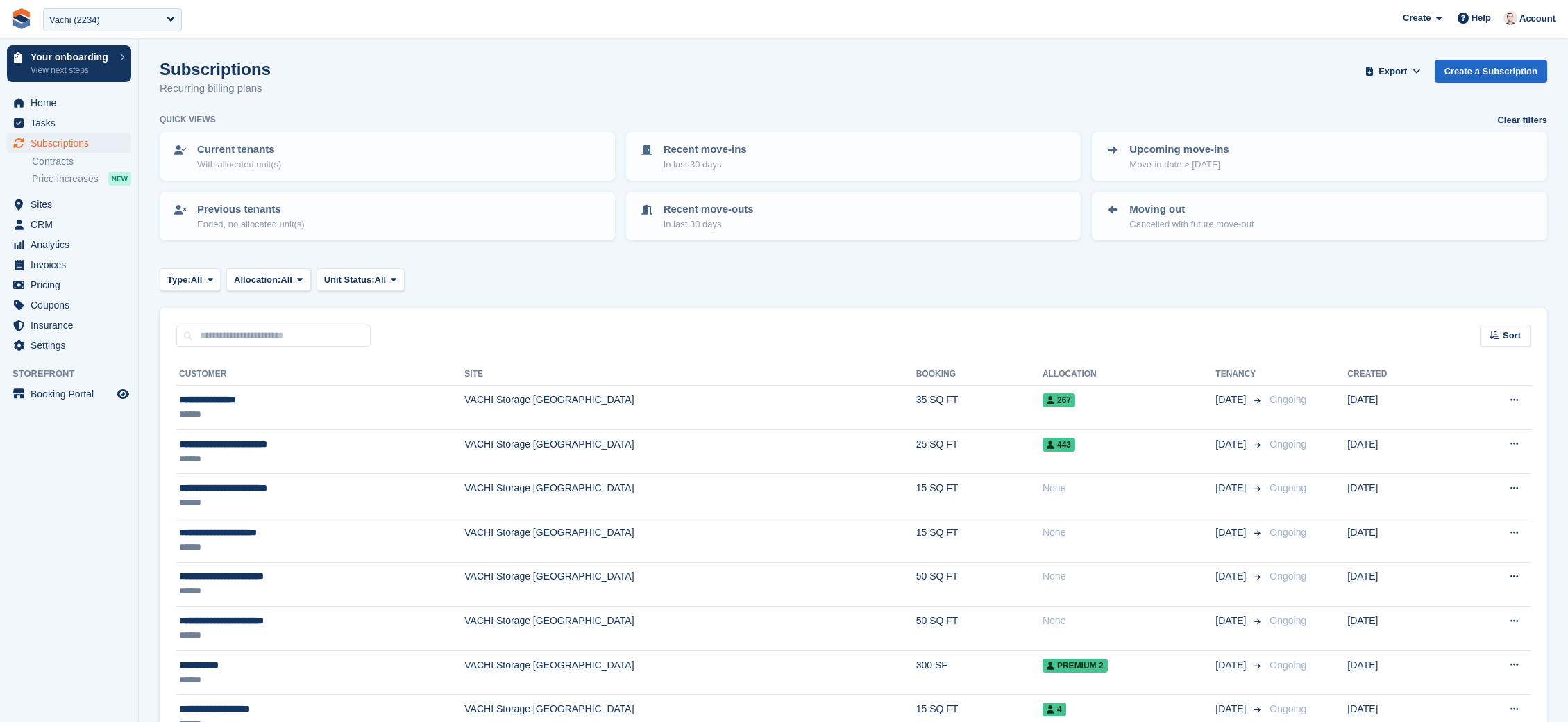
scroll to position [750, 0]
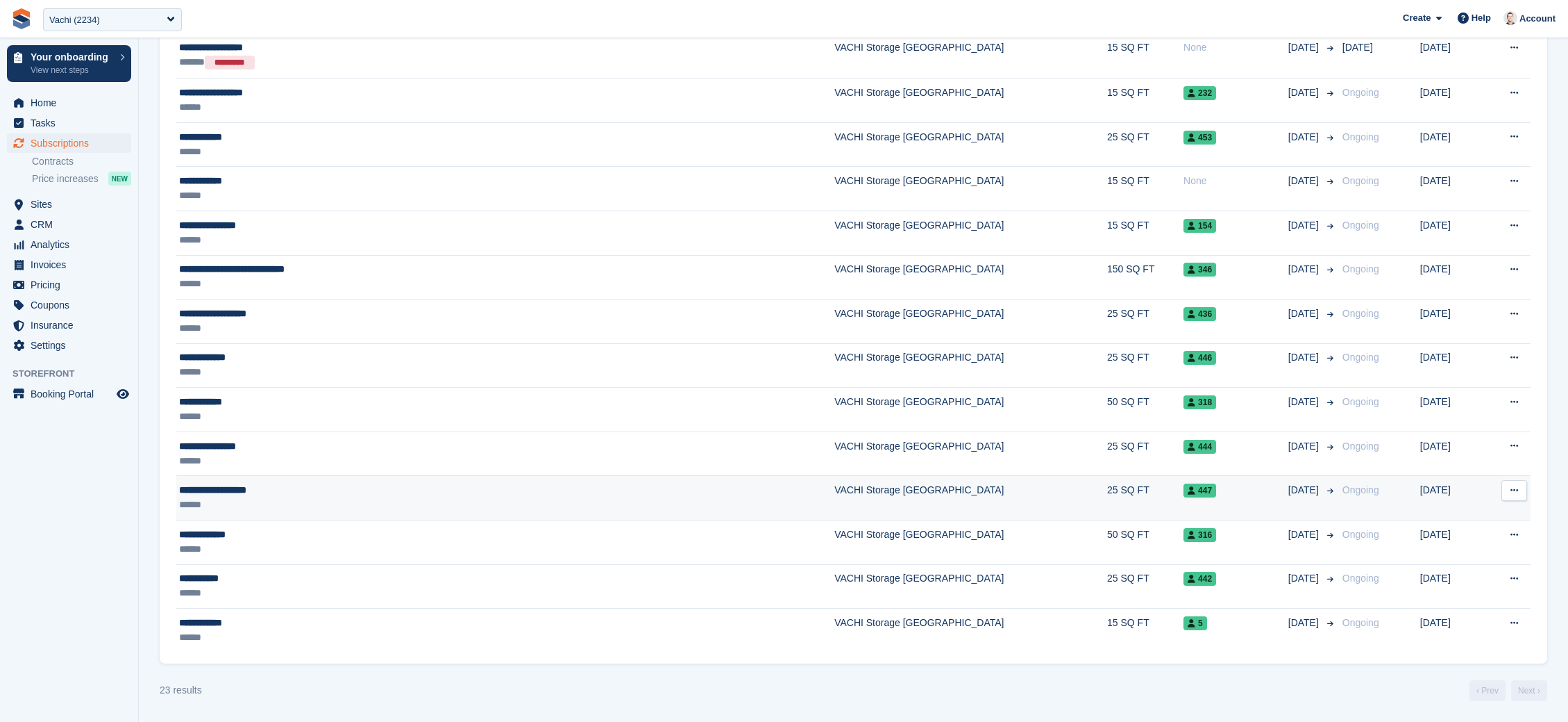
click at [1184, 502] on td "447" at bounding box center [1236, 498] width 105 height 45
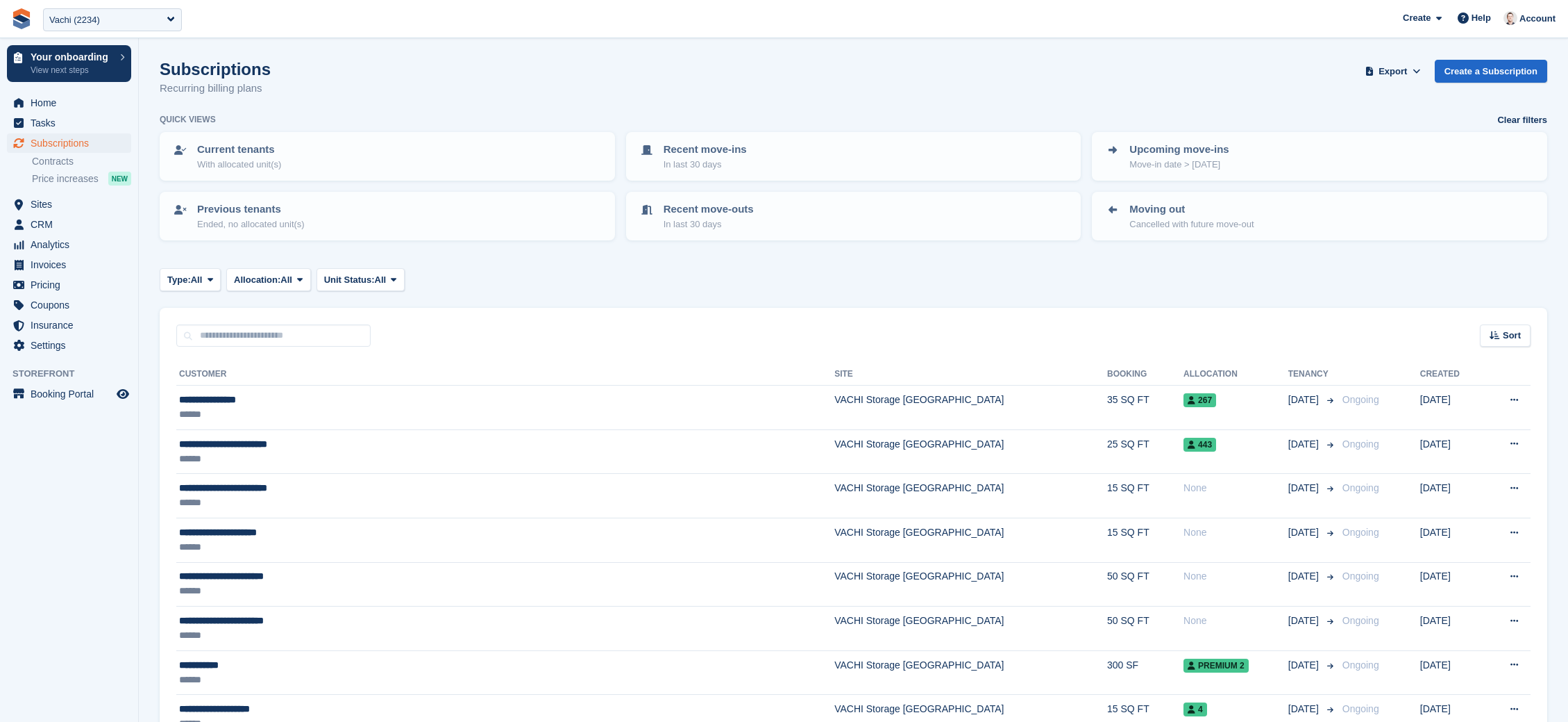
scroll to position [750, 0]
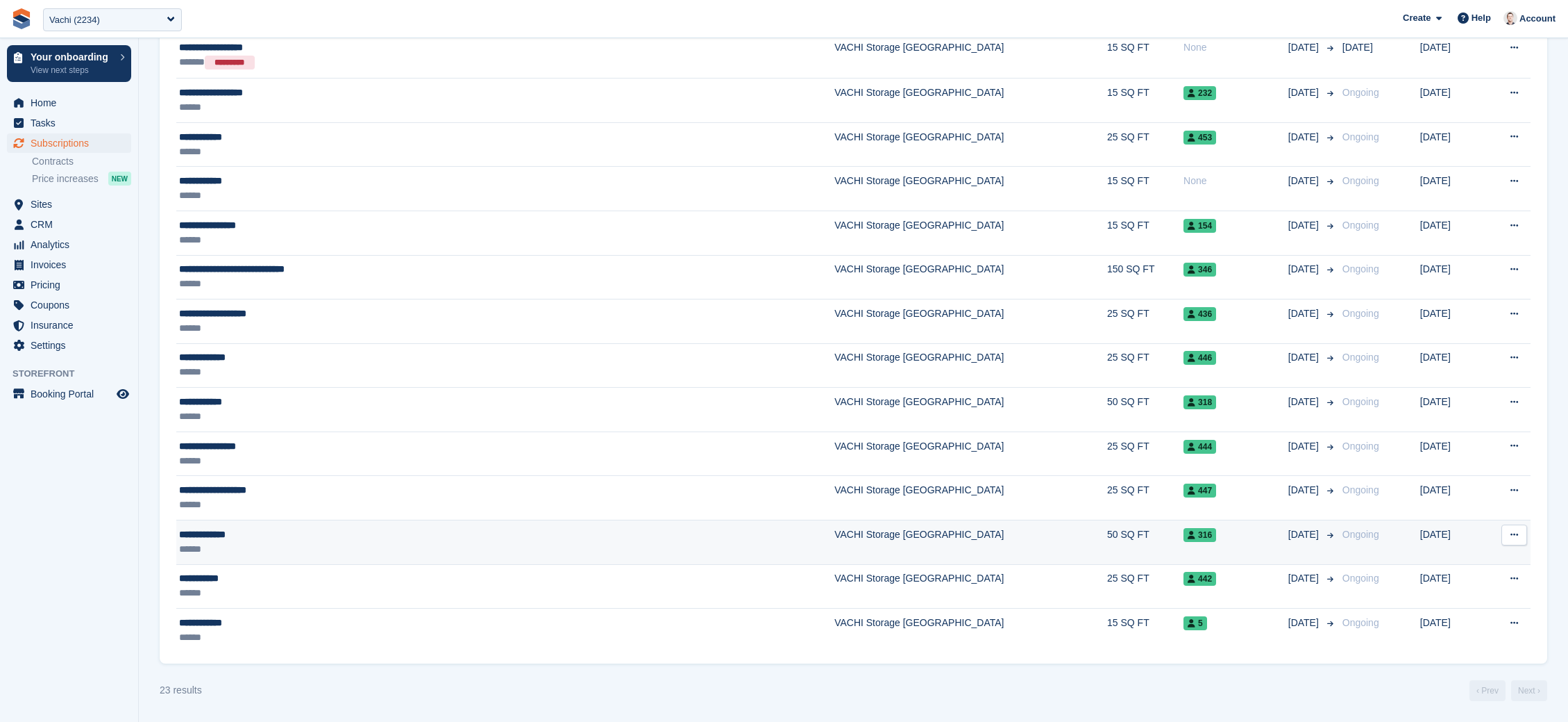
click at [1184, 542] on div "316" at bounding box center [1236, 534] width 105 height 14
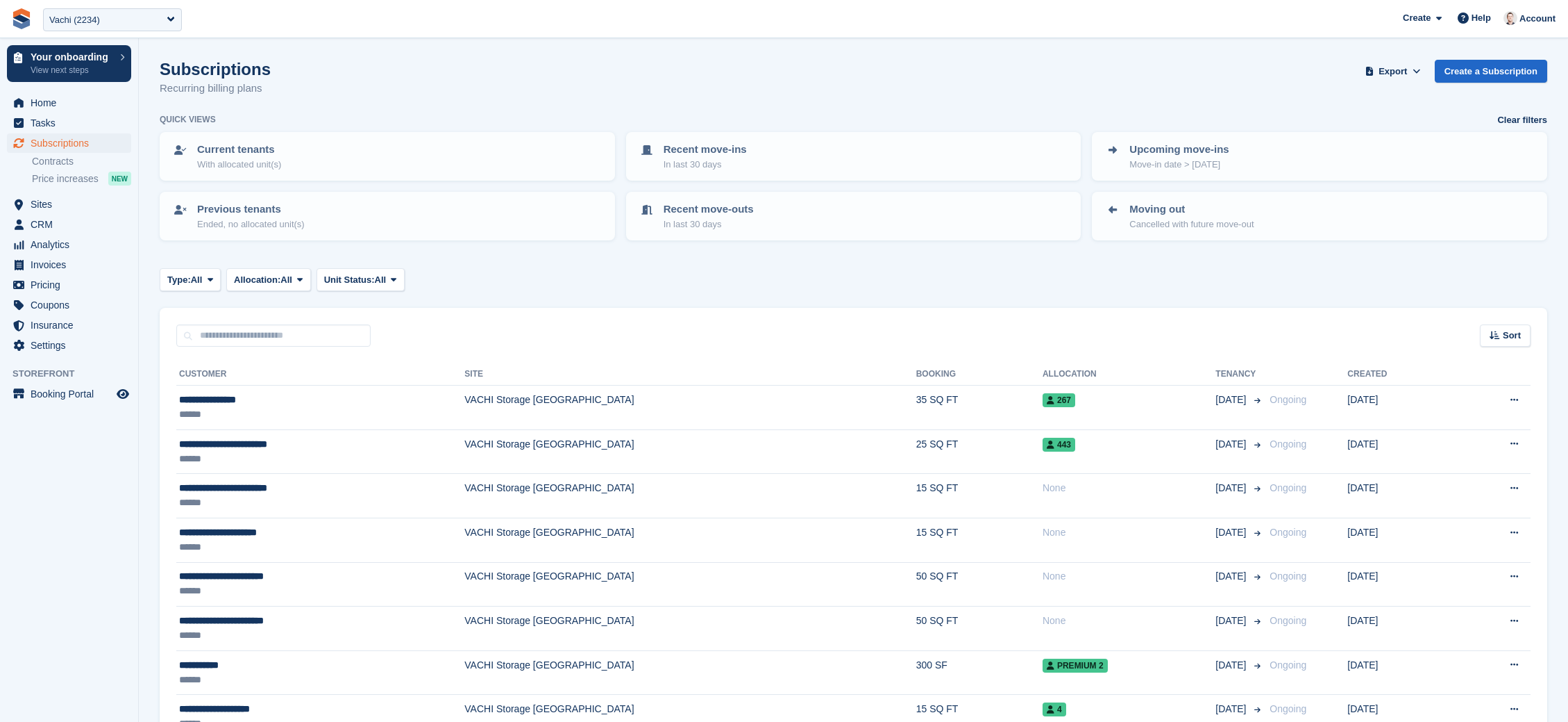
scroll to position [750, 0]
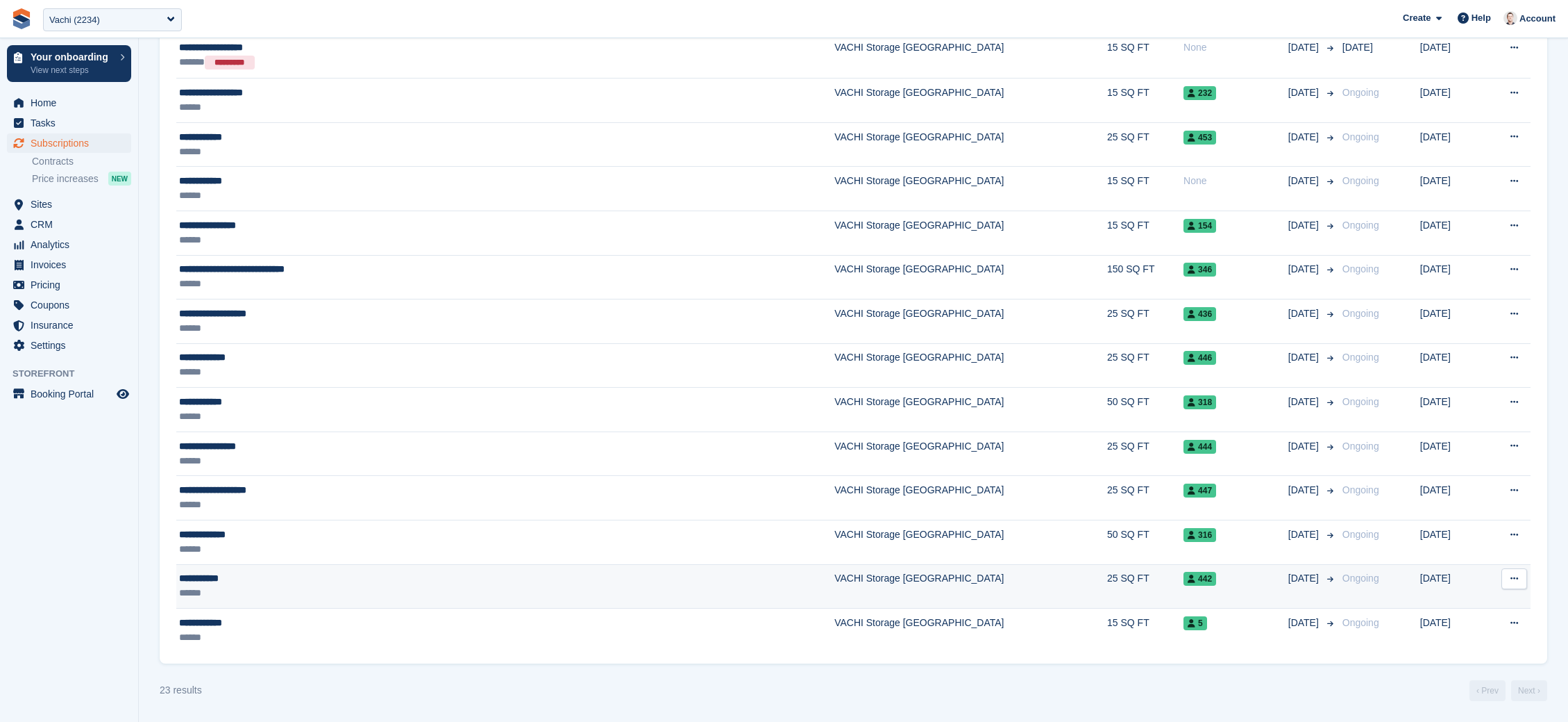
click at [1184, 577] on div "442" at bounding box center [1236, 578] width 105 height 14
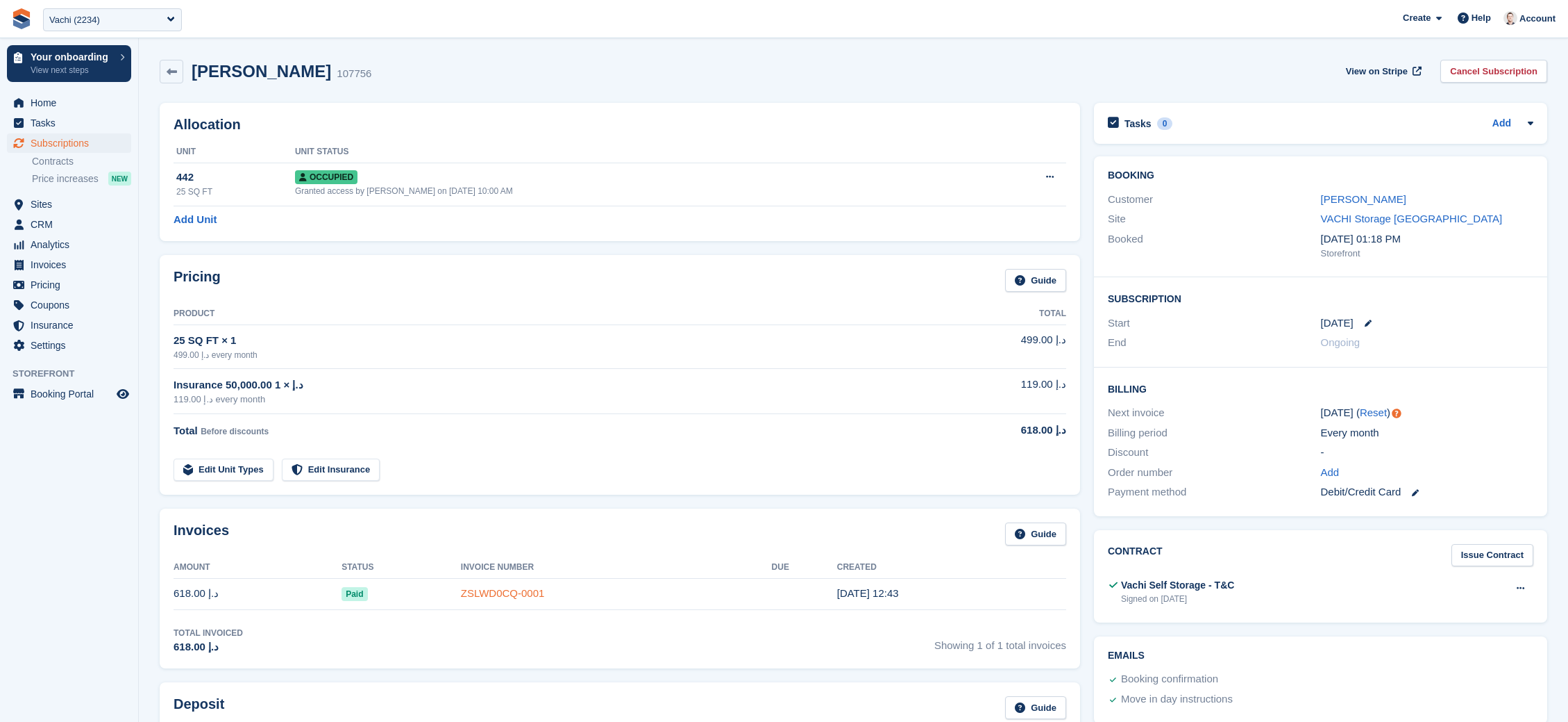
click at [486, 589] on link "ZSLWD0CQ-0001" at bounding box center [503, 592] width 84 height 12
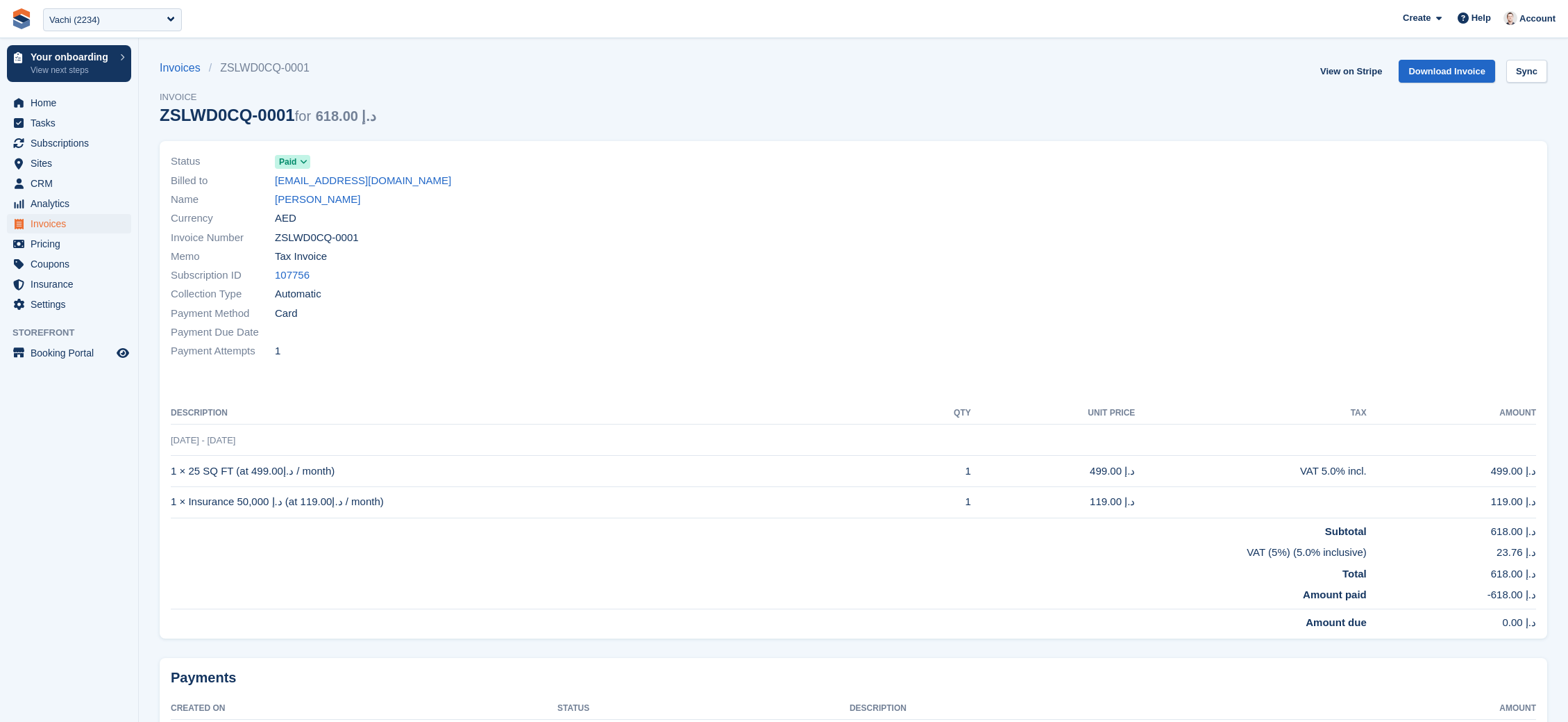
scroll to position [1, 0]
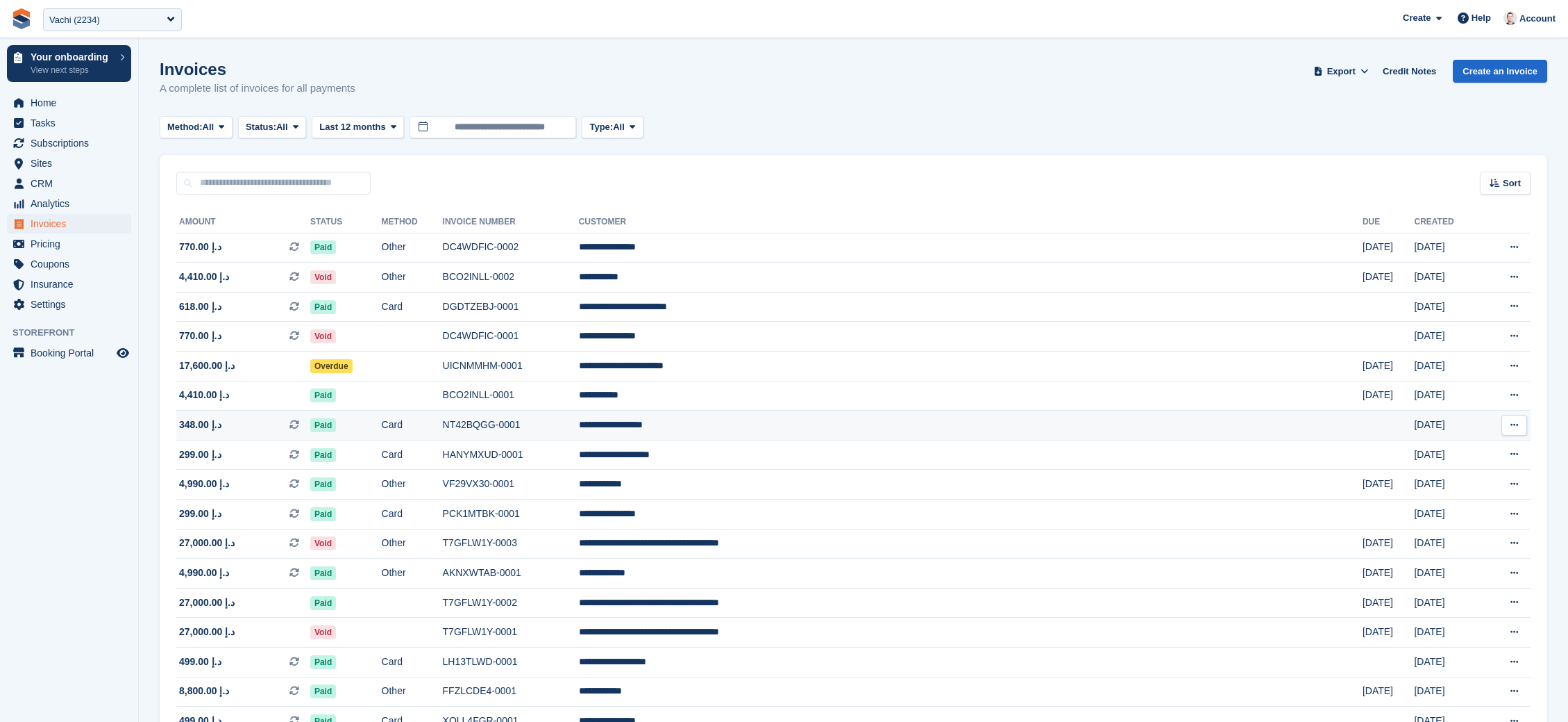
scroll to position [81, 0]
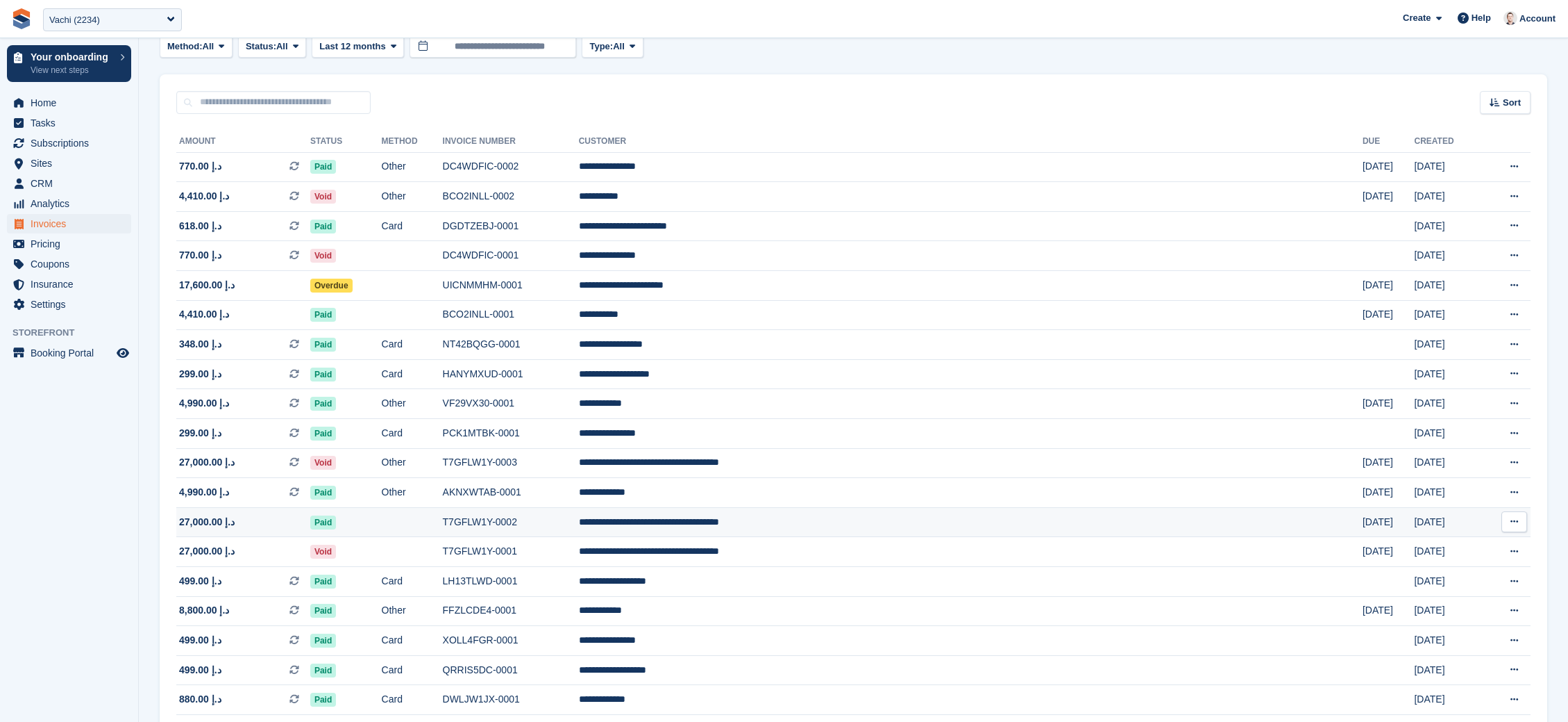
click at [443, 532] on td at bounding box center [412, 521] width 61 height 30
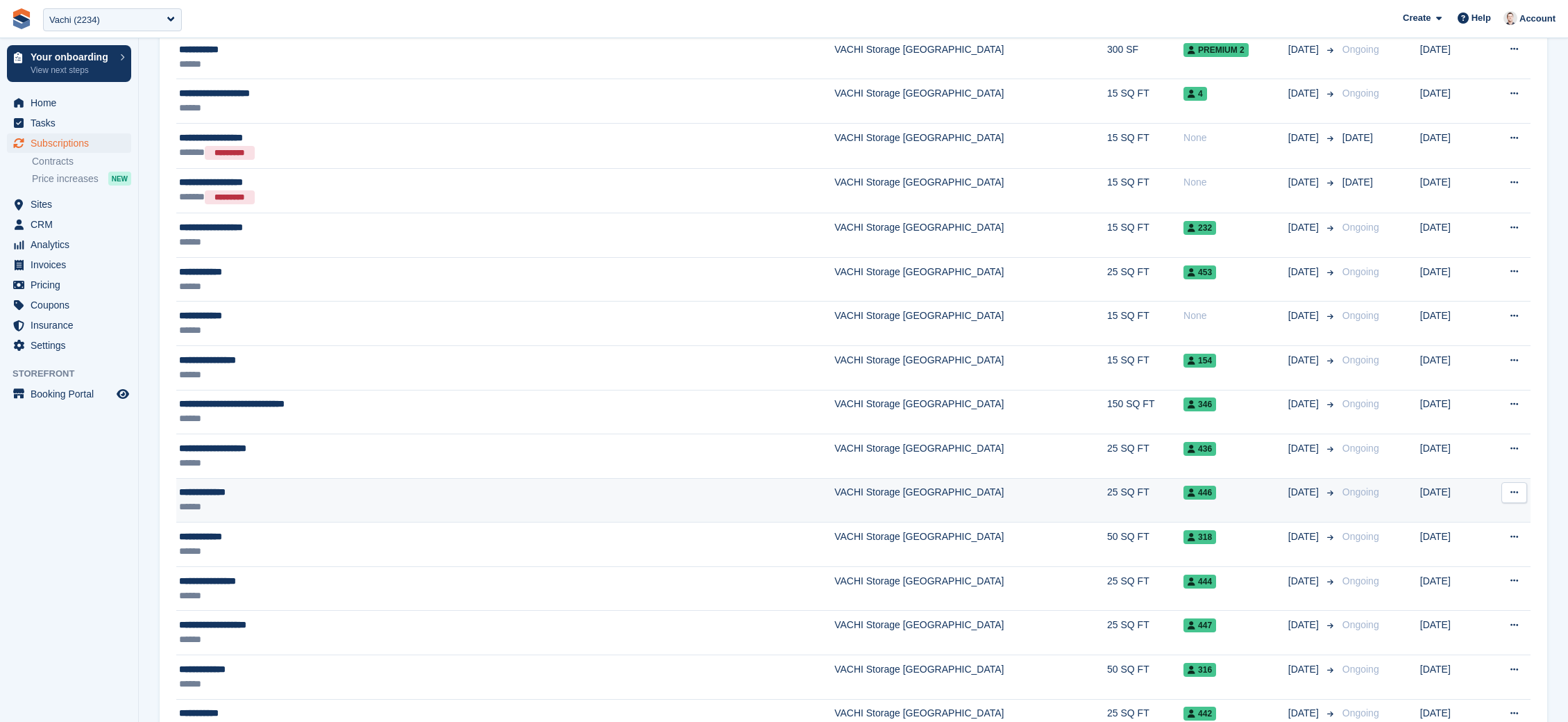
scroll to position [604, 0]
